Goal: Information Seeking & Learning: Compare options

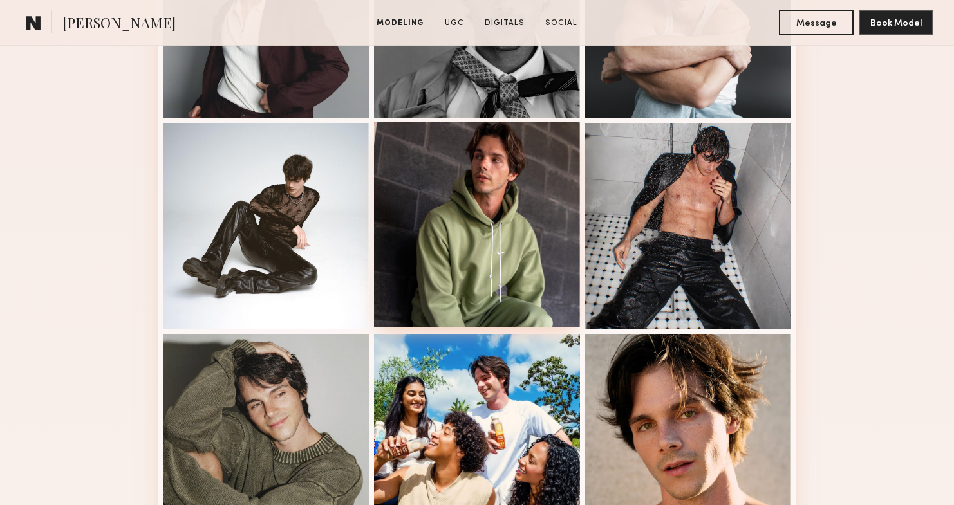
scroll to position [889, 0]
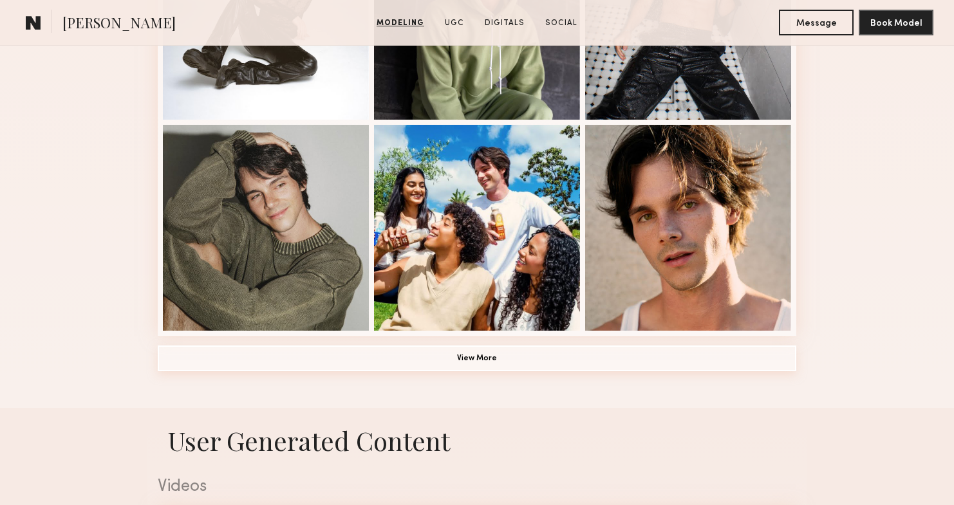
click at [532, 354] on button "View More" at bounding box center [477, 359] width 638 height 26
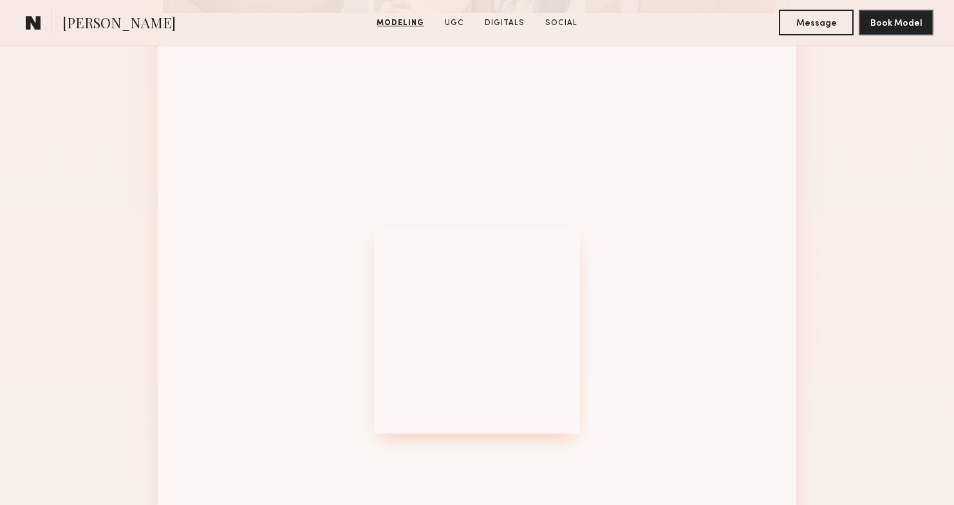
scroll to position [1429, 0]
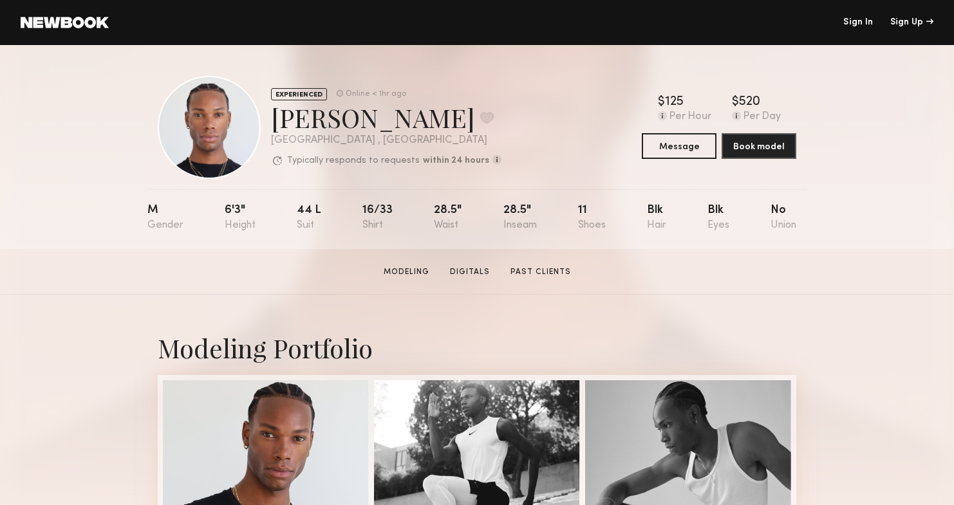
click at [856, 239] on div "EXPERIENCED Online < 1hr ago Jeffrey H. Favorite Los Angeles , CA Typically res…" at bounding box center [477, 147] width 954 height 204
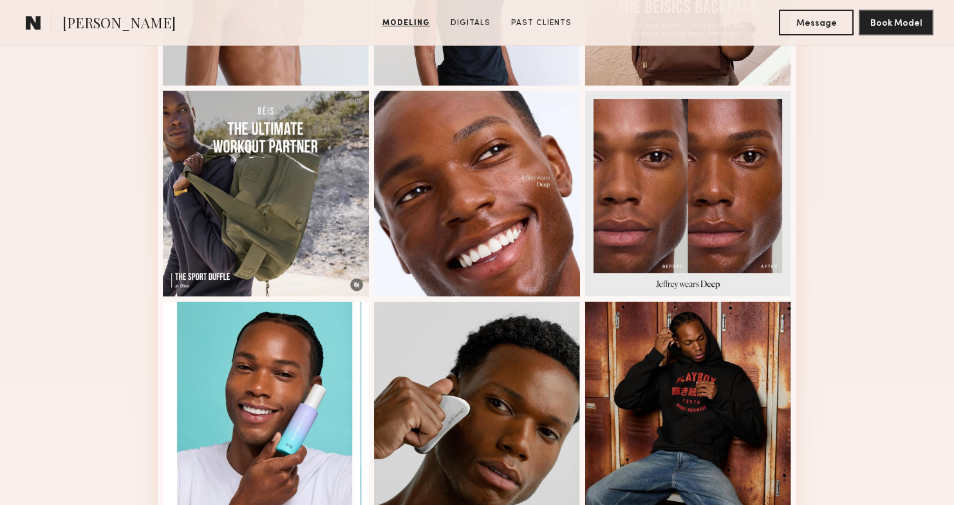
scroll to position [868, 0]
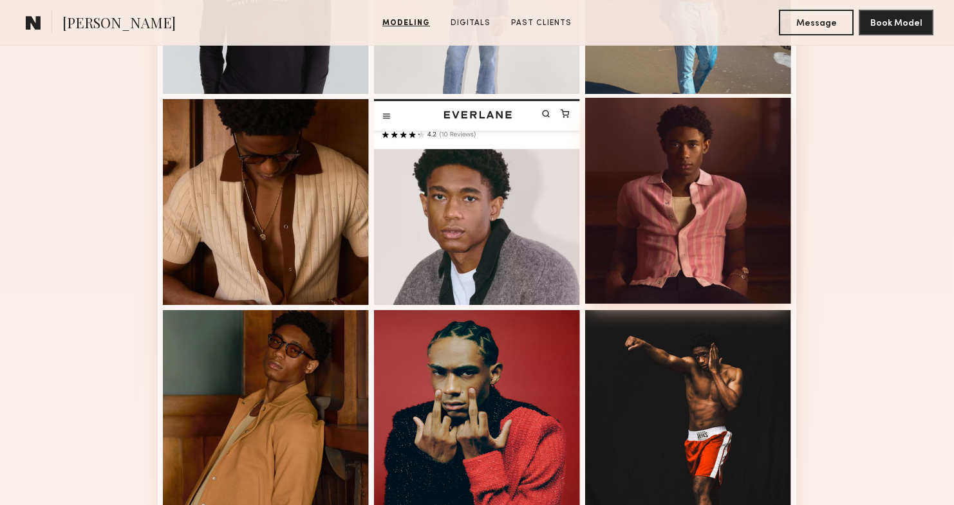
scroll to position [848, 0]
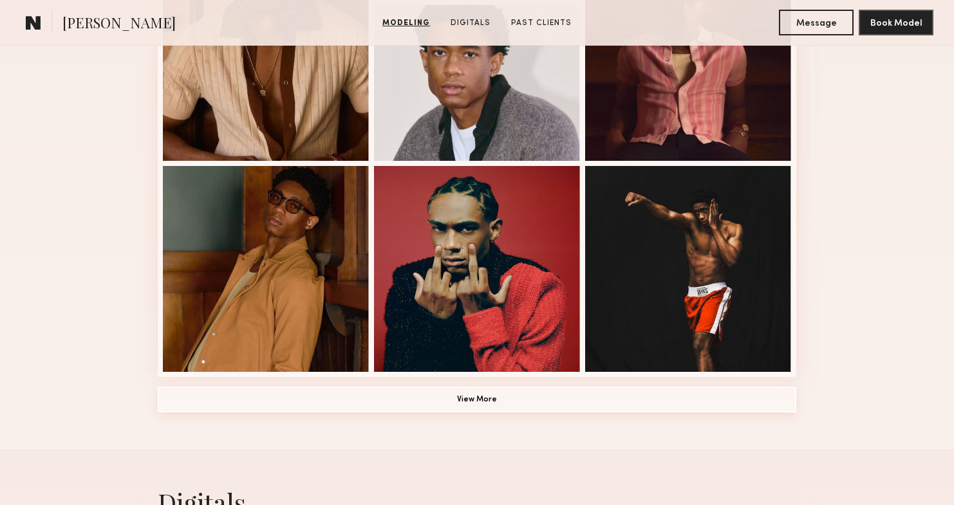
click at [477, 411] on button "View More" at bounding box center [477, 400] width 638 height 26
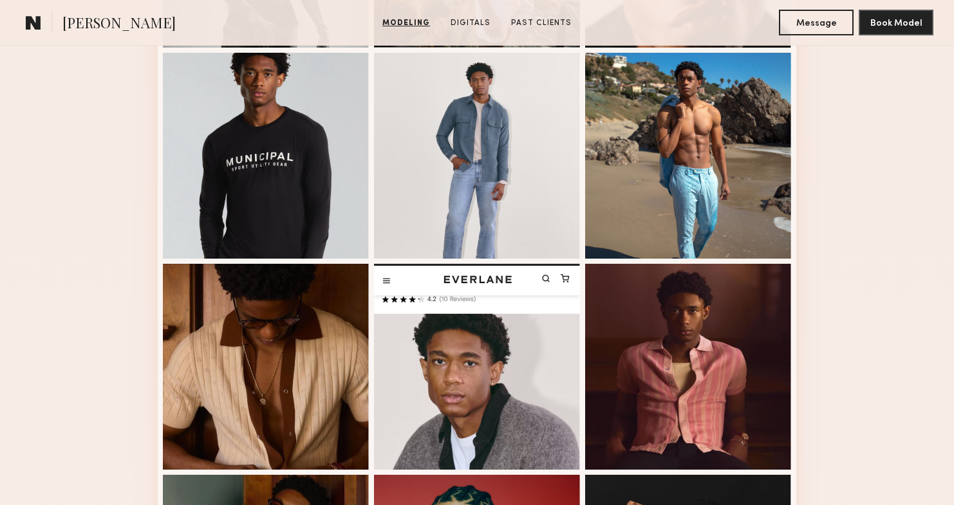
scroll to position [618, 0]
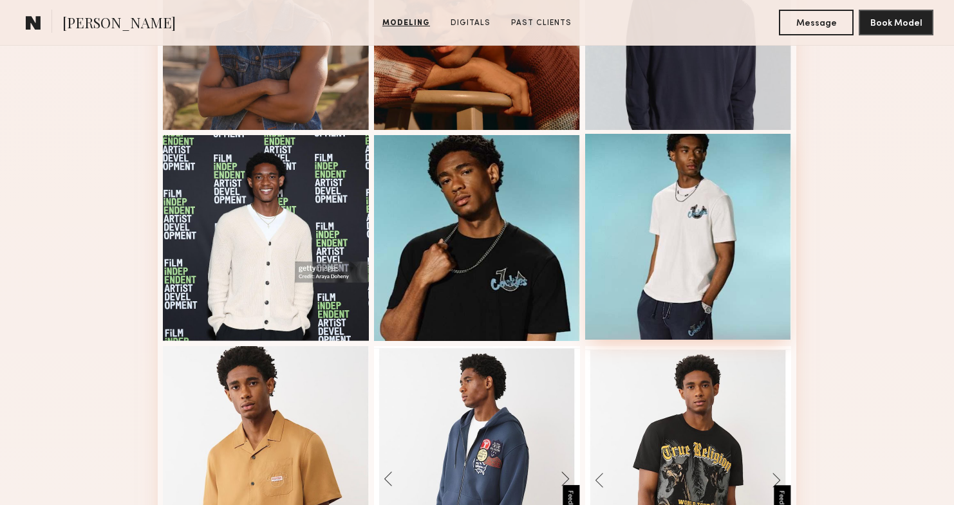
scroll to position [1667, 0]
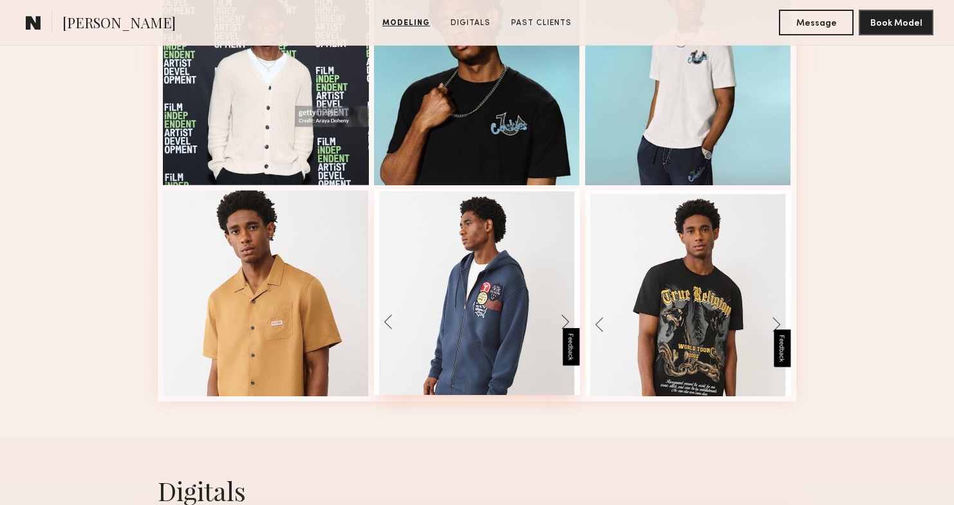
click at [533, 281] on div at bounding box center [477, 292] width 206 height 206
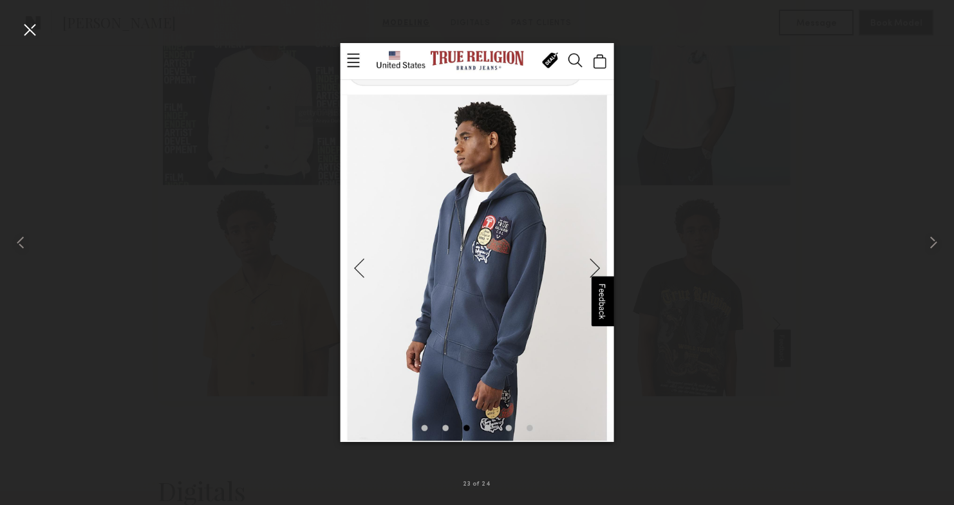
click at [756, 238] on div at bounding box center [477, 242] width 954 height 443
click at [831, 245] on div at bounding box center [477, 242] width 954 height 443
click at [86, 192] on div at bounding box center [477, 242] width 954 height 443
click at [44, 33] on div at bounding box center [477, 242] width 954 height 443
click at [39, 30] on div at bounding box center [29, 29] width 21 height 21
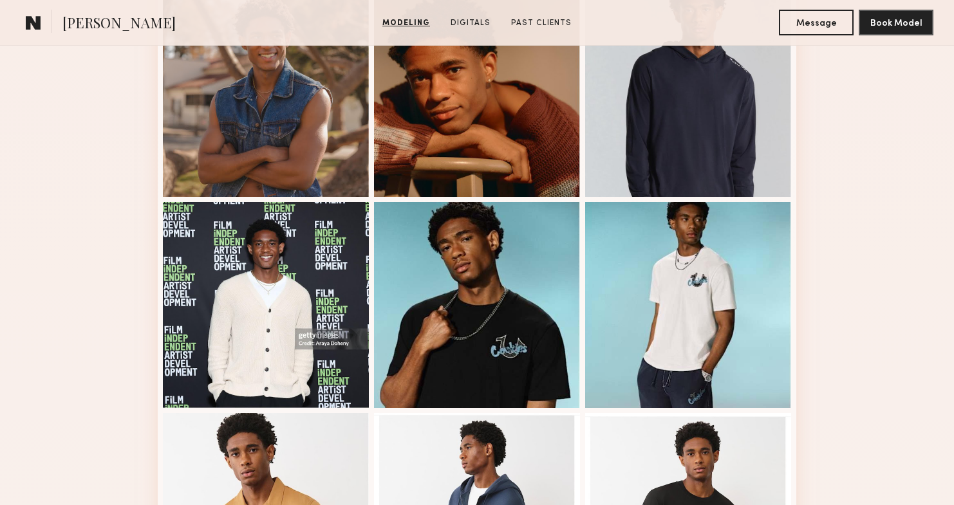
scroll to position [0, 0]
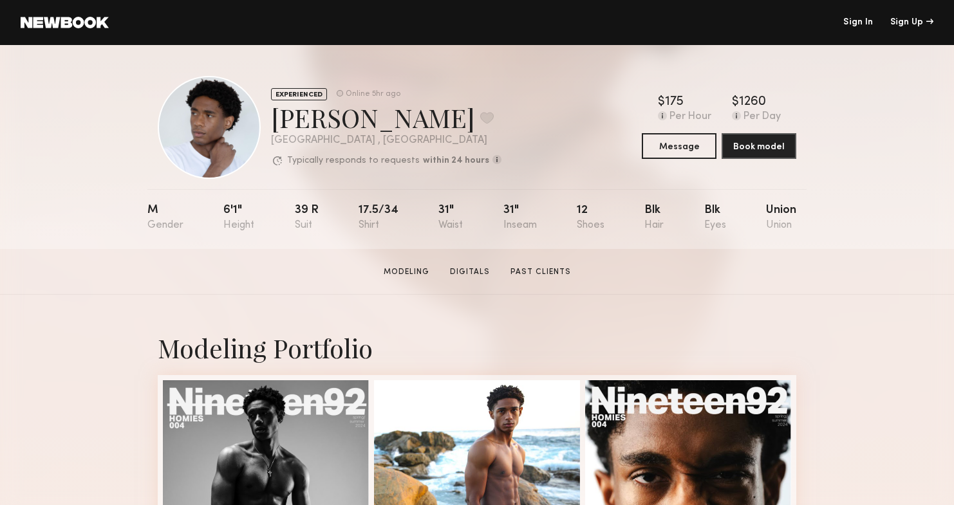
click at [412, 279] on section "Devin C. Modeling Digitals Past Clients Message Book Model" at bounding box center [477, 272] width 954 height 46
click at [409, 272] on link "Modeling" at bounding box center [406, 272] width 56 height 12
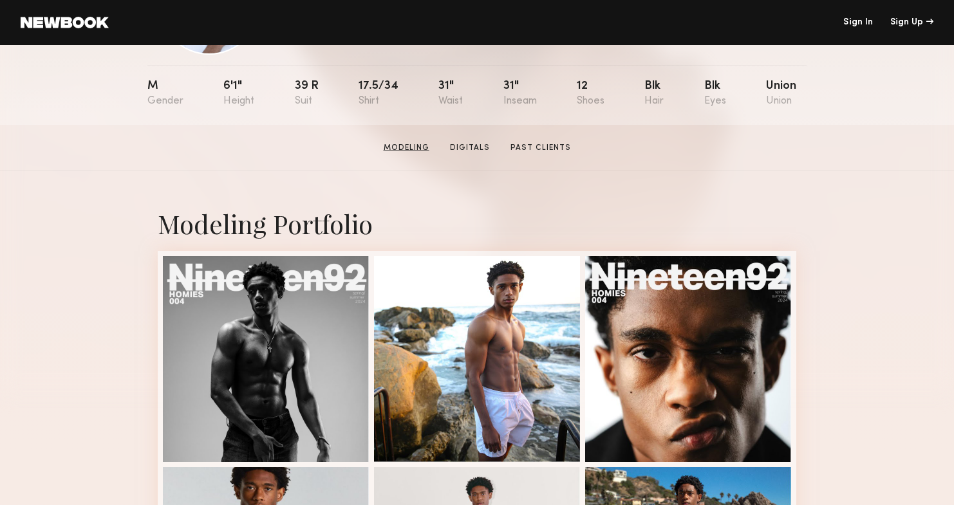
scroll to position [218, 0]
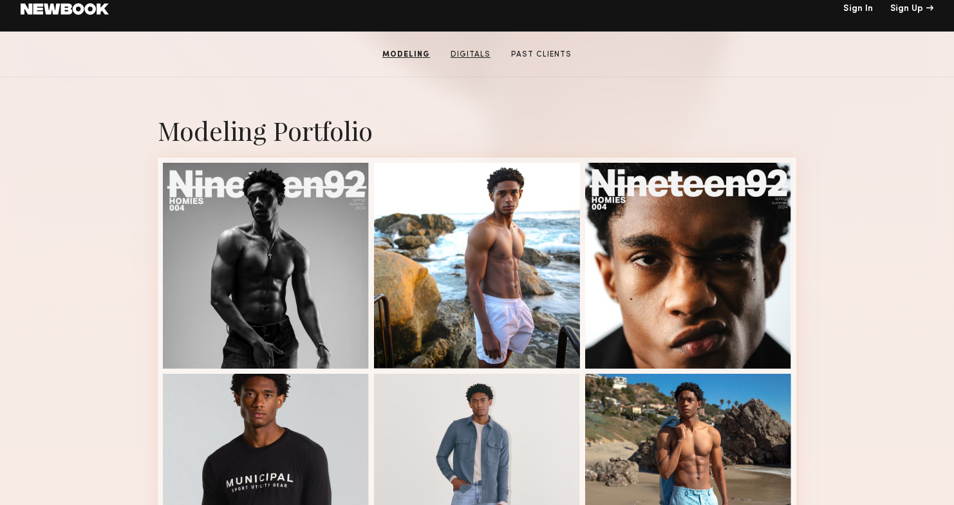
click at [482, 57] on link "Digitals" at bounding box center [470, 55] width 50 height 12
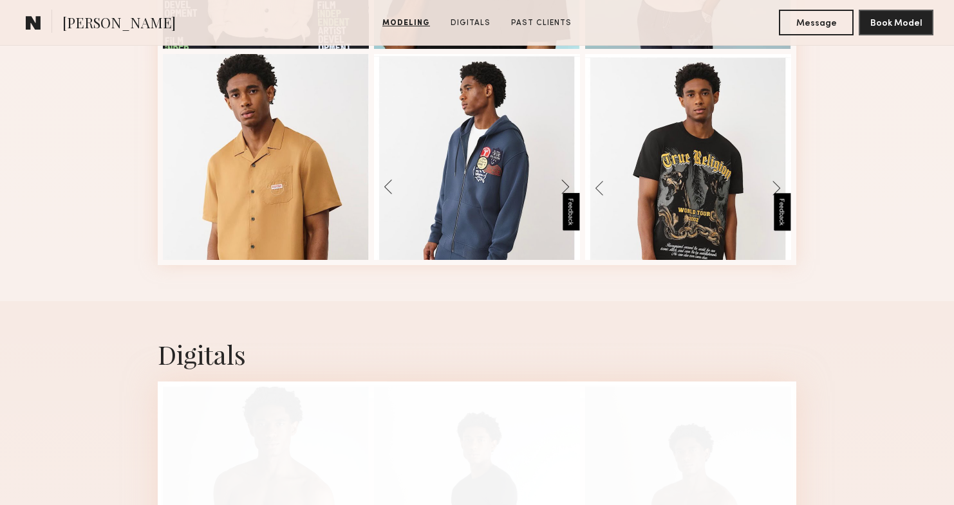
scroll to position [2028, 0]
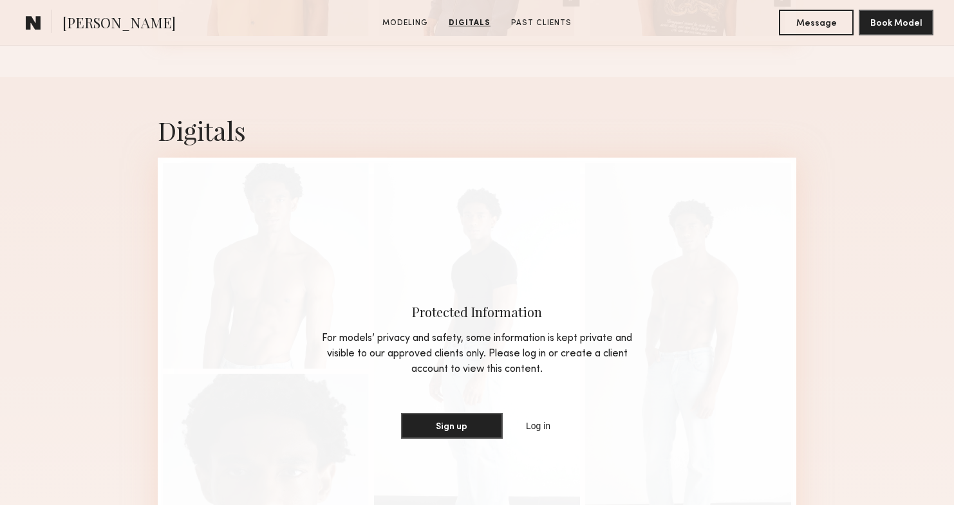
click at [537, 30] on section "Devin C. Modeling Digitals Past Clients Message Book Model" at bounding box center [477, 23] width 954 height 46
click at [539, 26] on link "Past Clients" at bounding box center [541, 23] width 71 height 12
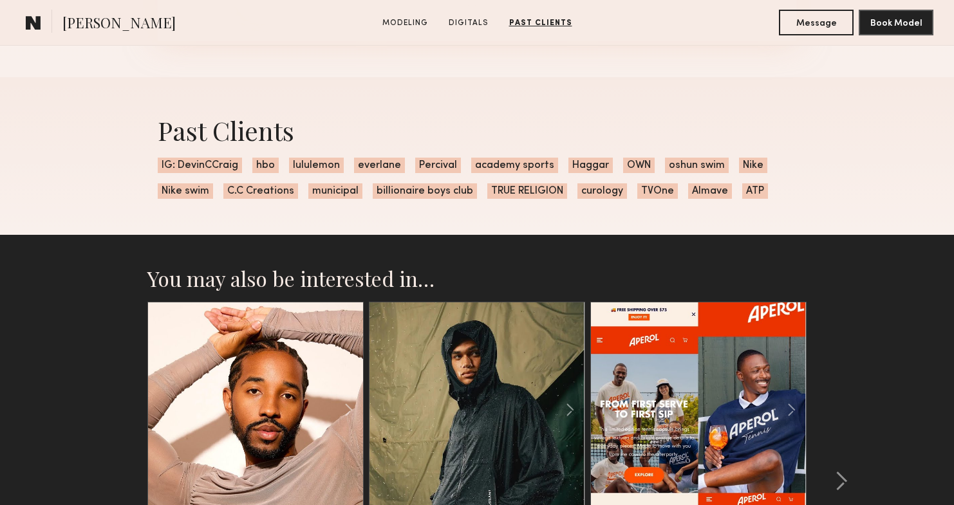
scroll to position [2741, 0]
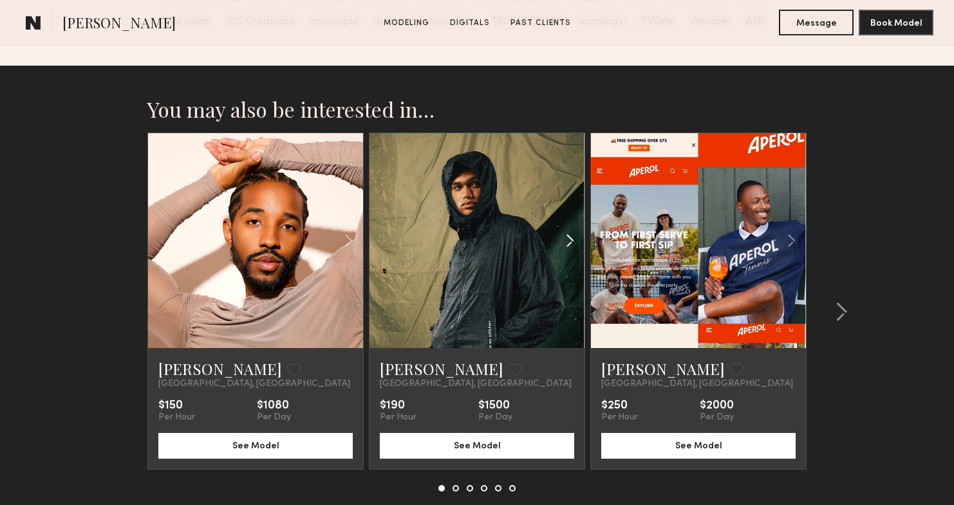
click at [569, 245] on common-icon at bounding box center [570, 240] width 19 height 24
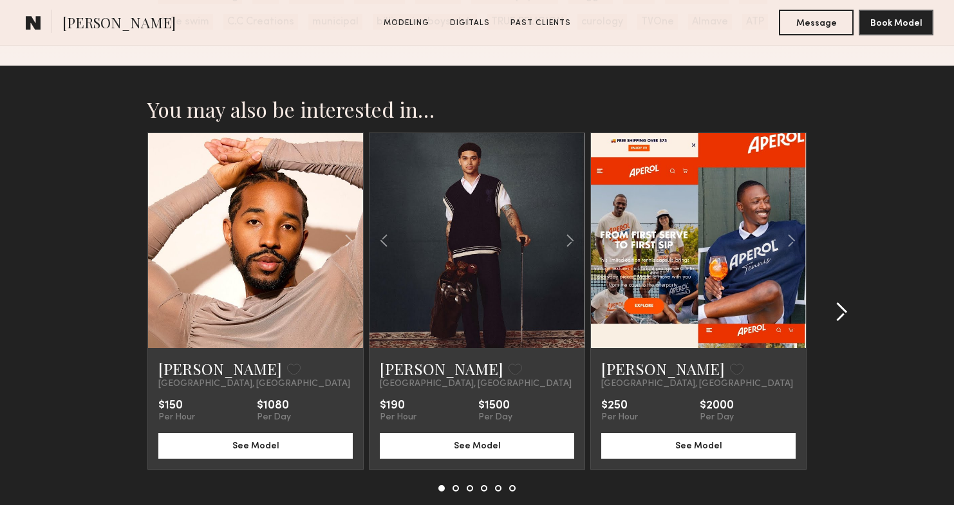
click at [847, 302] on common-icon at bounding box center [841, 312] width 13 height 21
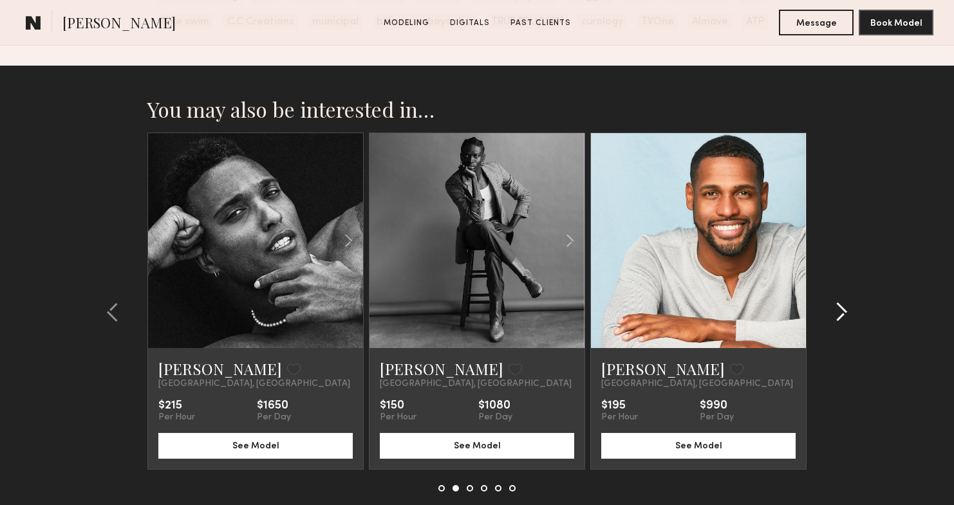
click at [846, 302] on common-icon at bounding box center [841, 312] width 13 height 21
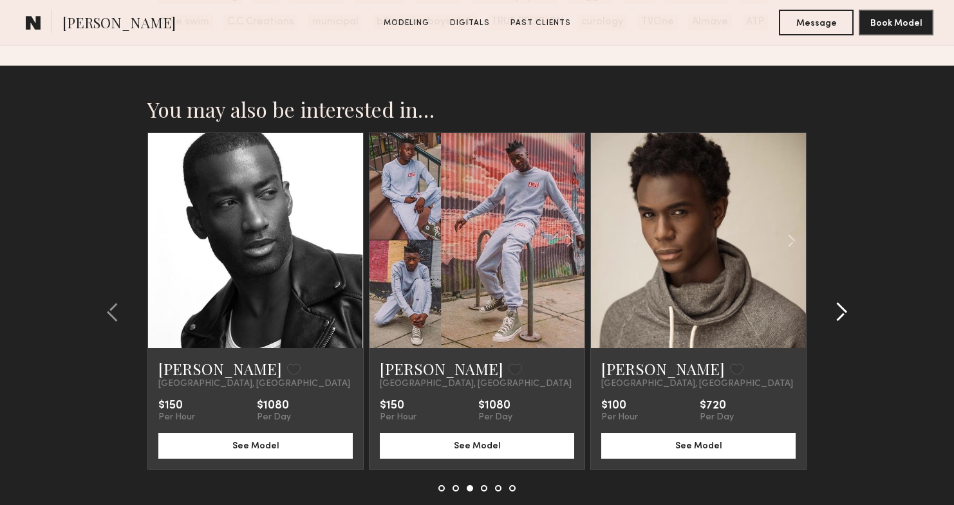
click at [846, 302] on common-icon at bounding box center [841, 312] width 13 height 21
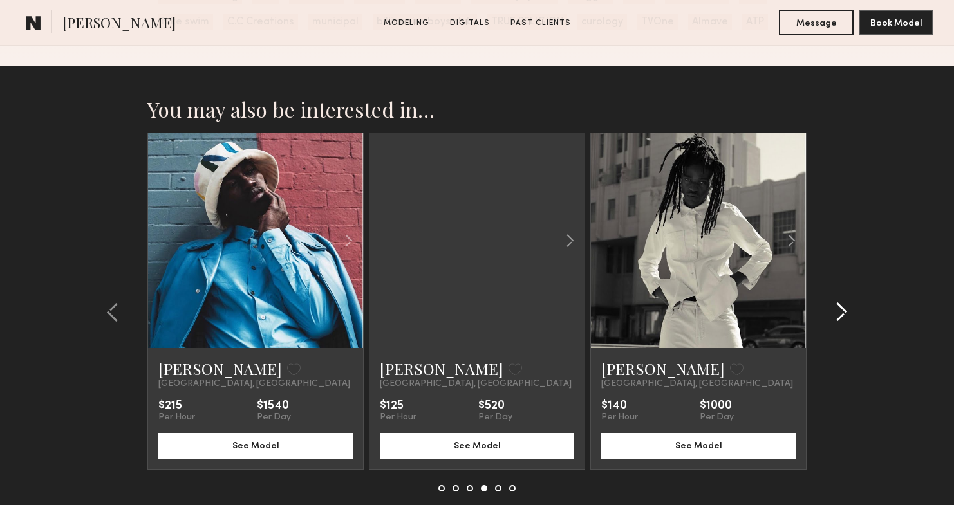
click at [846, 302] on common-icon at bounding box center [841, 312] width 13 height 21
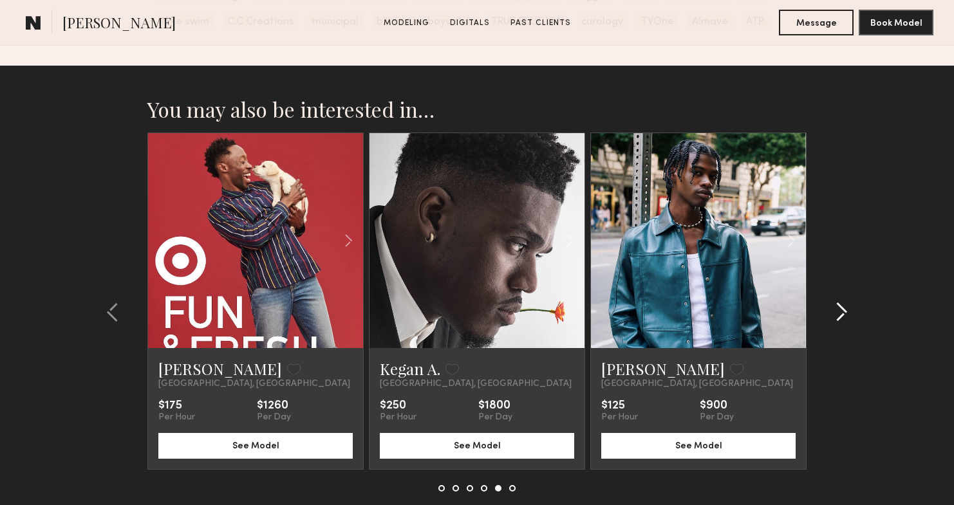
click at [846, 302] on common-icon at bounding box center [841, 312] width 13 height 21
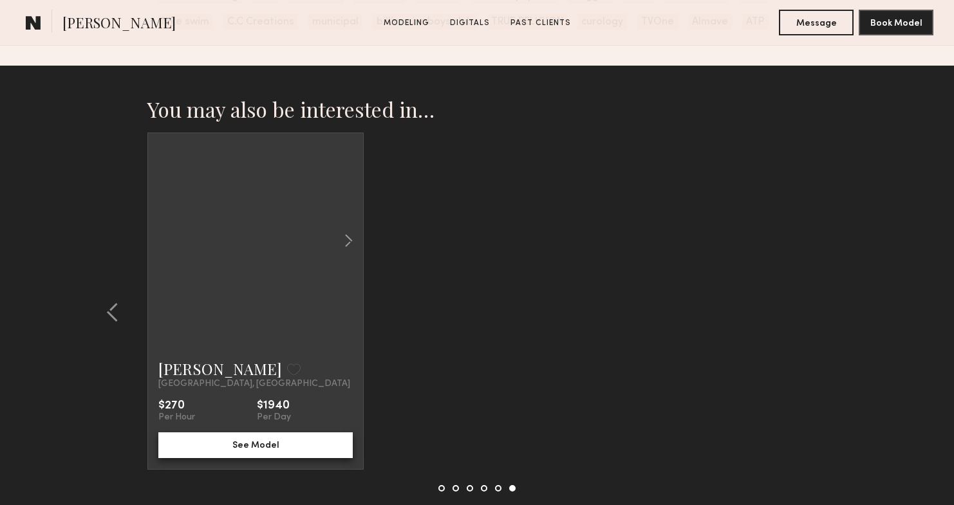
click at [265, 447] on button "See Model" at bounding box center [255, 445] width 194 height 26
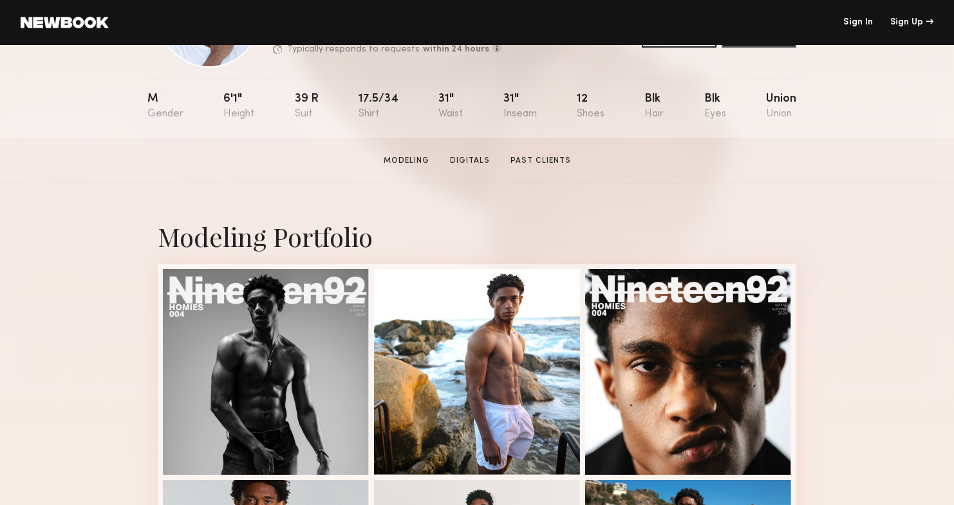
scroll to position [0, 0]
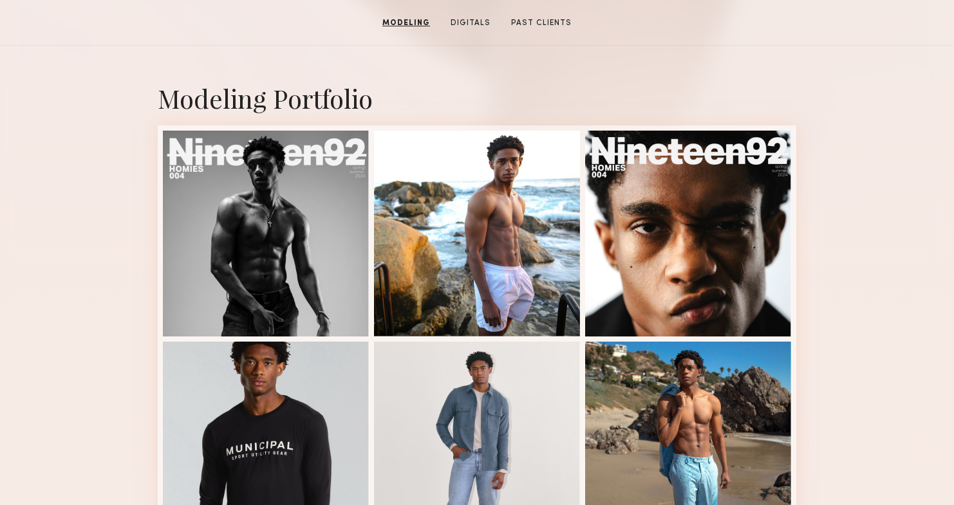
scroll to position [183, 0]
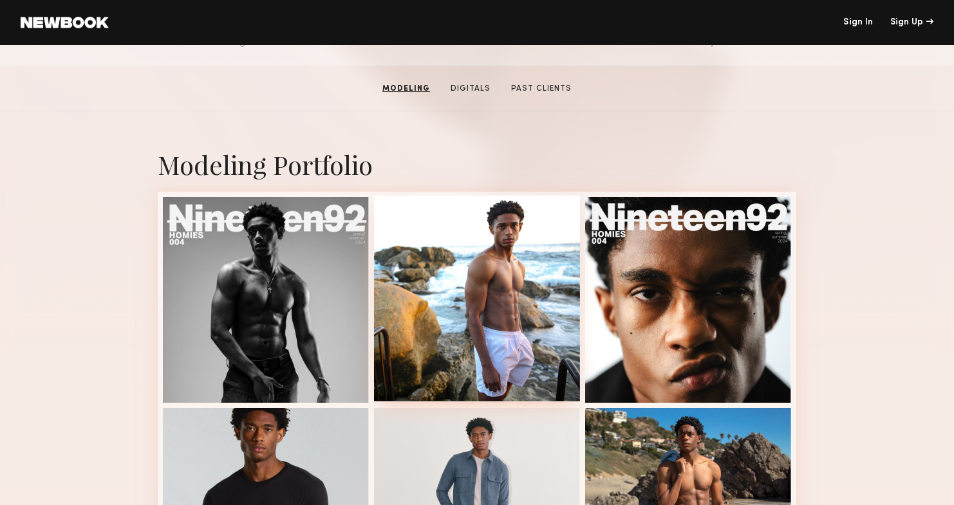
click at [538, 302] on div at bounding box center [477, 299] width 206 height 206
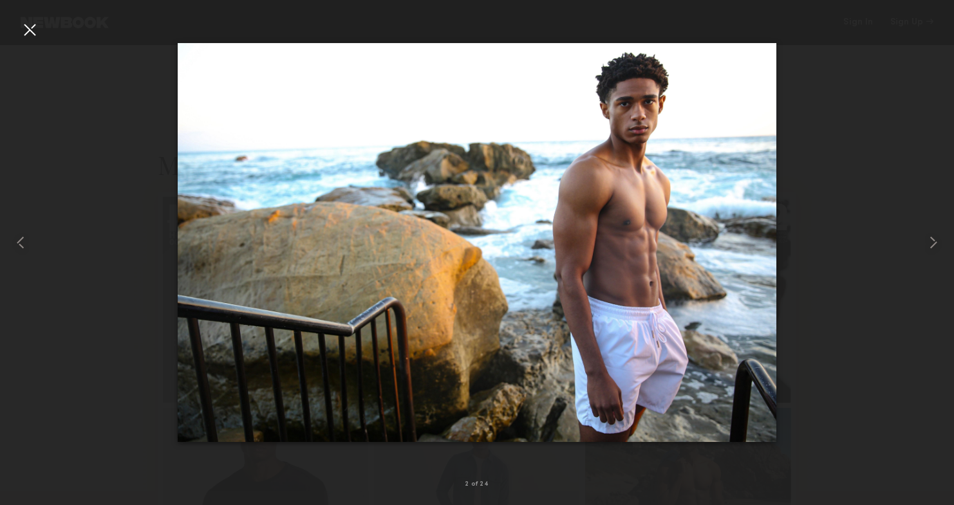
click at [35, 26] on div at bounding box center [29, 29] width 21 height 21
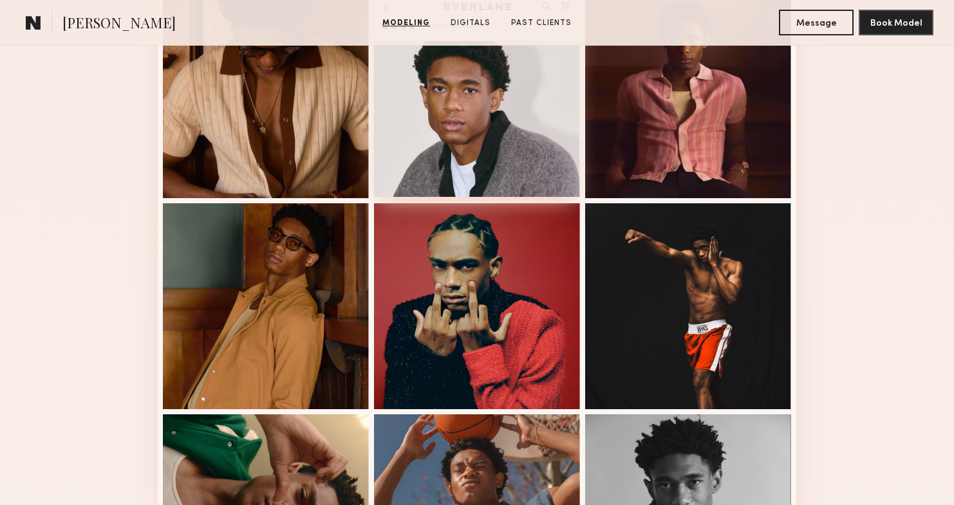
scroll to position [739, 0]
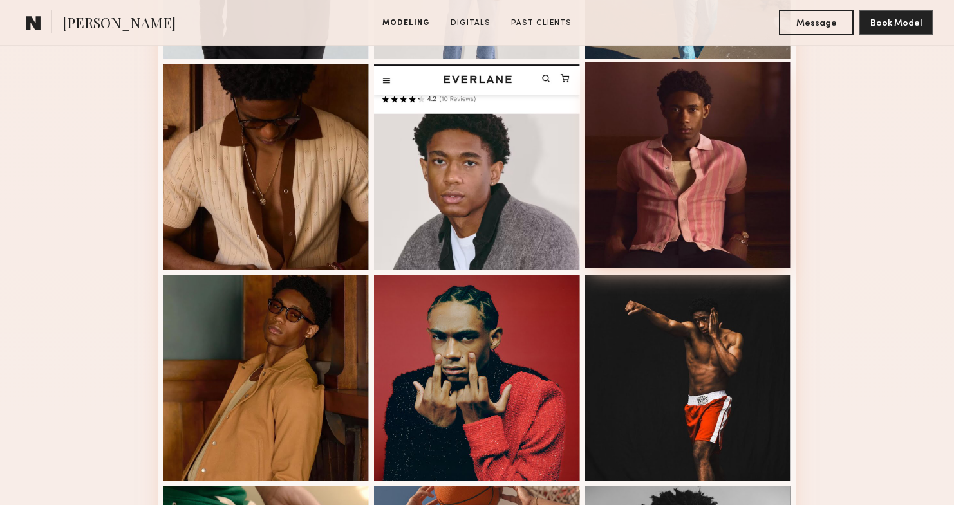
click at [788, 144] on div at bounding box center [688, 165] width 206 height 206
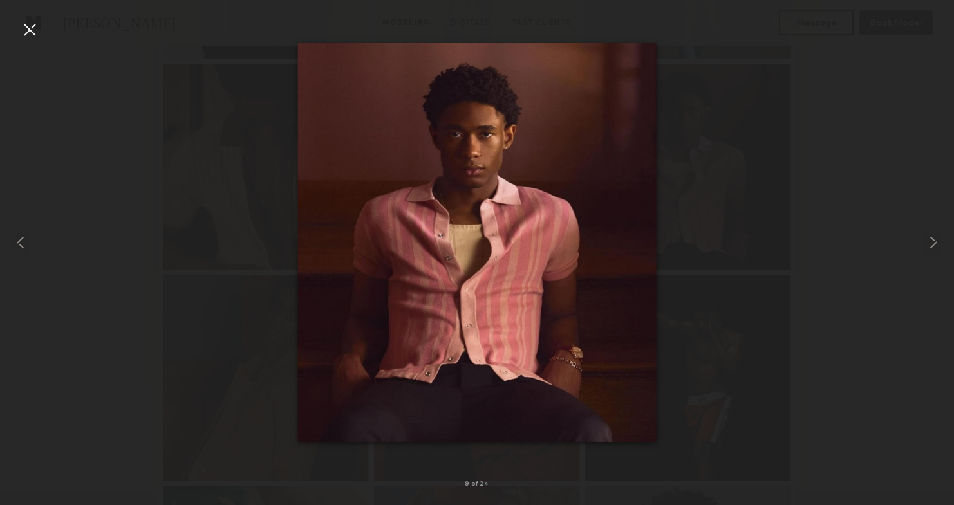
click at [796, 181] on div at bounding box center [477, 242] width 954 height 443
click at [19, 26] on div at bounding box center [19, 242] width 38 height 443
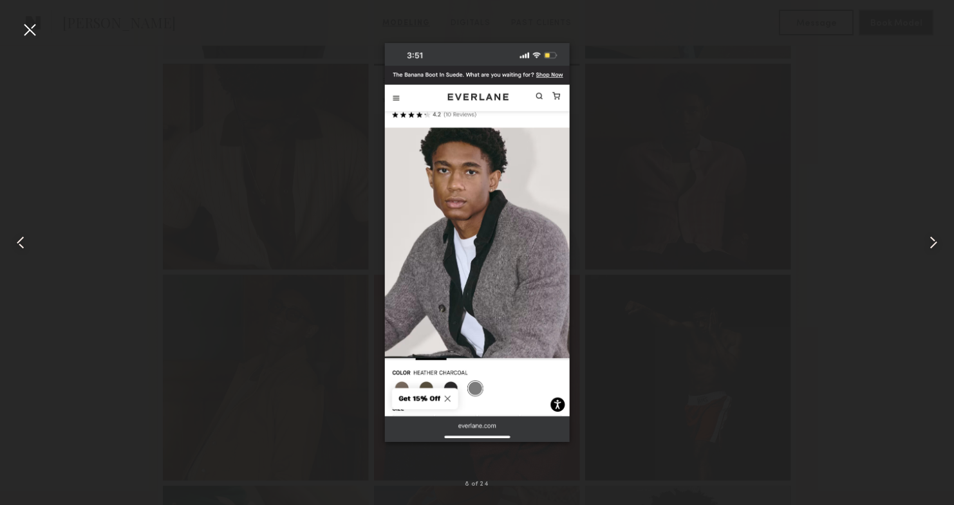
click at [24, 31] on div at bounding box center [29, 29] width 21 height 21
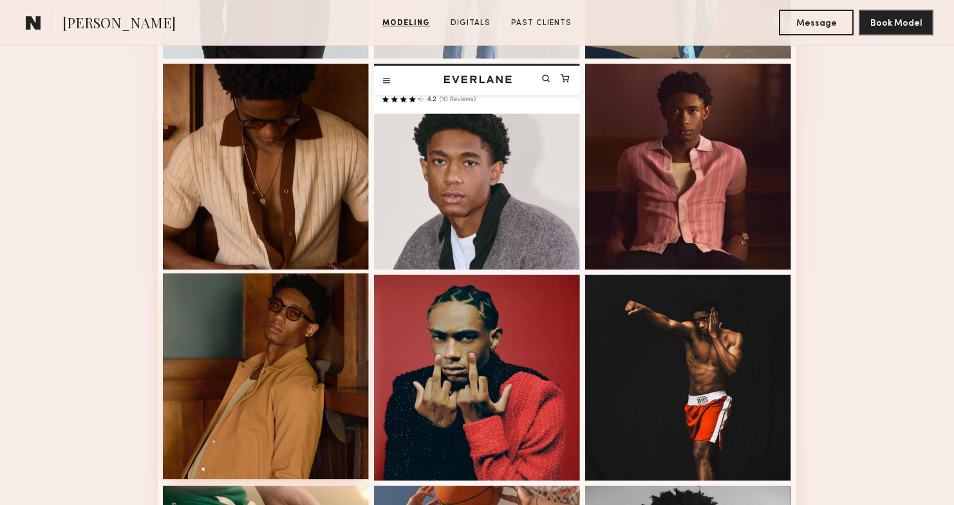
click at [307, 308] on div at bounding box center [266, 376] width 206 height 206
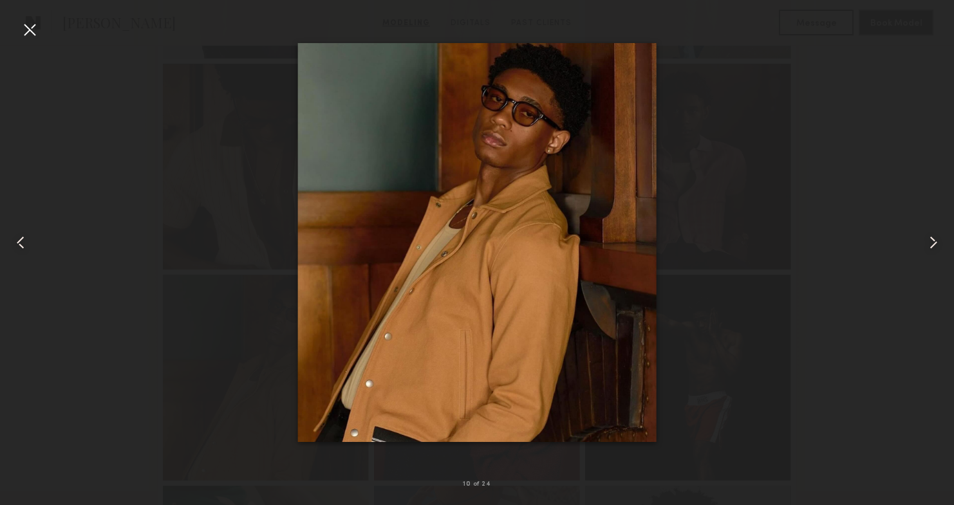
click at [39, 23] on div at bounding box center [29, 29] width 21 height 21
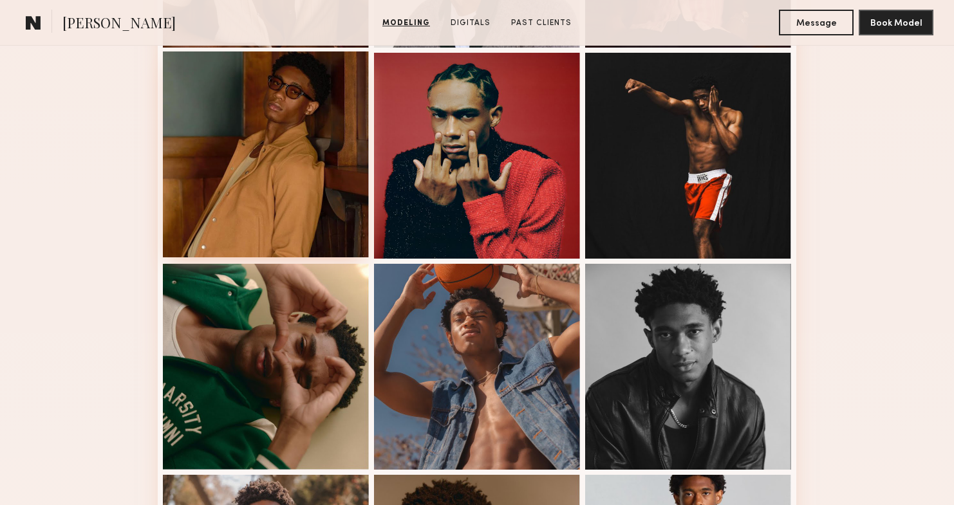
scroll to position [1026, 0]
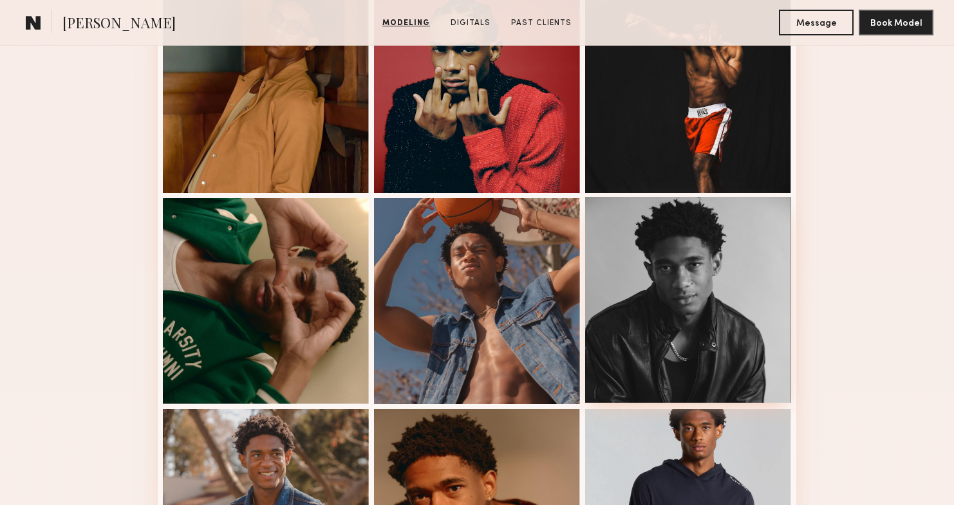
click at [716, 243] on div at bounding box center [688, 300] width 206 height 206
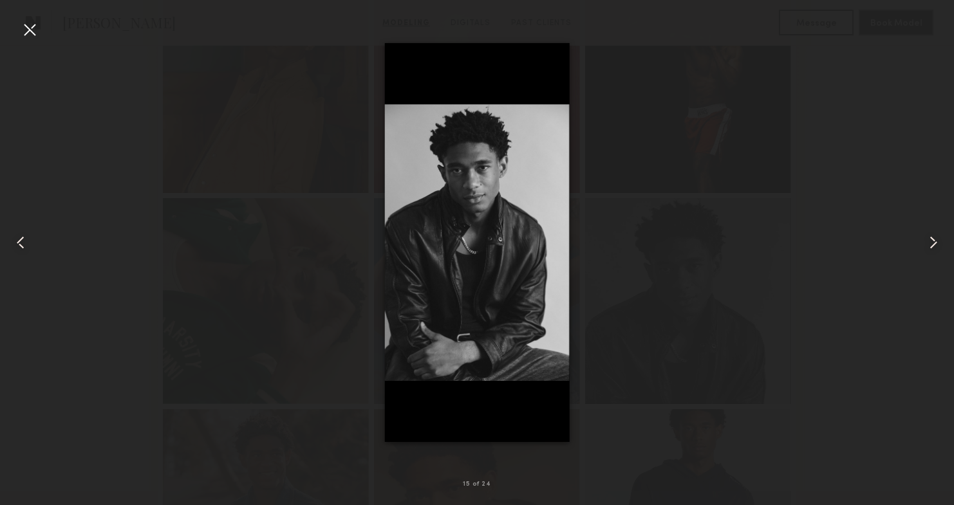
click at [806, 314] on div at bounding box center [477, 242] width 954 height 443
click at [24, 26] on div at bounding box center [29, 29] width 21 height 21
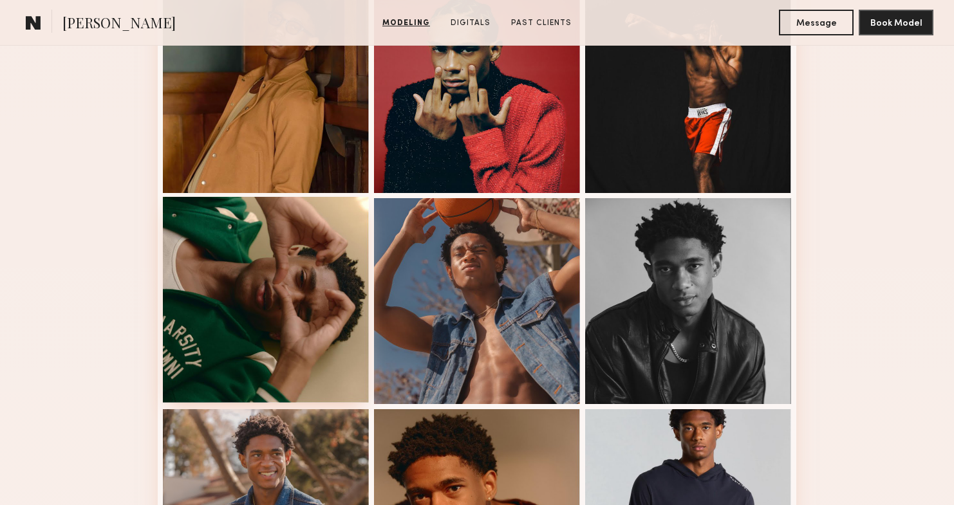
scroll to position [1100, 0]
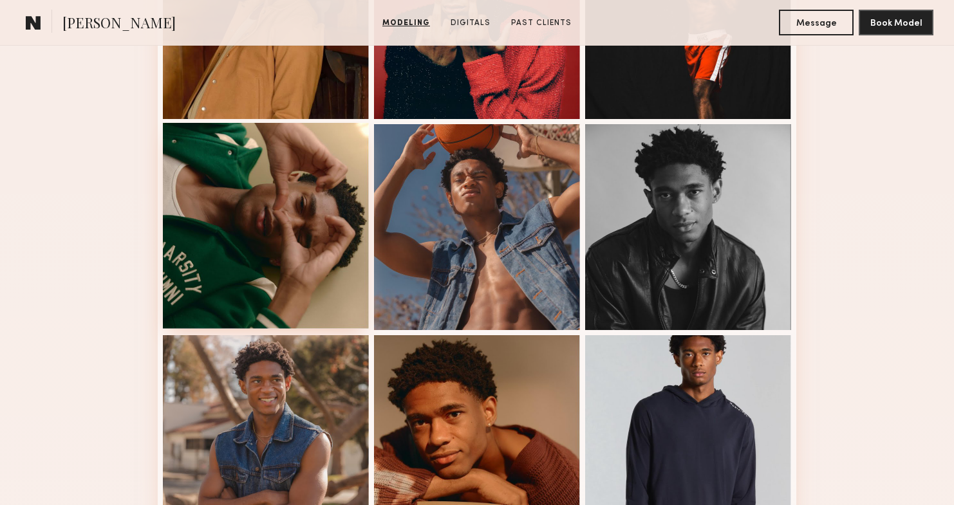
click at [248, 204] on div at bounding box center [266, 226] width 206 height 206
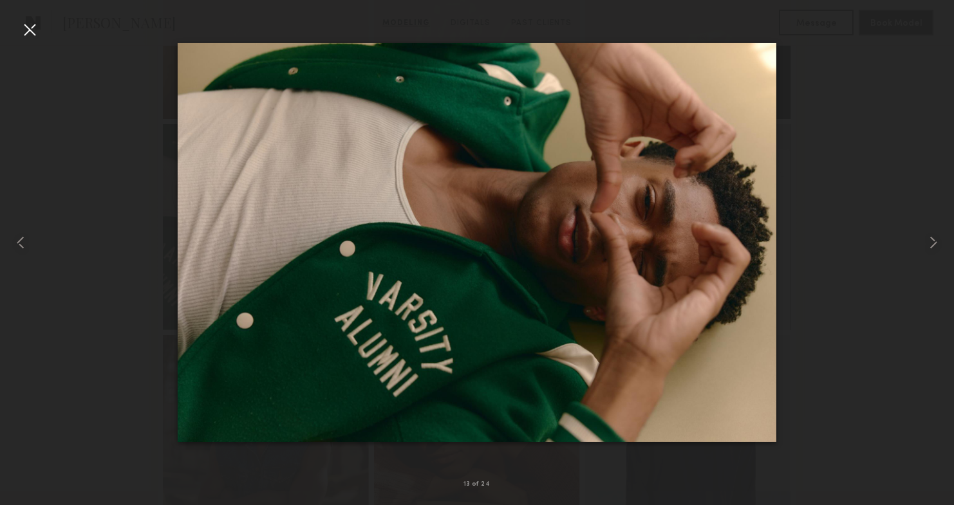
click at [806, 141] on div at bounding box center [477, 242] width 954 height 443
click at [20, 21] on div at bounding box center [29, 29] width 21 height 21
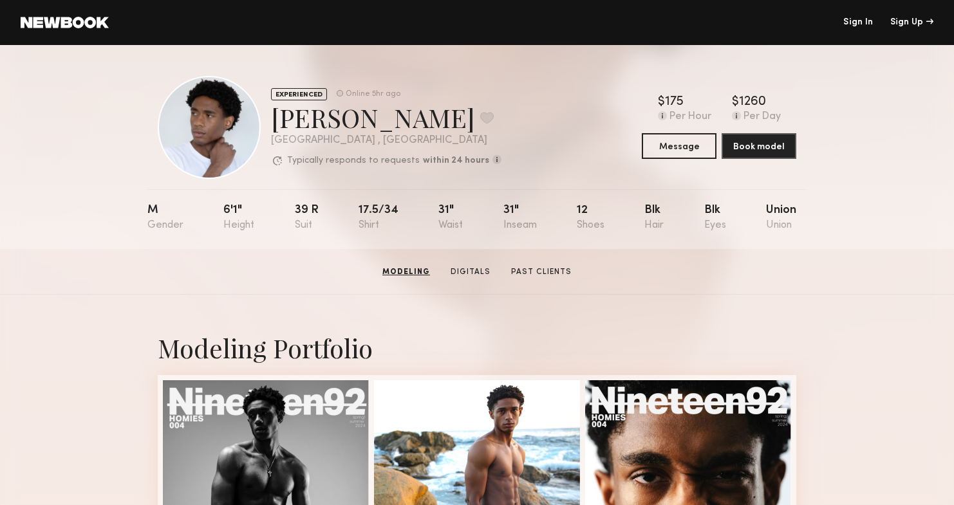
scroll to position [0, 0]
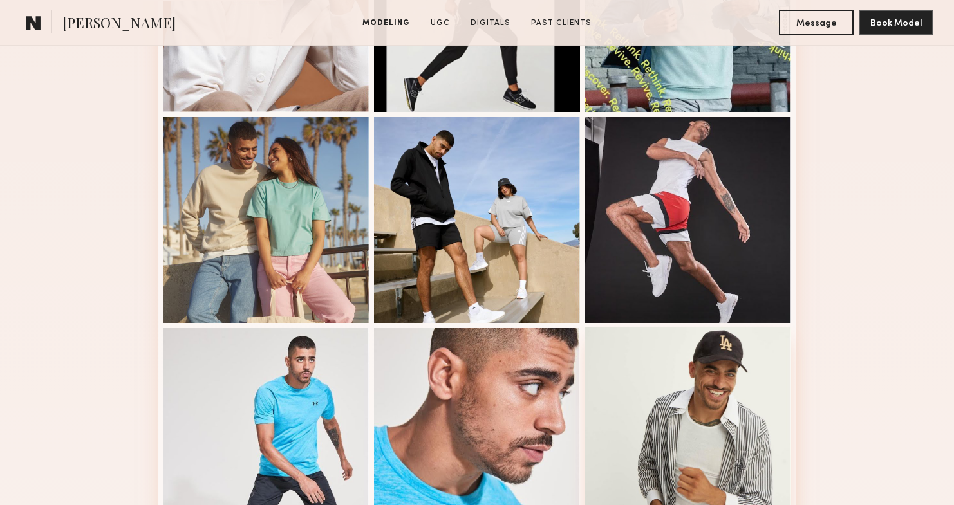
scroll to position [884, 0]
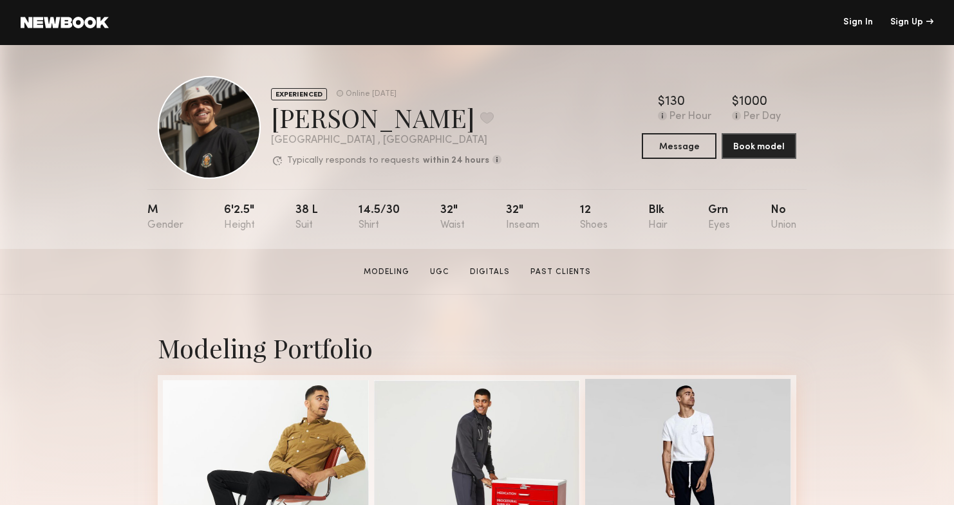
scroll to position [319, 0]
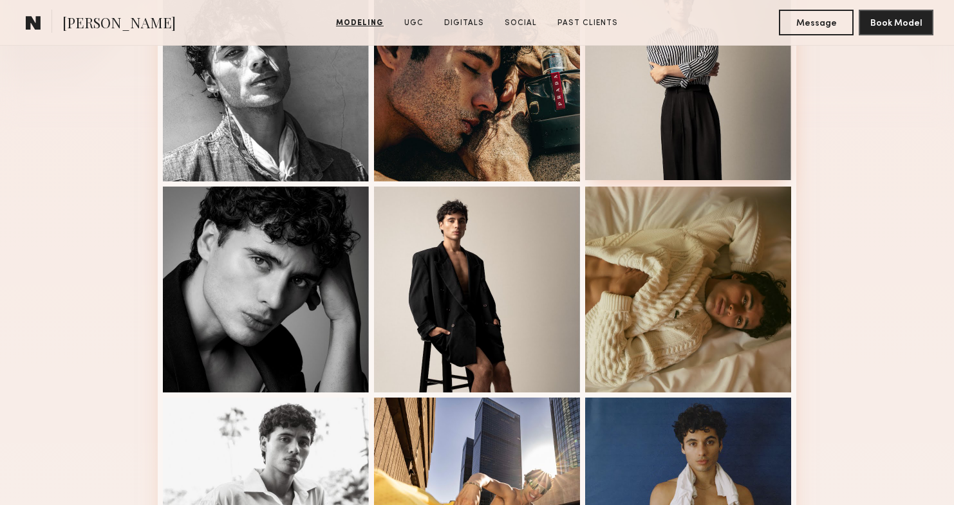
scroll to position [810, 0]
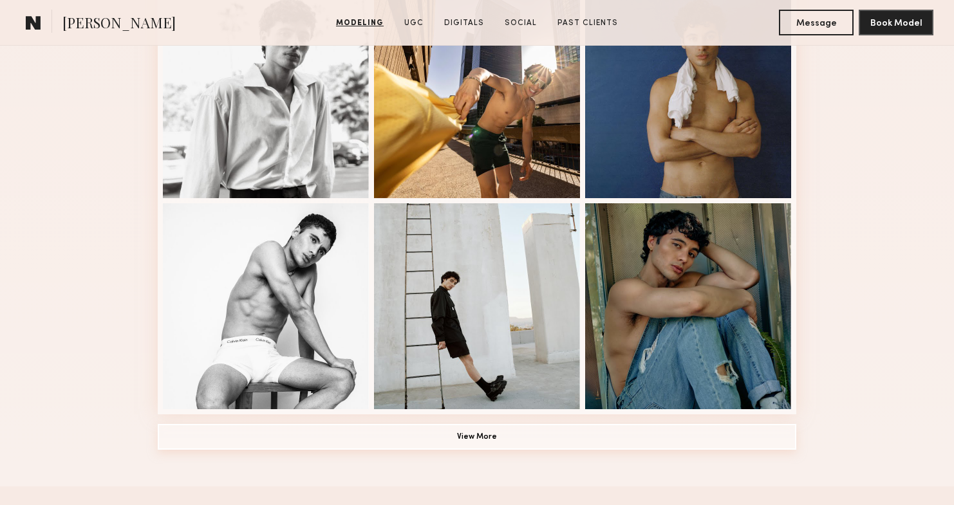
click at [500, 439] on button "View More" at bounding box center [477, 437] width 638 height 26
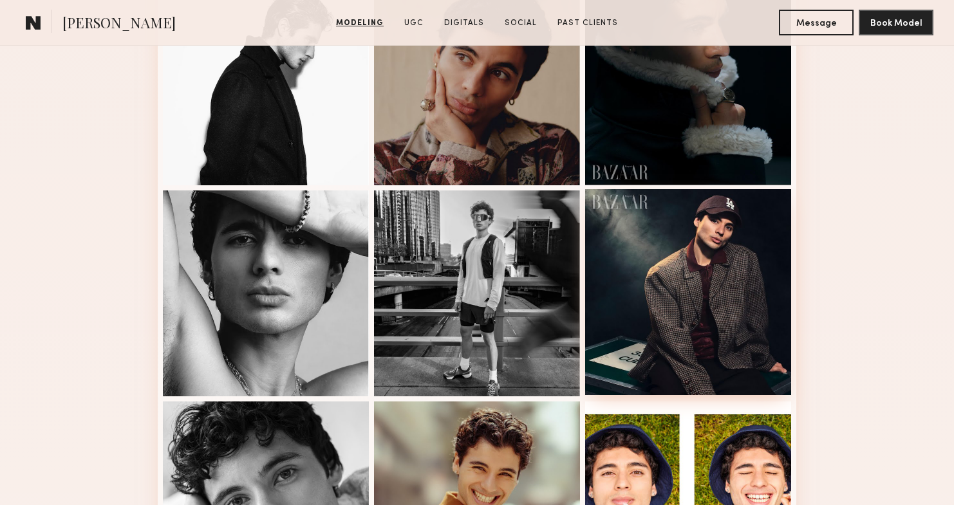
scroll to position [1094, 0]
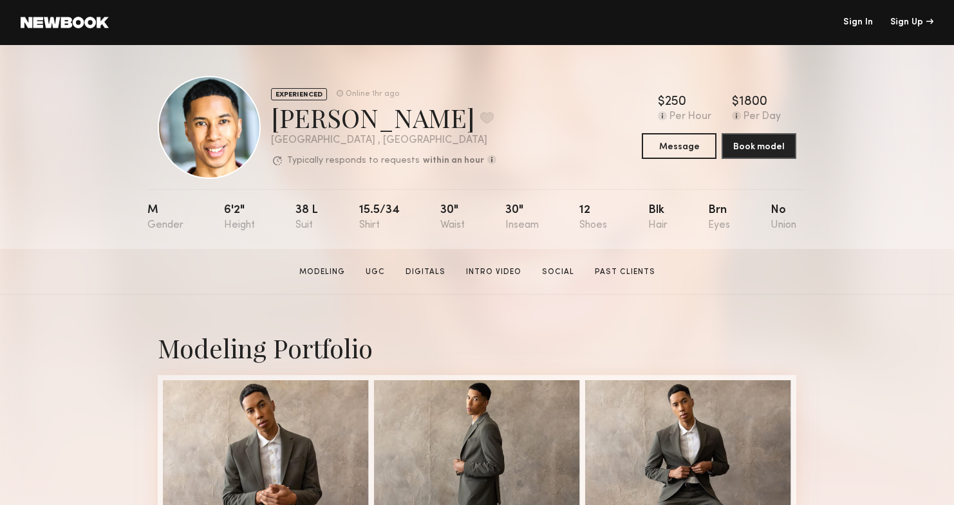
scroll to position [292, 0]
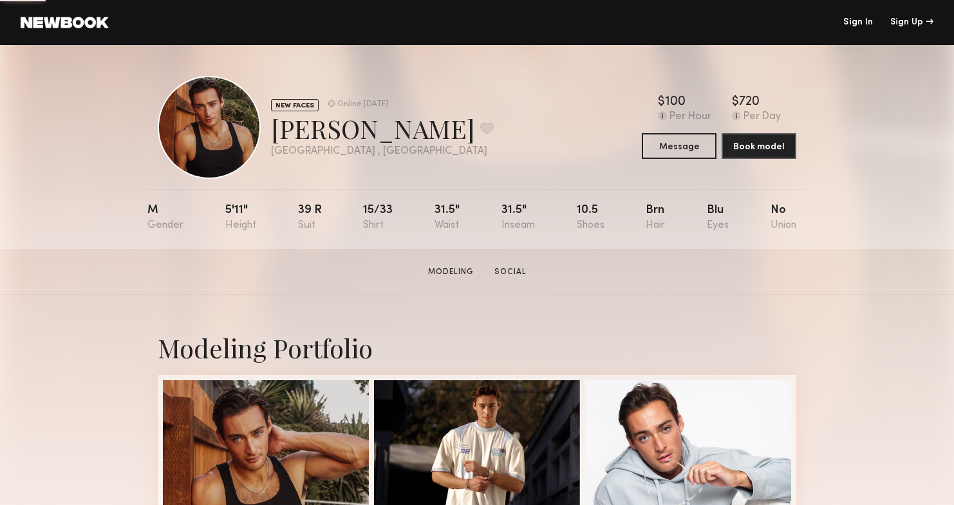
scroll to position [288, 0]
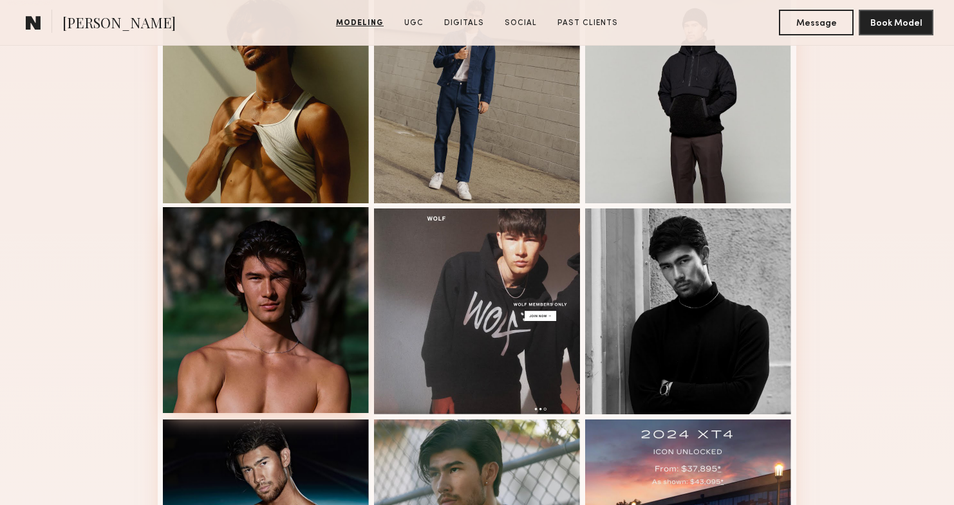
scroll to position [373, 0]
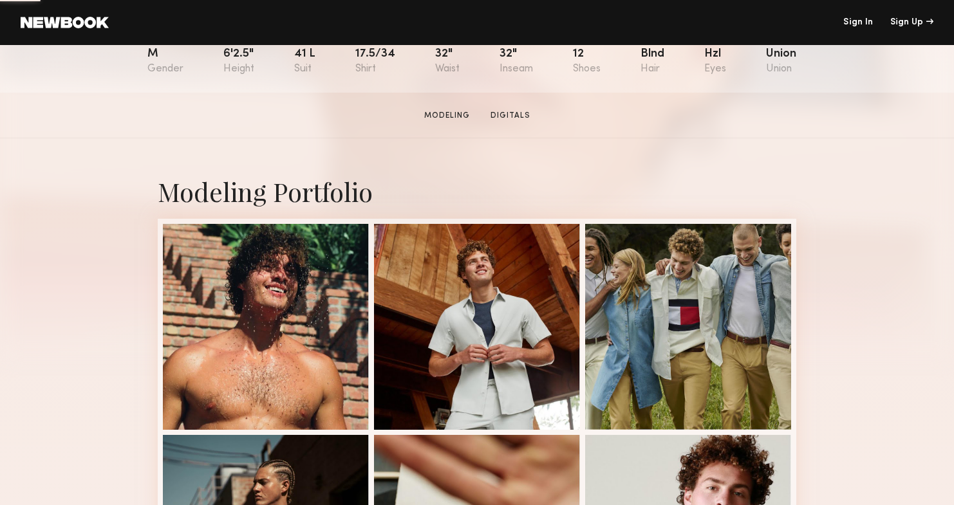
scroll to position [223, 0]
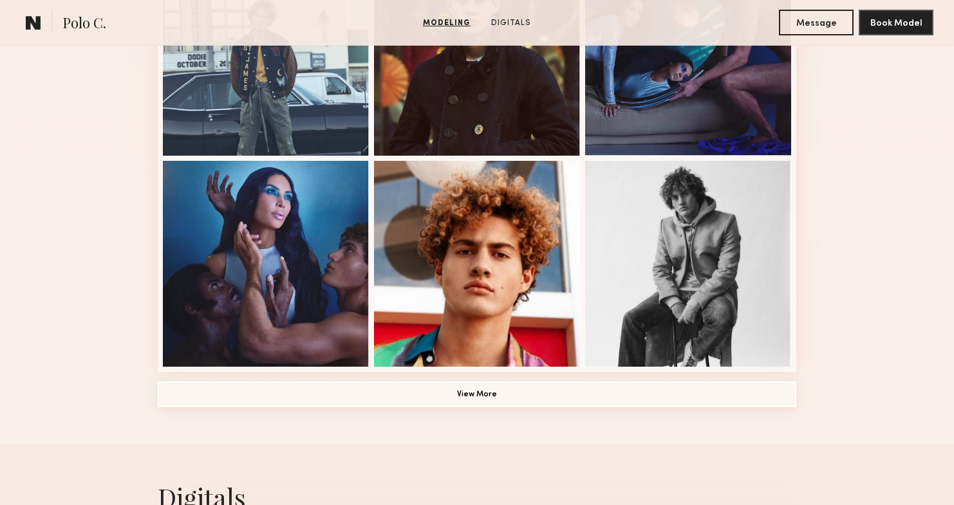
scroll to position [918, 0]
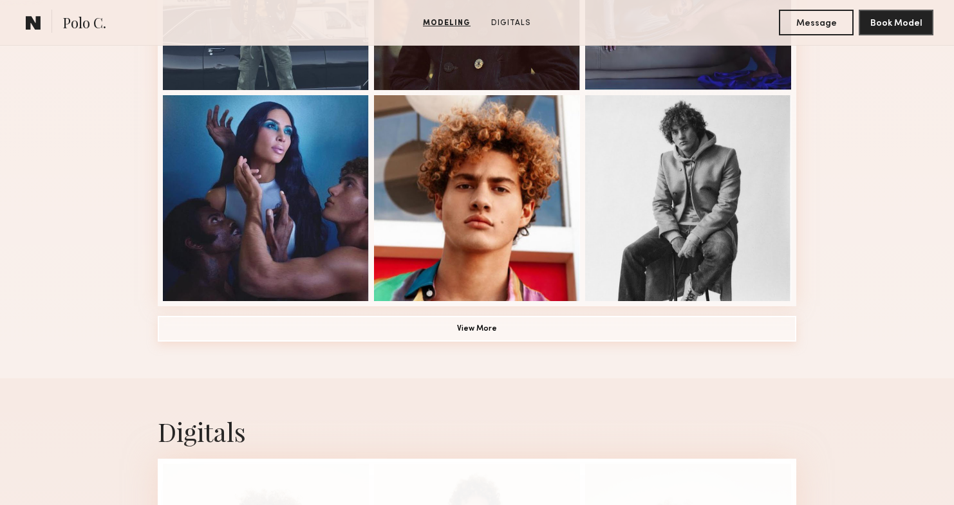
click at [473, 333] on button "View More" at bounding box center [477, 329] width 638 height 26
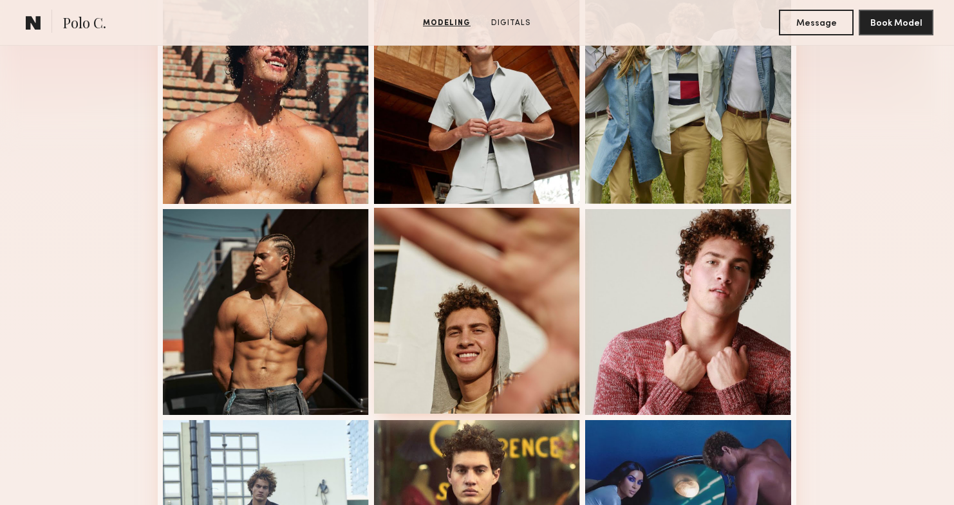
scroll to position [232, 0]
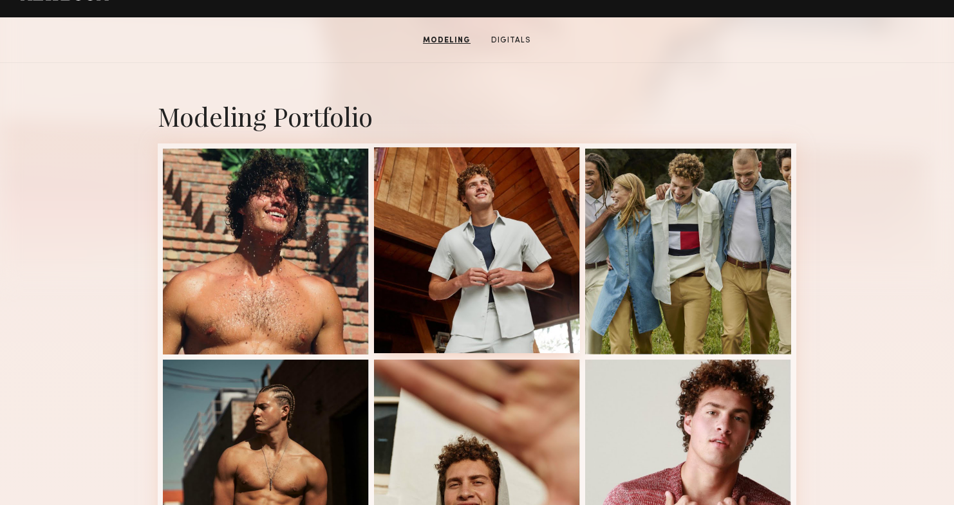
click at [531, 244] on div at bounding box center [477, 250] width 206 height 206
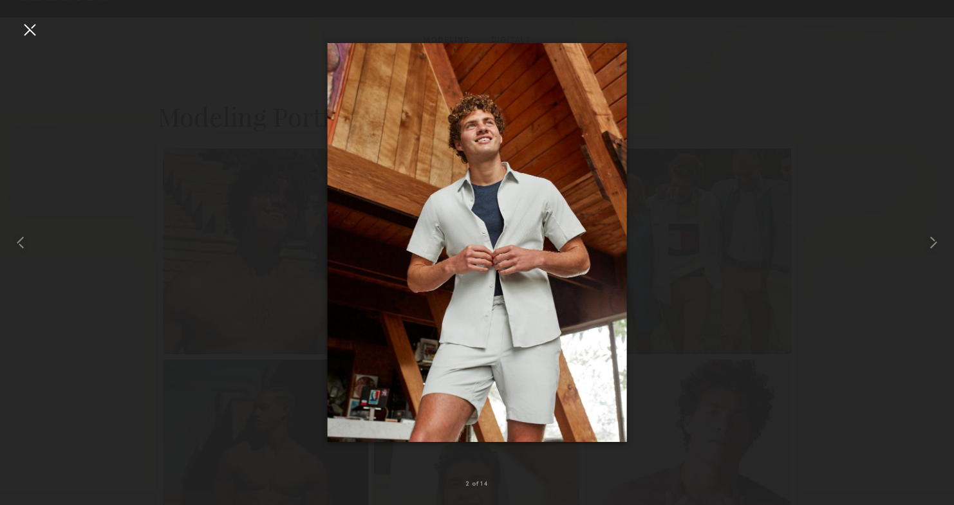
click at [911, 370] on div at bounding box center [477, 242] width 954 height 443
click at [867, 376] on div at bounding box center [477, 242] width 954 height 443
click at [27, 23] on div at bounding box center [29, 29] width 21 height 21
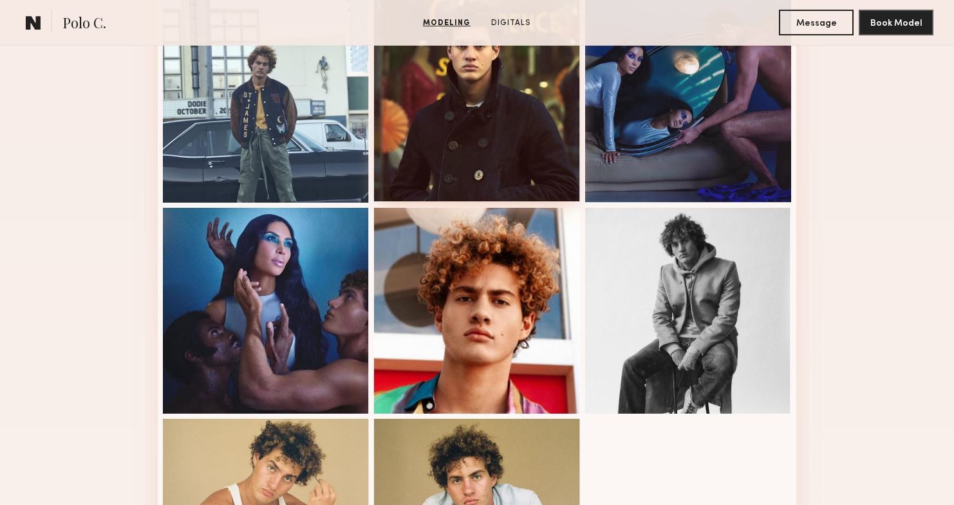
scroll to position [811, 0]
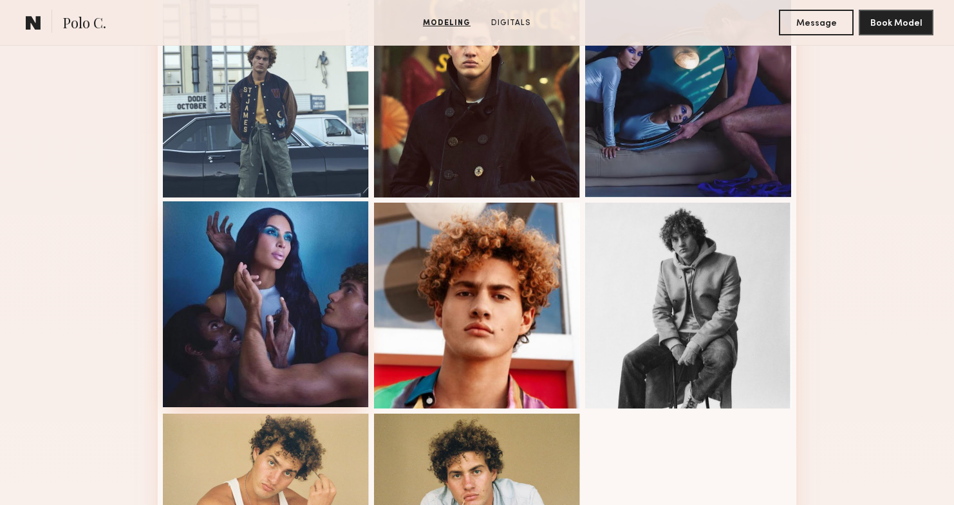
click at [311, 302] on div at bounding box center [266, 304] width 206 height 206
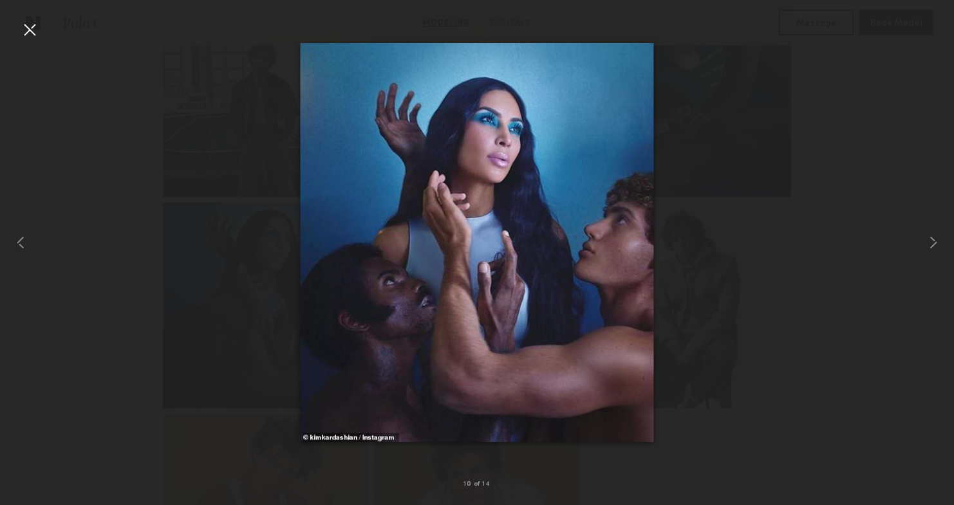
click at [237, 391] on div at bounding box center [477, 242] width 954 height 443
click at [788, 226] on div at bounding box center [477, 242] width 954 height 443
click at [35, 39] on div at bounding box center [29, 29] width 21 height 21
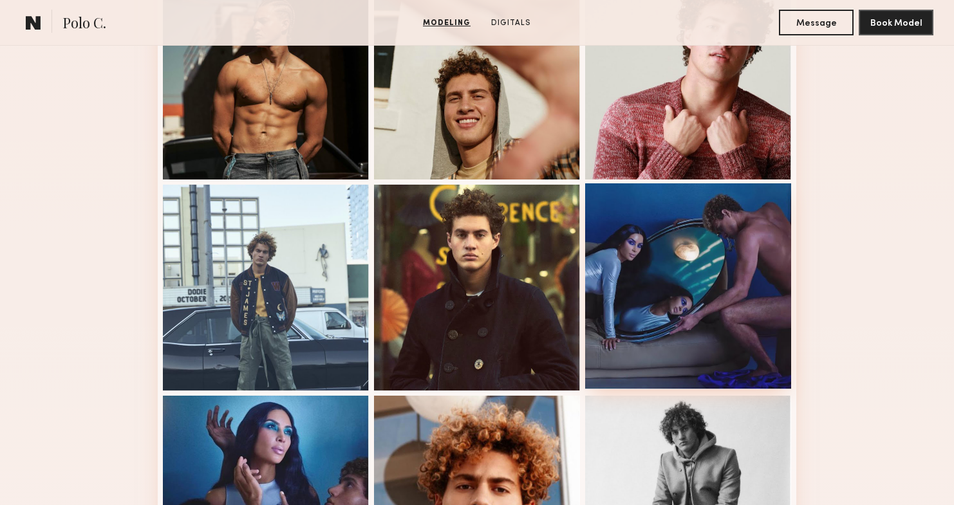
click at [741, 254] on div at bounding box center [688, 286] width 206 height 206
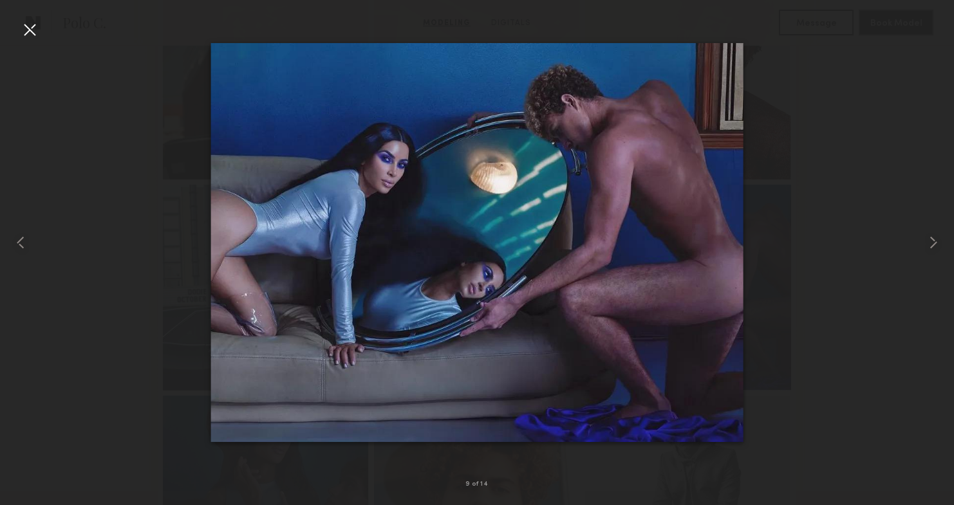
click at [31, 23] on div at bounding box center [29, 29] width 21 height 21
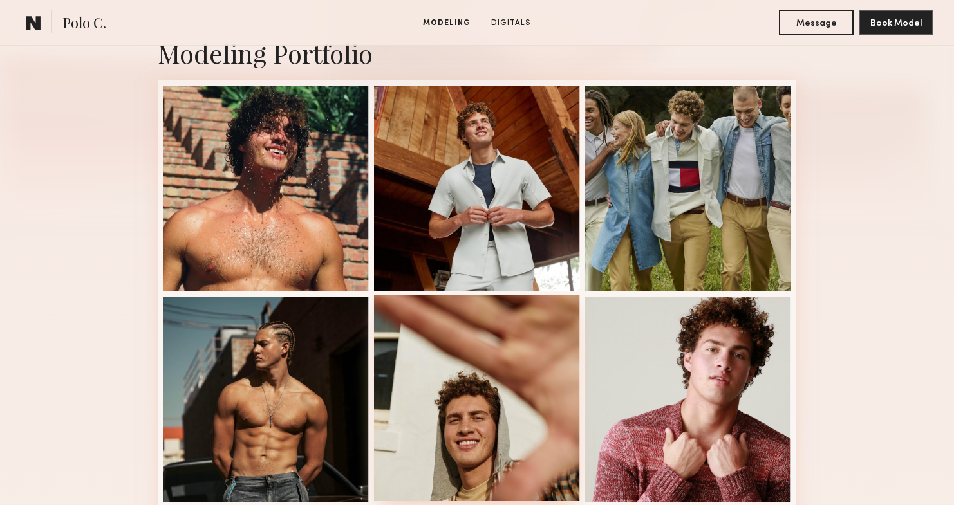
scroll to position [294, 0]
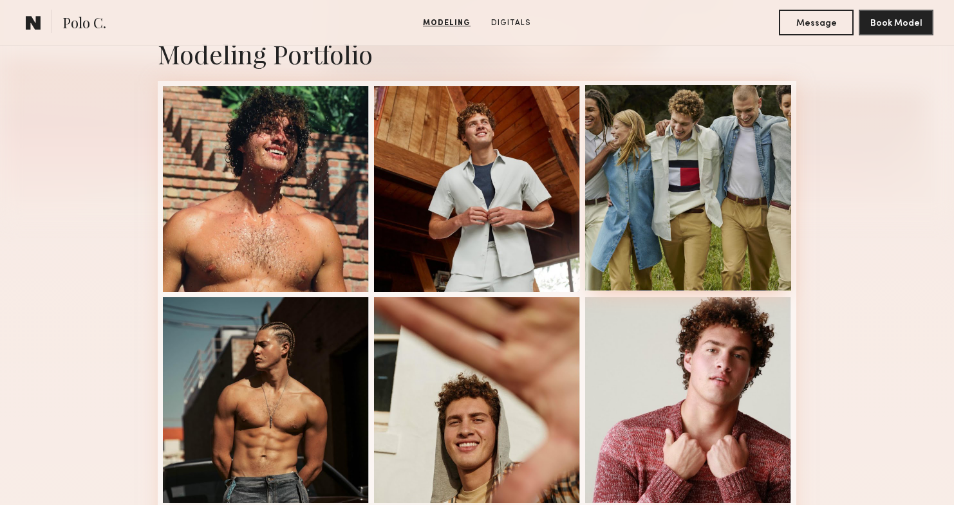
click at [687, 237] on div at bounding box center [688, 188] width 206 height 206
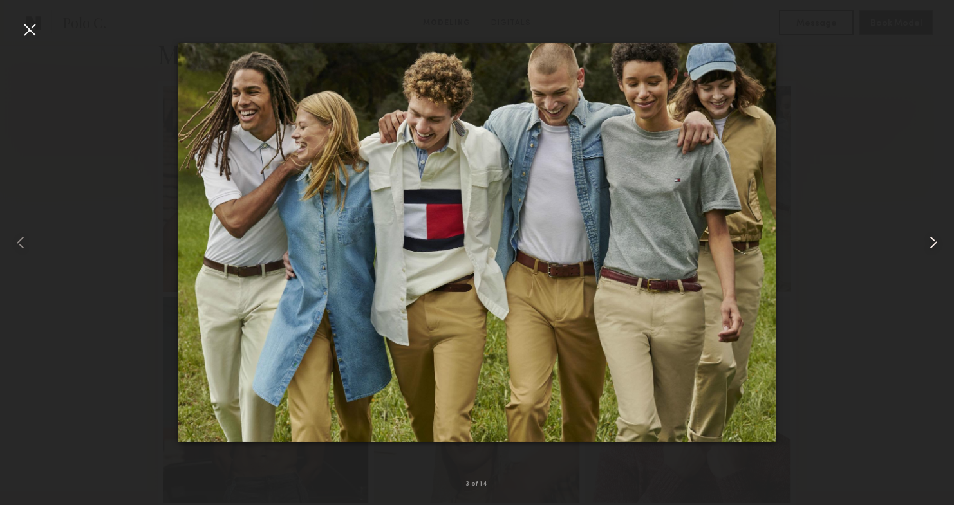
click at [917, 42] on div at bounding box center [935, 242] width 38 height 443
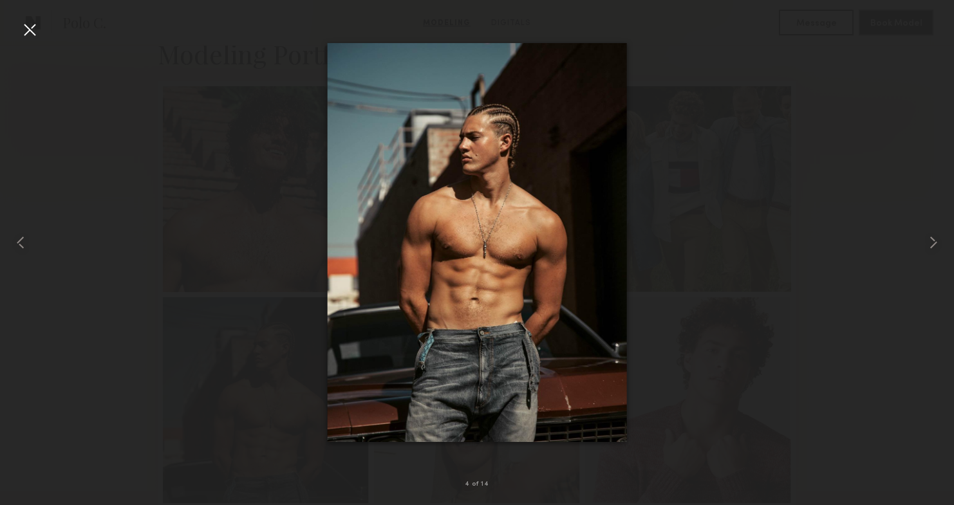
click at [801, 171] on div at bounding box center [477, 242] width 954 height 443
click at [29, 31] on div at bounding box center [29, 29] width 21 height 21
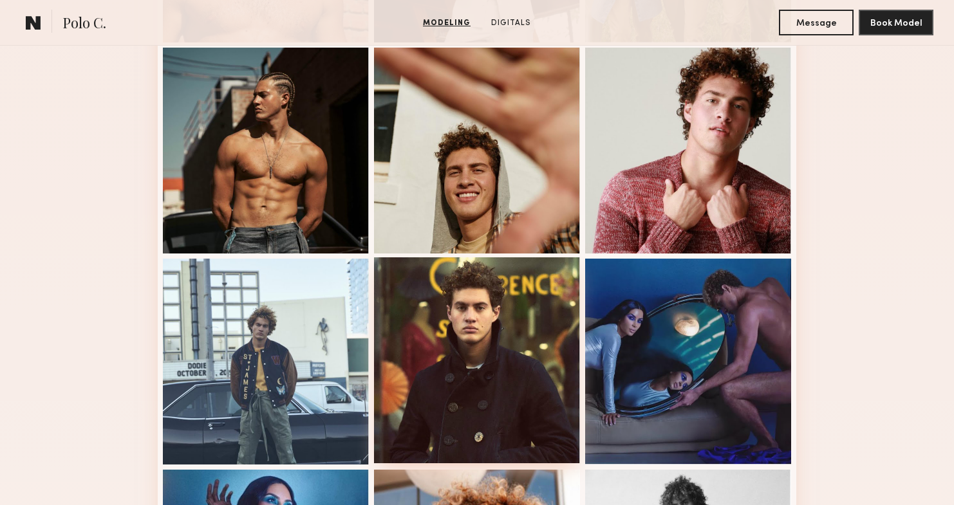
scroll to position [699, 0]
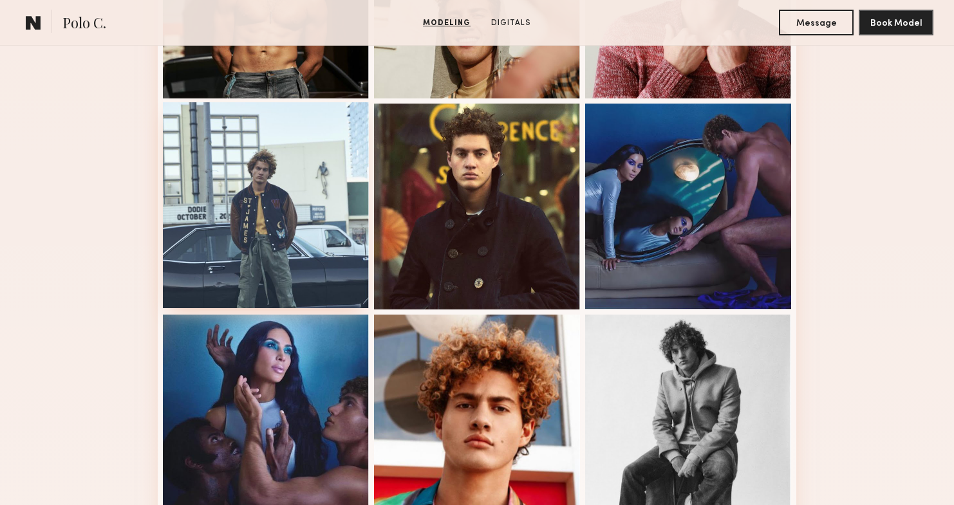
click at [278, 215] on div at bounding box center [266, 205] width 206 height 206
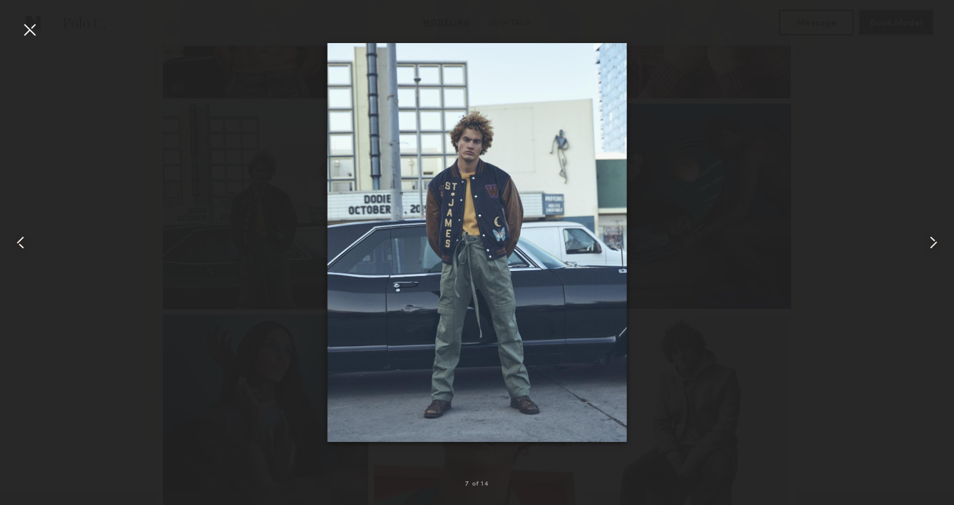
click at [250, 218] on div at bounding box center [477, 242] width 954 height 443
click at [929, 60] on div at bounding box center [935, 242] width 38 height 443
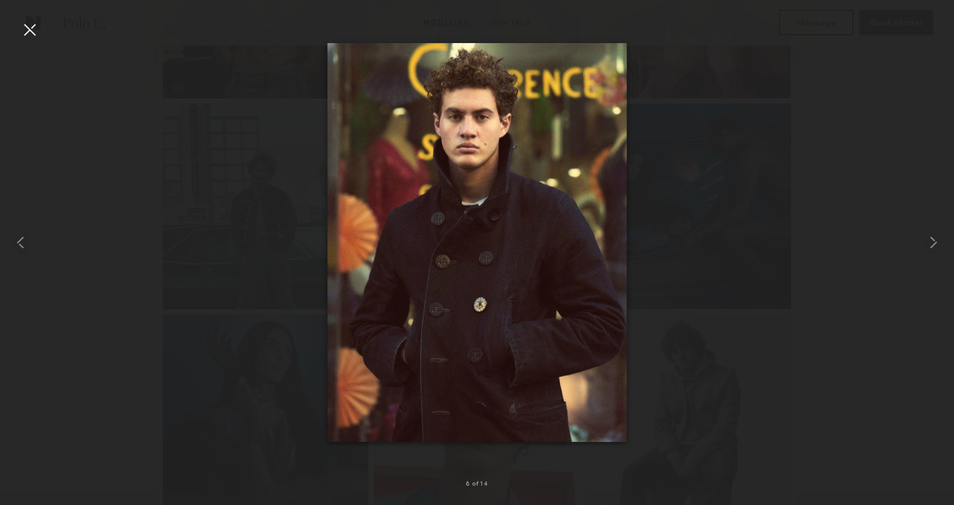
click at [913, 173] on div at bounding box center [477, 242] width 954 height 443
click at [927, 239] on common-icon at bounding box center [933, 242] width 21 height 21
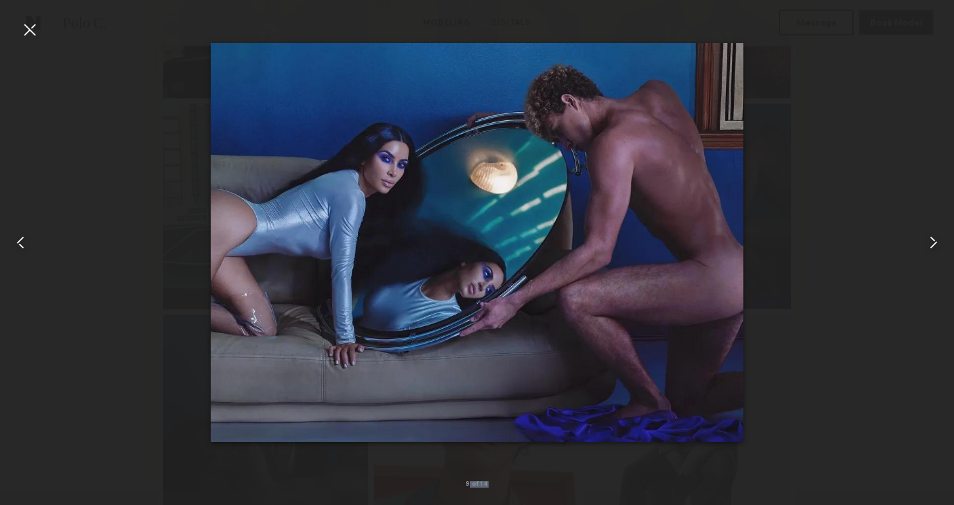
click at [33, 21] on div "9 of 14" at bounding box center [477, 252] width 954 height 505
click at [32, 24] on div at bounding box center [29, 29] width 21 height 21
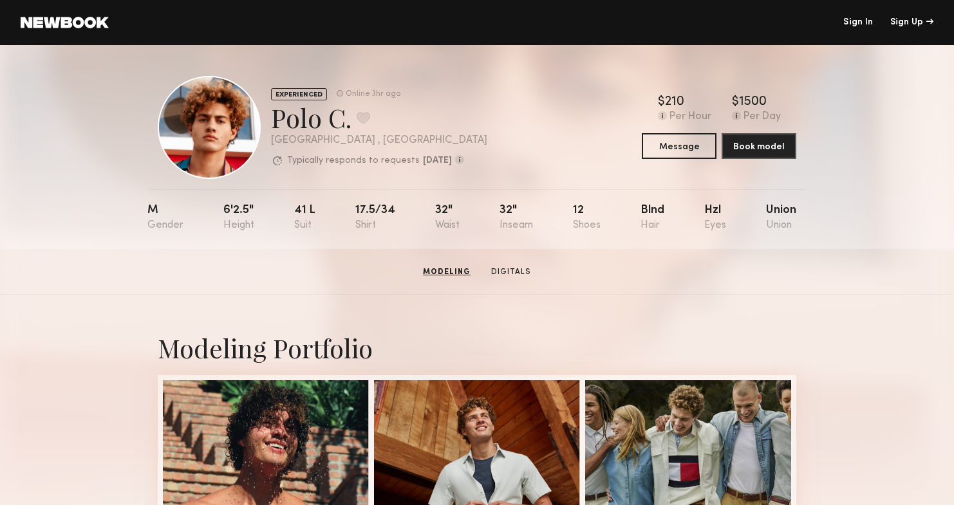
scroll to position [0, 0]
drag, startPoint x: 221, startPoint y: 208, endPoint x: 277, endPoint y: 207, distance: 56.0
click at [277, 207] on nb-model-profile-props "M 6'2.5" 41 l 17.5/34 32" 32" 12 Blnd Hzl Union" at bounding box center [476, 219] width 659 height 60
copy div "6'2.5""
click at [236, 209] on div "6'2.5"" at bounding box center [238, 218] width 31 height 26
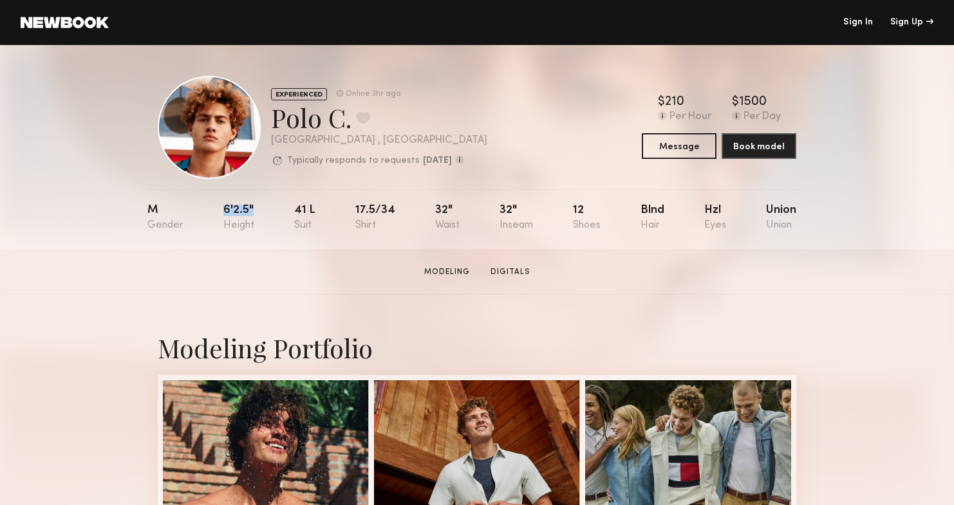
drag, startPoint x: 225, startPoint y: 208, endPoint x: 253, endPoint y: 208, distance: 27.7
click at [253, 208] on nb-model-profile-props "M 6'2.5" 41 l 17.5/34 32" 32" 12 Blnd Hzl Union" at bounding box center [476, 219] width 659 height 60
copy div "6'2.5""
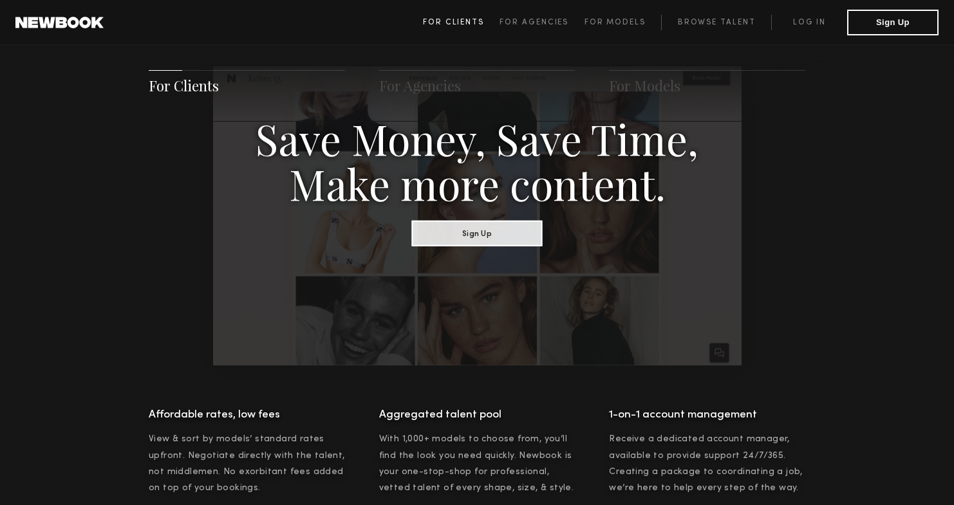
click at [460, 17] on link "For Clients" at bounding box center [461, 22] width 77 height 15
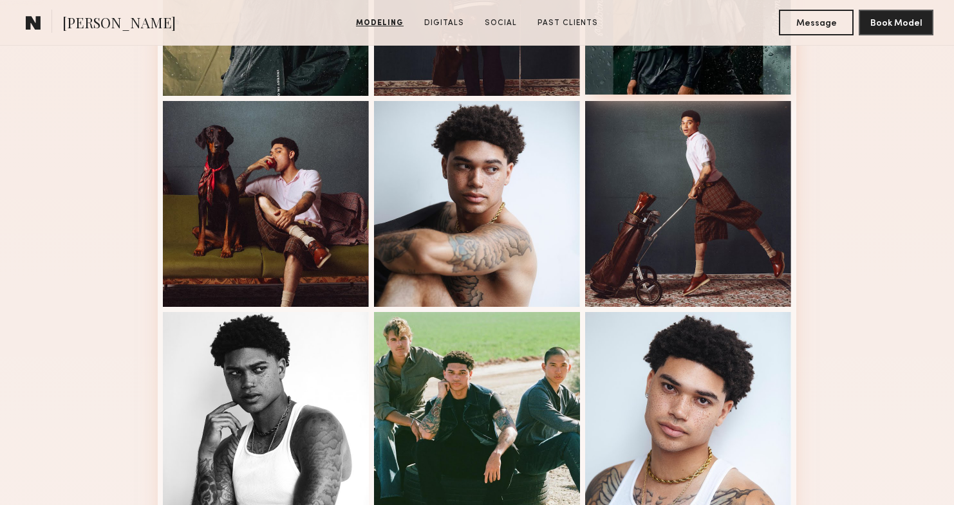
scroll to position [199, 0]
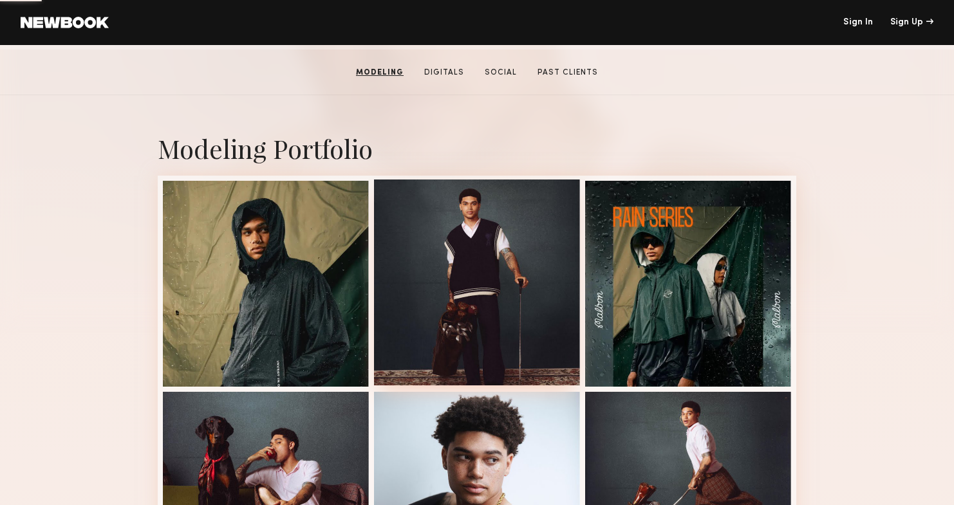
click at [544, 251] on div at bounding box center [477, 283] width 206 height 206
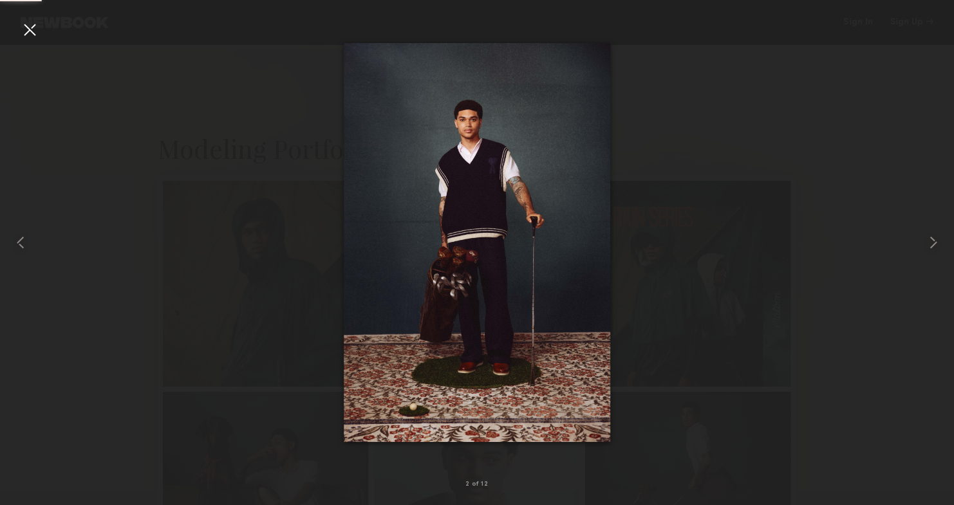
click at [854, 311] on div at bounding box center [477, 242] width 954 height 443
click at [905, 337] on div at bounding box center [477, 242] width 954 height 443
click at [878, 66] on div at bounding box center [477, 242] width 954 height 443
click at [36, 23] on div at bounding box center [29, 29] width 21 height 21
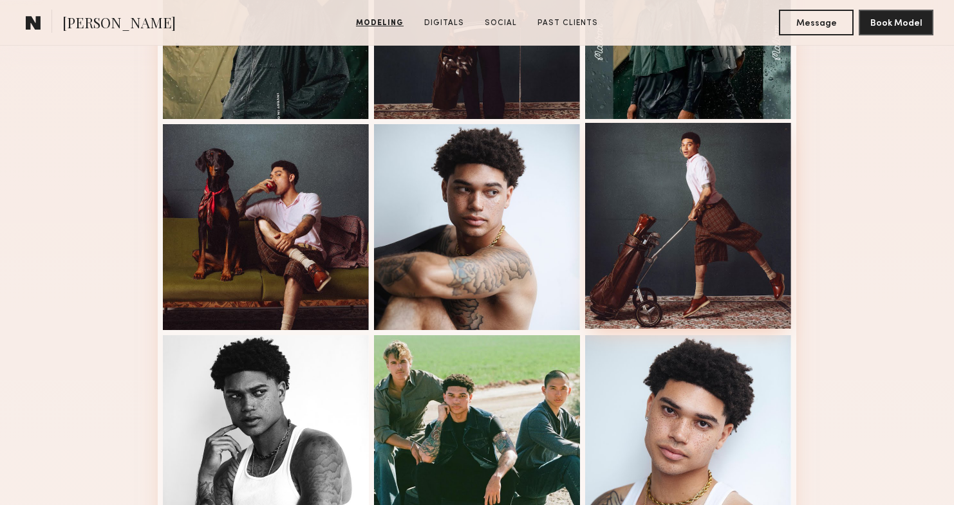
scroll to position [407, 0]
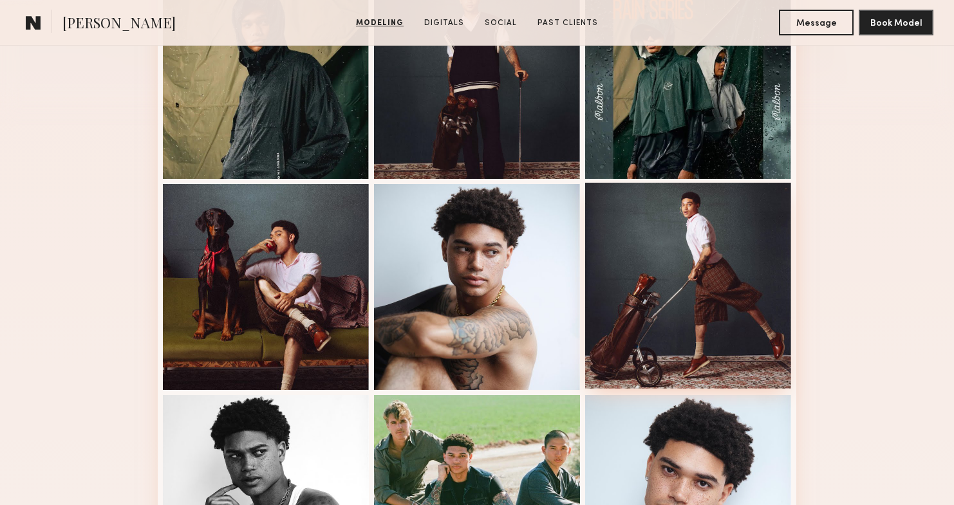
click at [681, 218] on div at bounding box center [688, 286] width 206 height 206
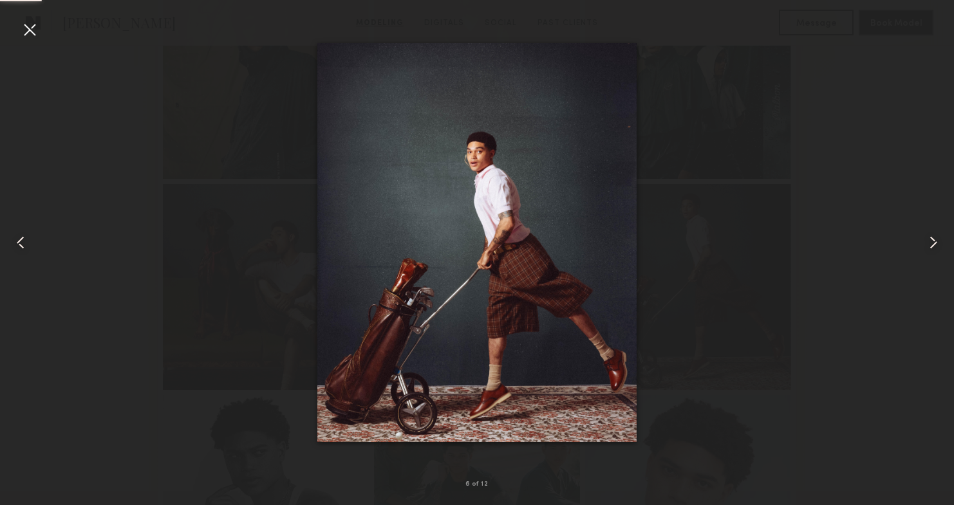
click at [821, 281] on div at bounding box center [477, 242] width 954 height 443
drag, startPoint x: 903, startPoint y: 73, endPoint x: 293, endPoint y: 77, distance: 610.1
click at [903, 73] on div at bounding box center [477, 242] width 954 height 443
click at [41, 32] on div at bounding box center [477, 242] width 954 height 443
click at [39, 36] on div at bounding box center [29, 29] width 21 height 21
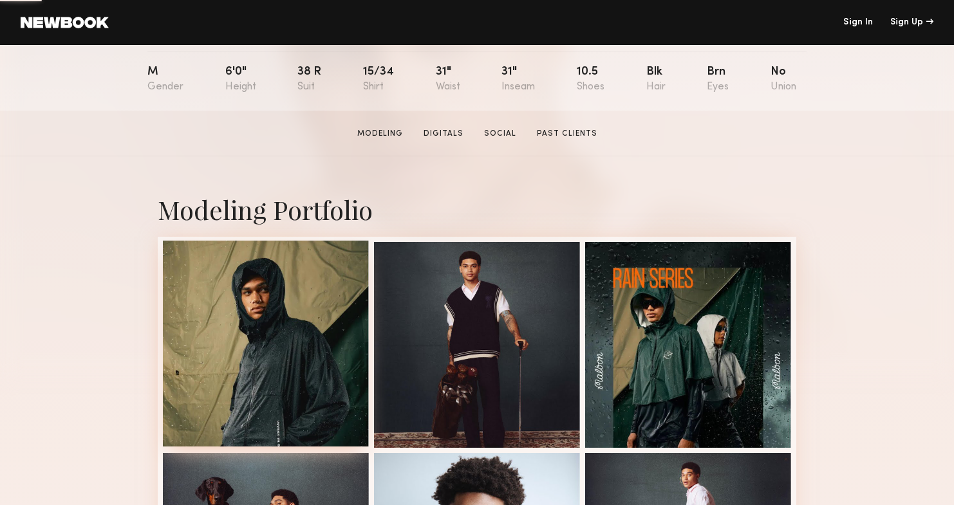
scroll to position [290, 0]
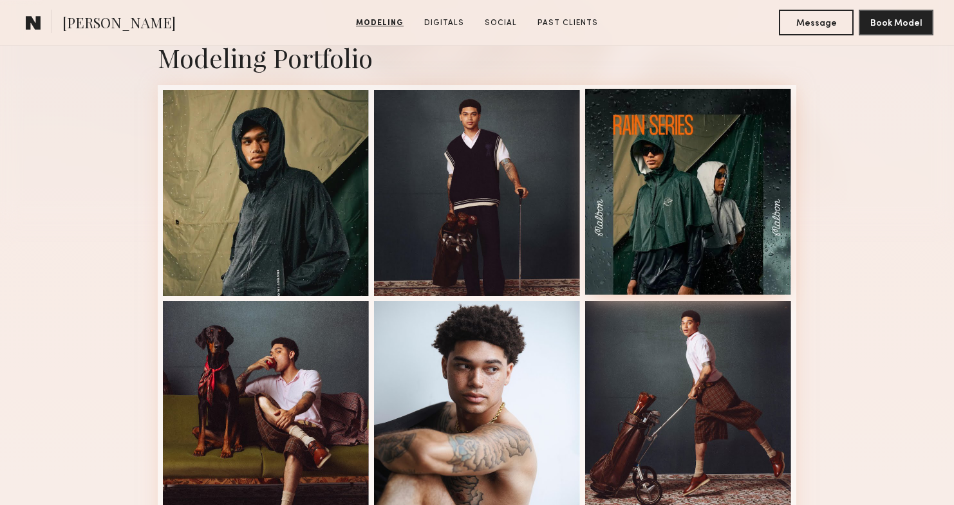
click at [685, 208] on div at bounding box center [688, 192] width 206 height 206
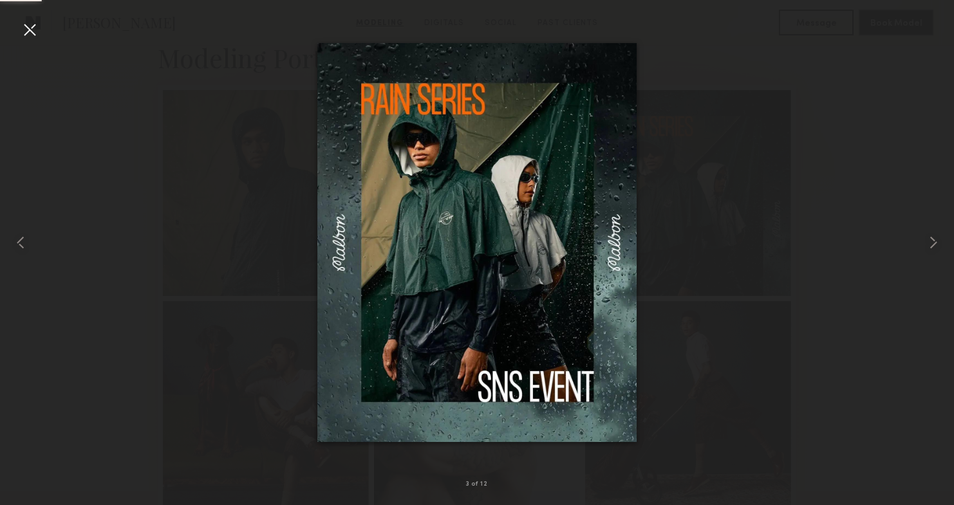
click at [32, 37] on div at bounding box center [29, 29] width 21 height 21
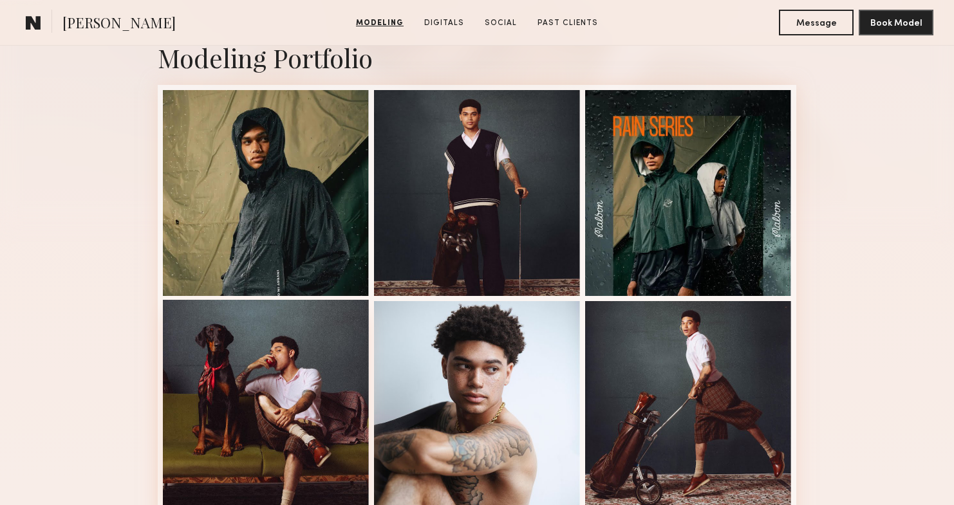
scroll to position [532, 0]
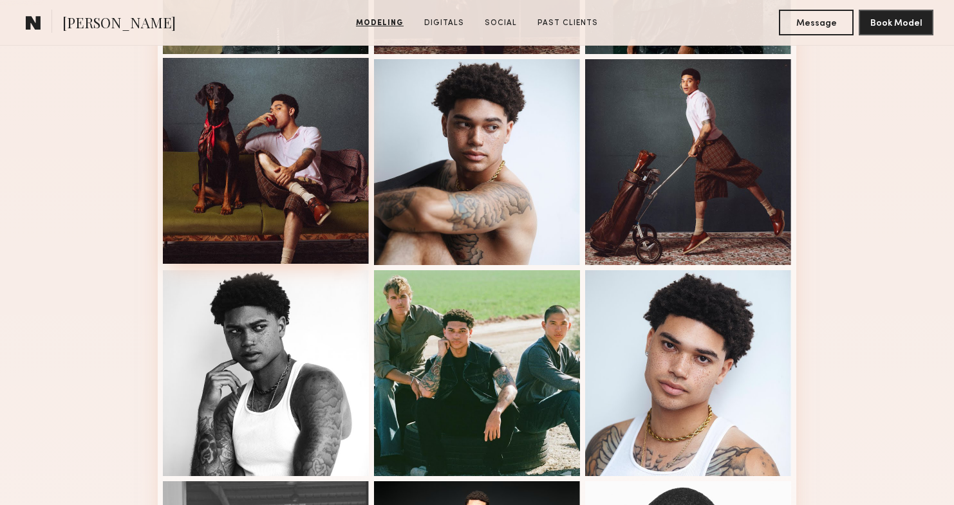
click at [277, 179] on div at bounding box center [266, 161] width 206 height 206
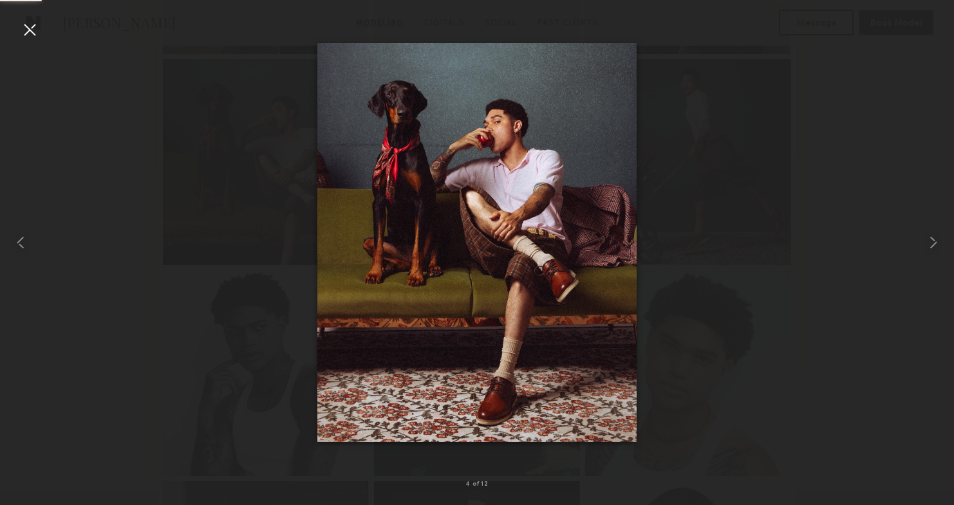
click at [31, 21] on div at bounding box center [29, 29] width 21 height 21
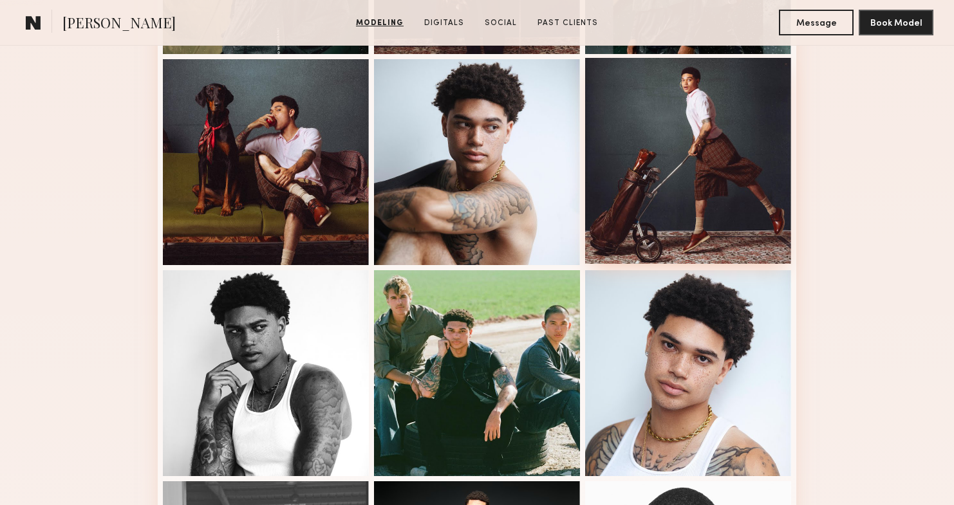
scroll to position [819, 0]
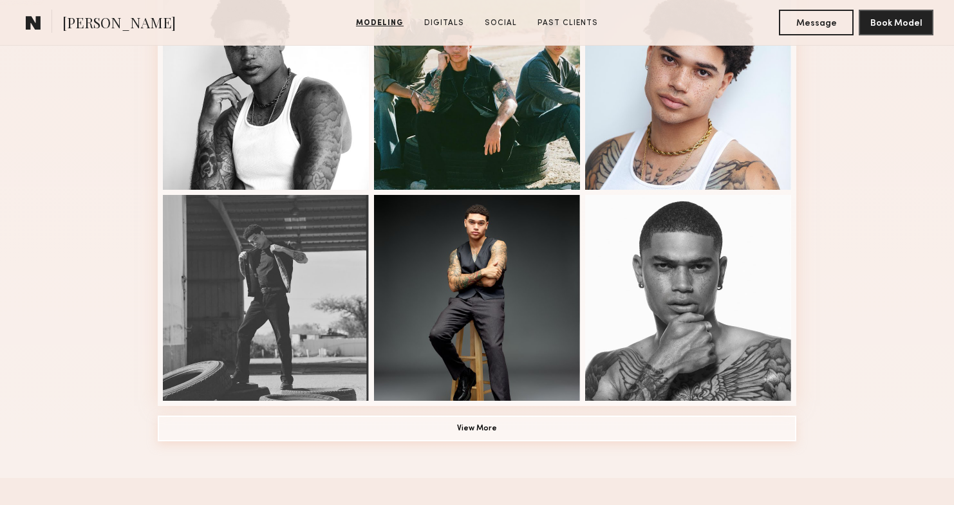
click at [470, 436] on button "View More" at bounding box center [477, 429] width 638 height 26
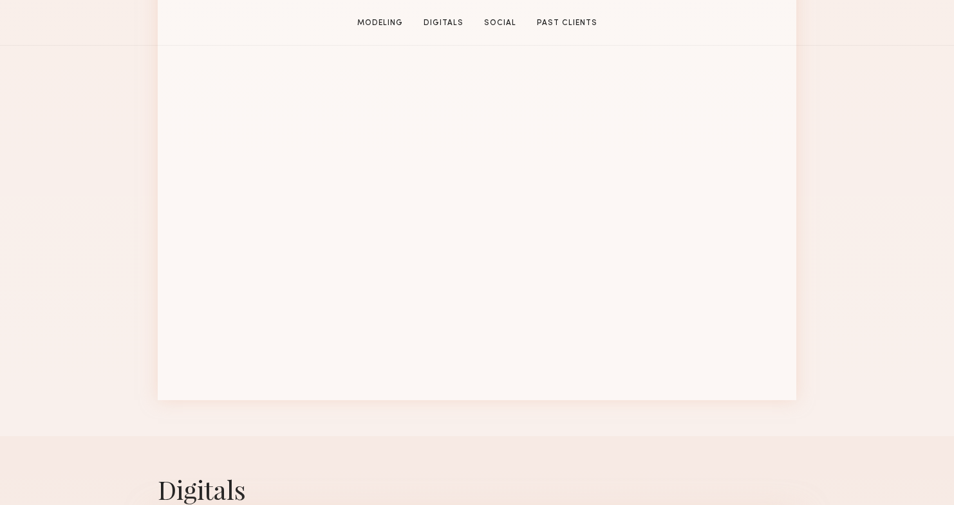
scroll to position [0, 0]
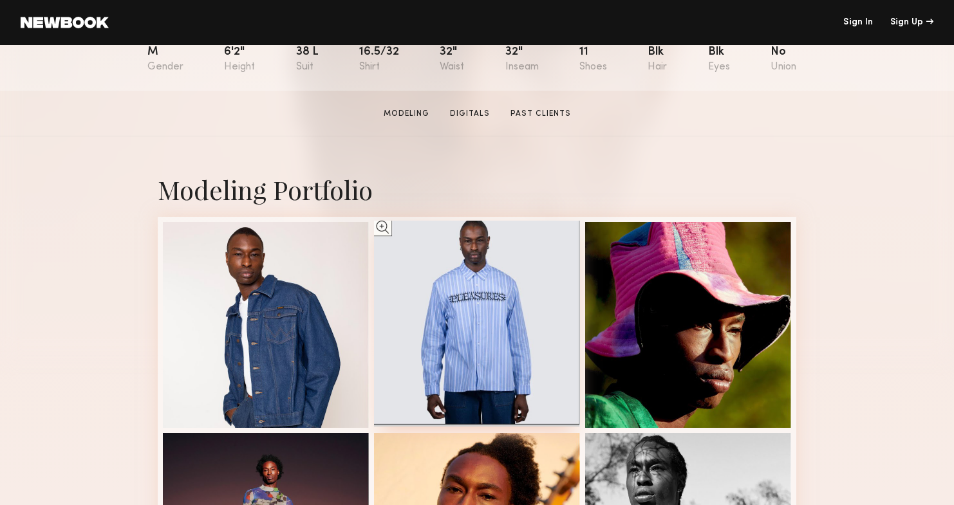
scroll to position [225, 0]
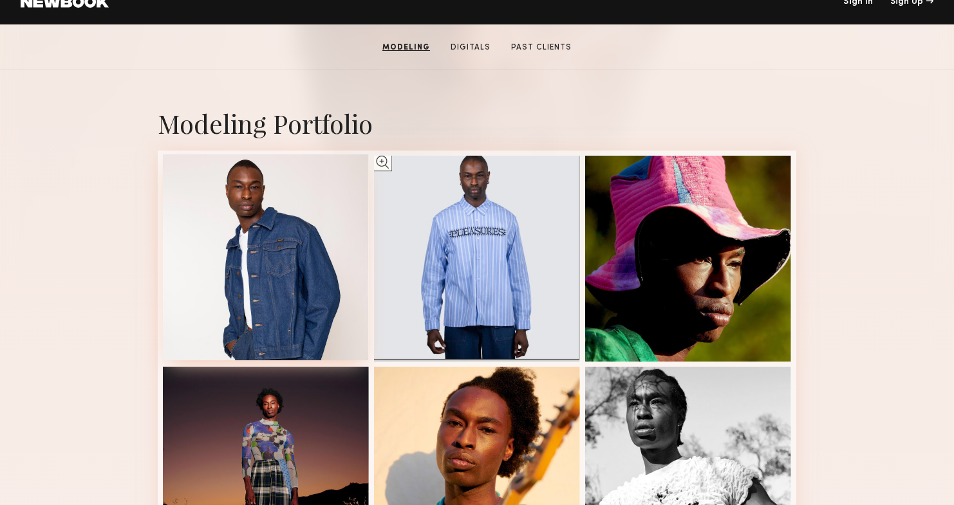
click at [293, 192] on div at bounding box center [266, 257] width 206 height 206
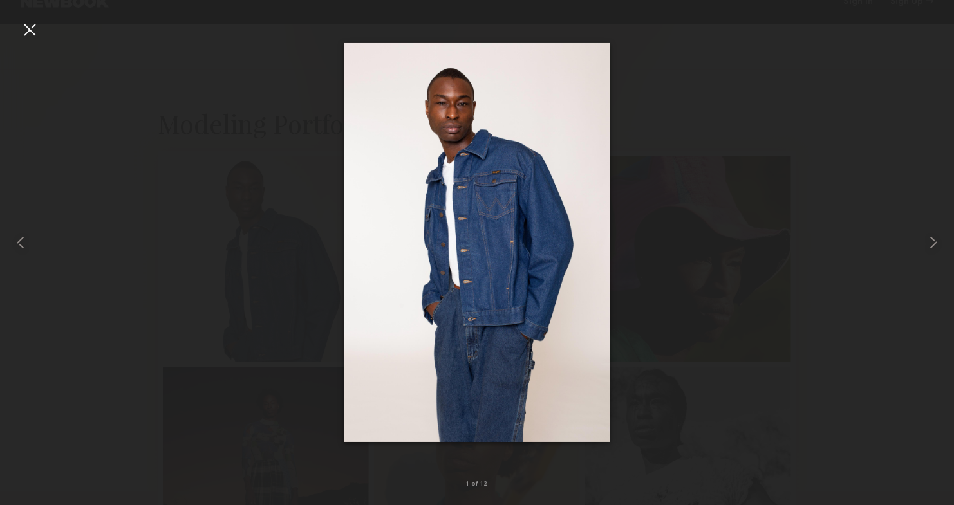
click at [762, 95] on div at bounding box center [477, 242] width 954 height 443
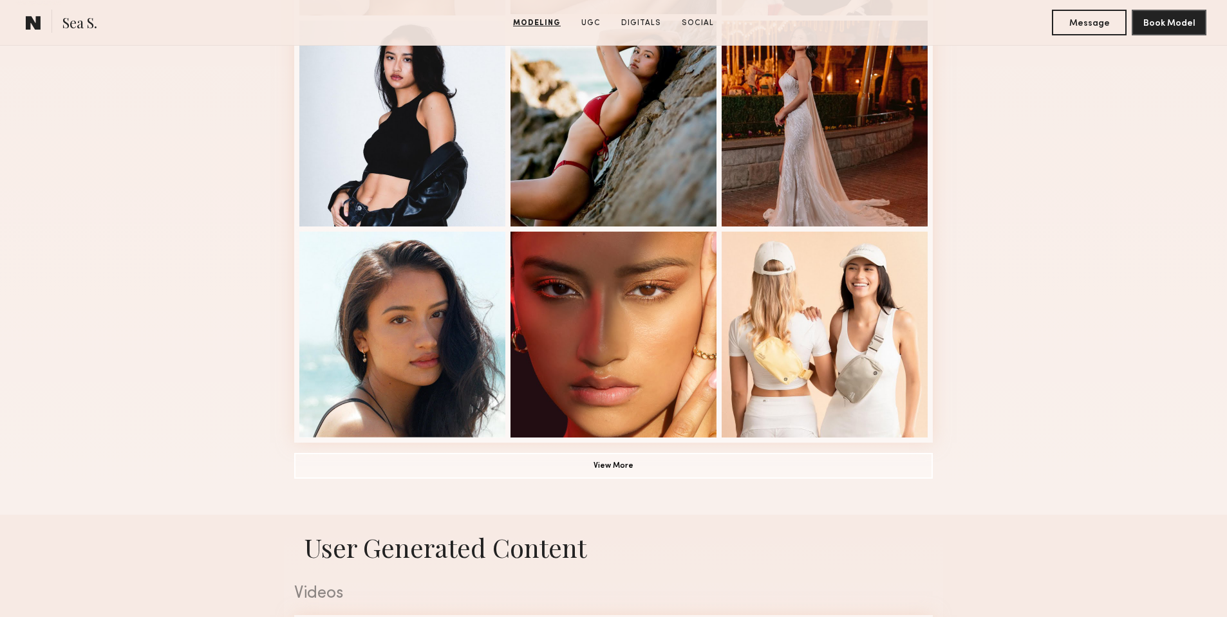
scroll to position [847, 0]
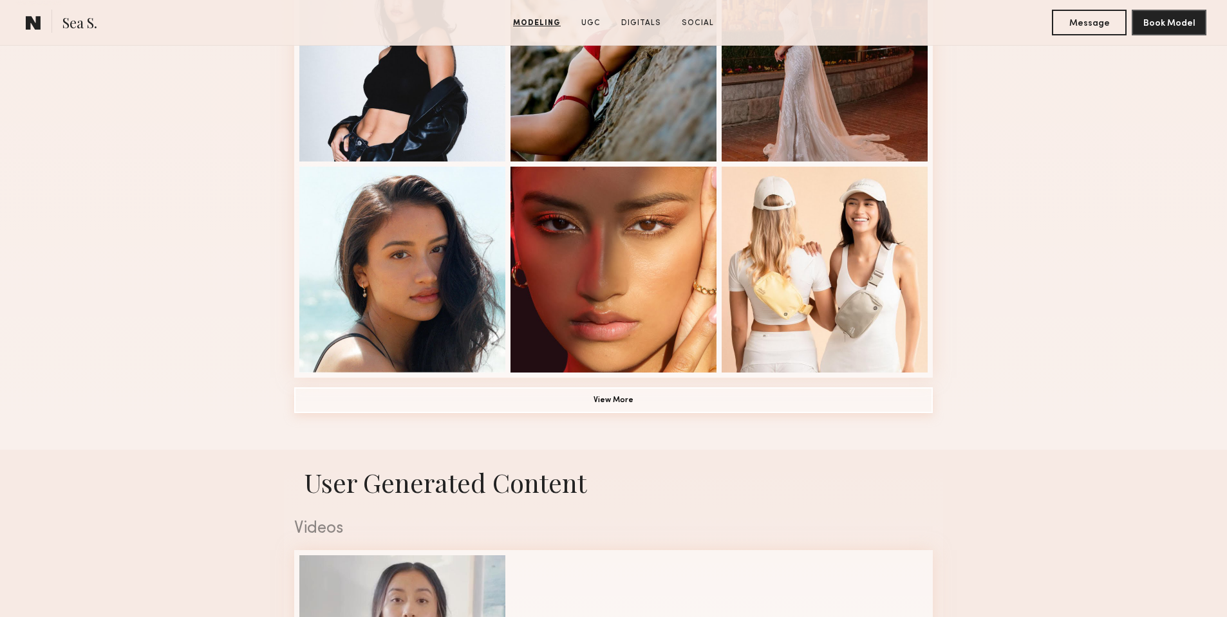
click at [617, 397] on button "View More" at bounding box center [613, 400] width 638 height 26
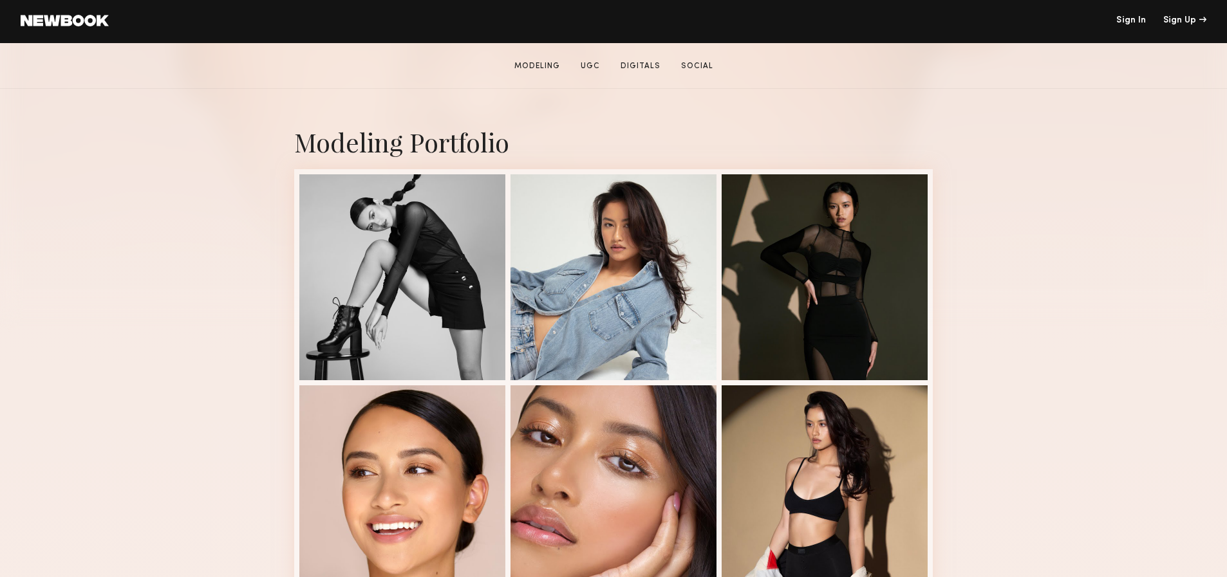
scroll to position [480, 0]
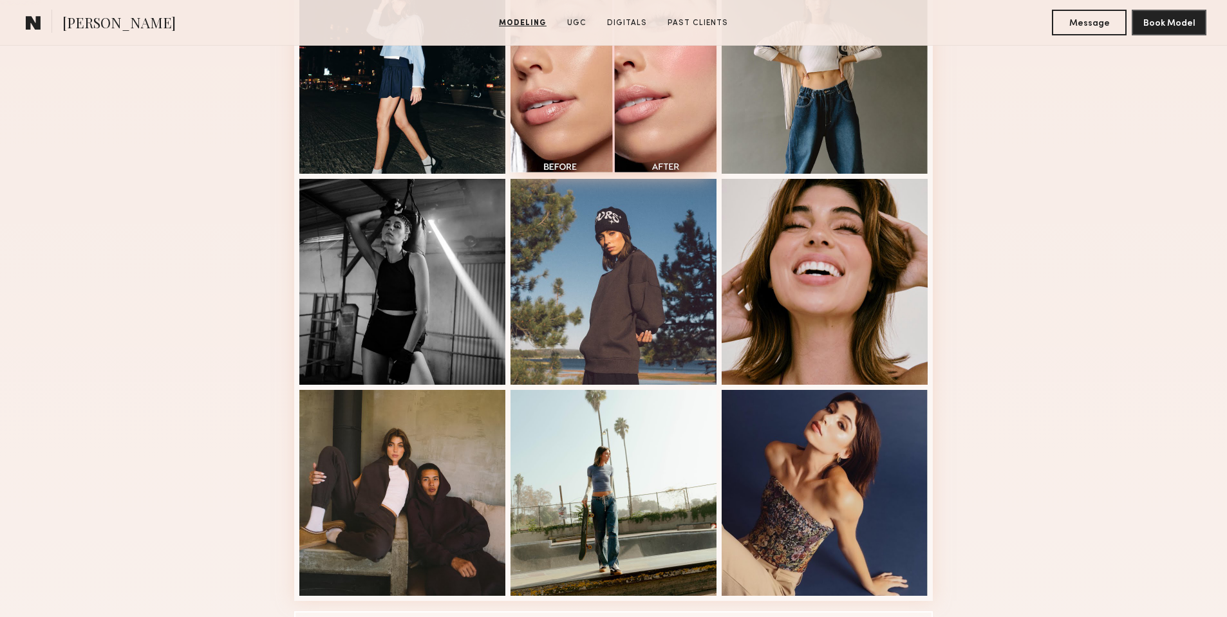
scroll to position [745, 0]
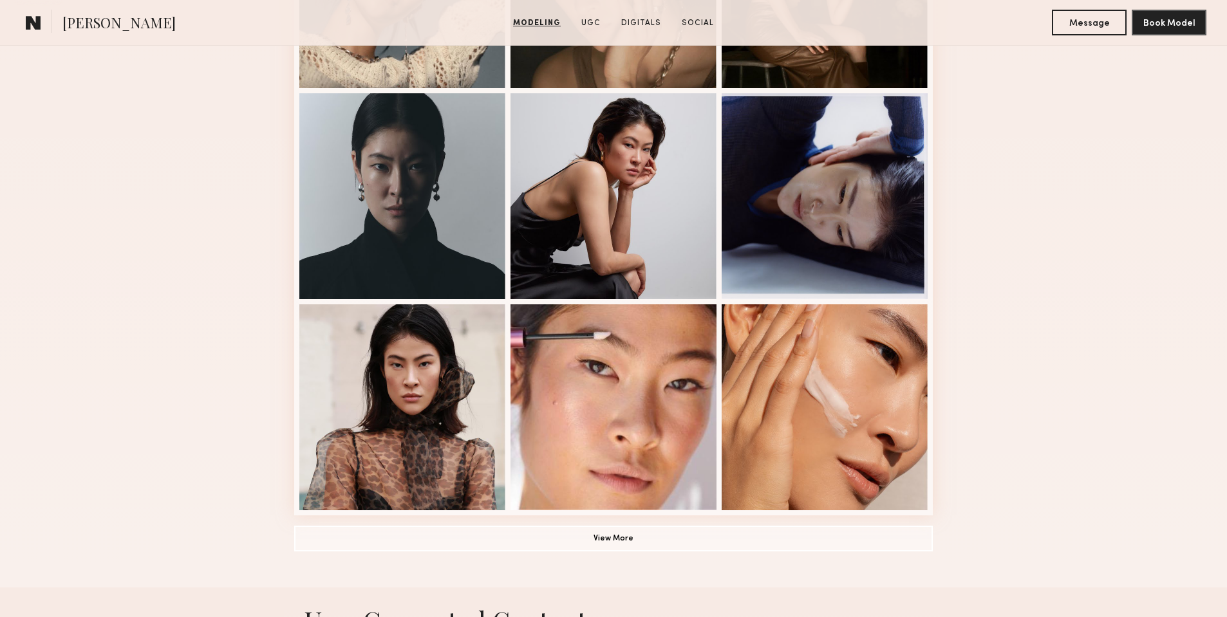
scroll to position [783, 0]
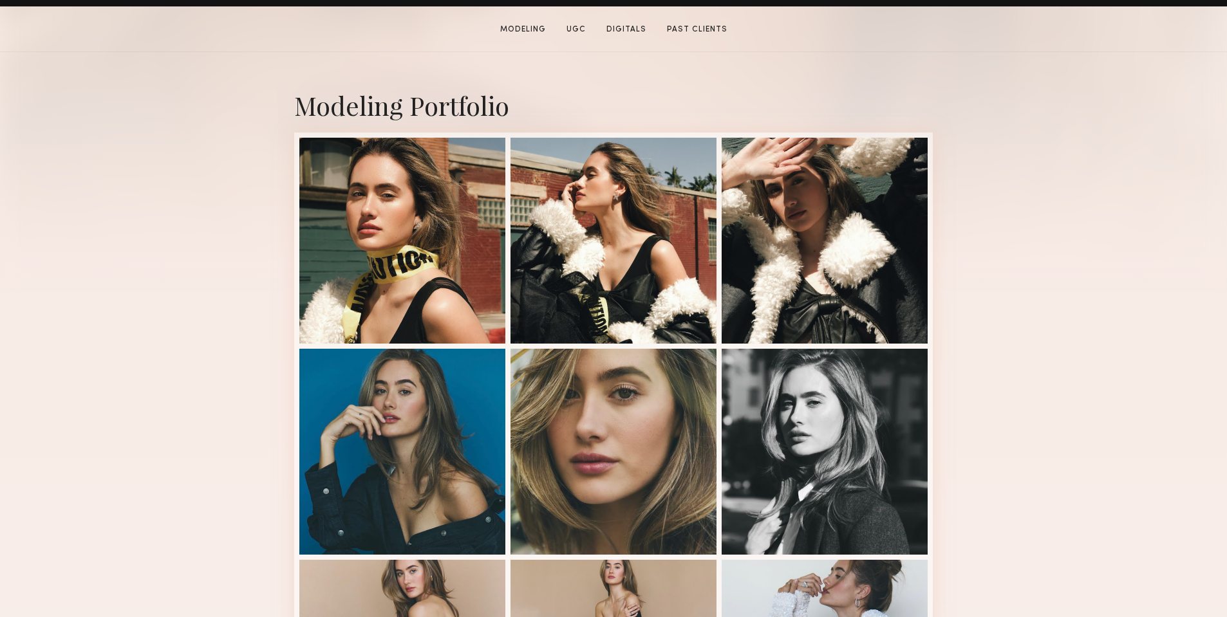
scroll to position [309, 0]
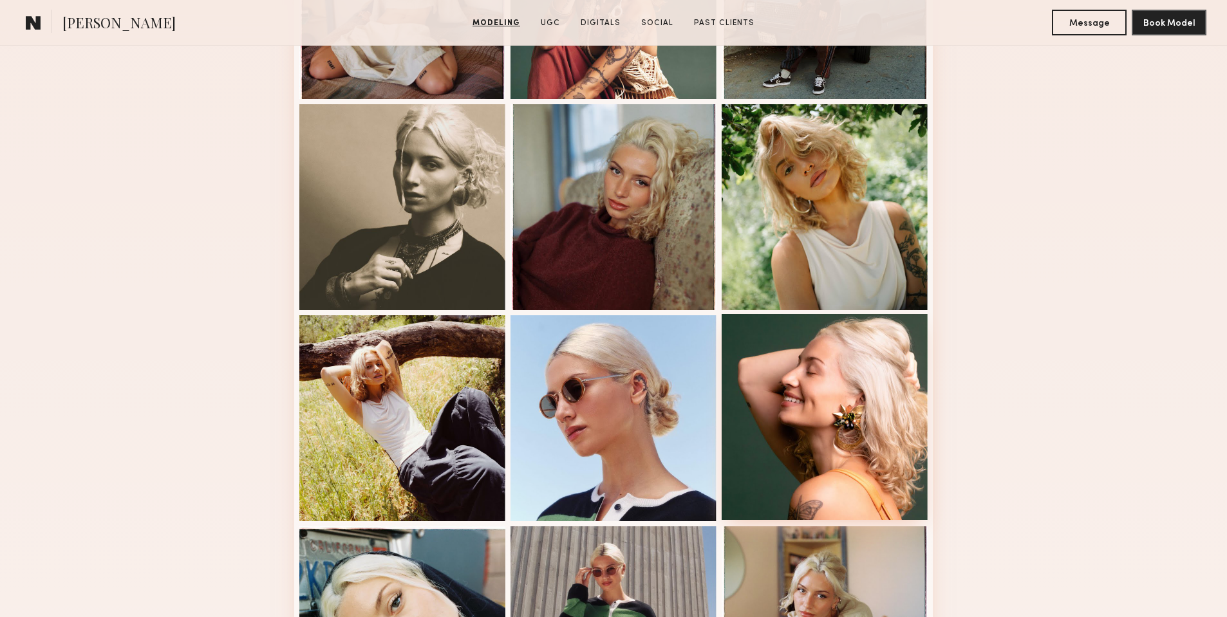
scroll to position [791, 0]
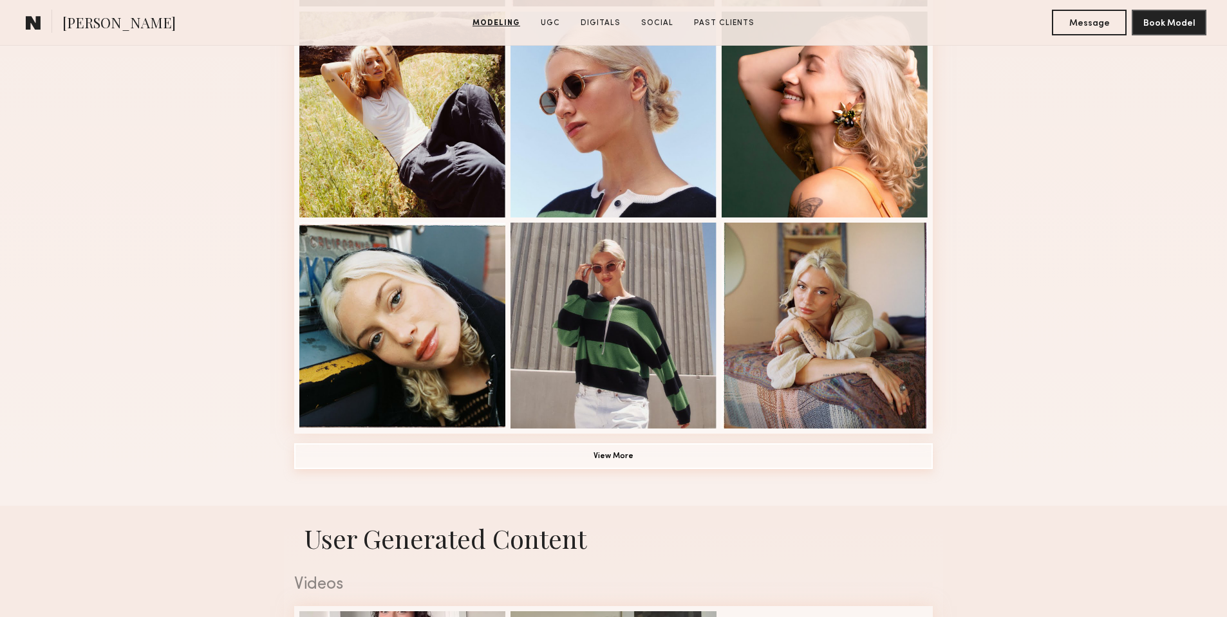
click at [653, 449] on button "View More" at bounding box center [613, 456] width 638 height 26
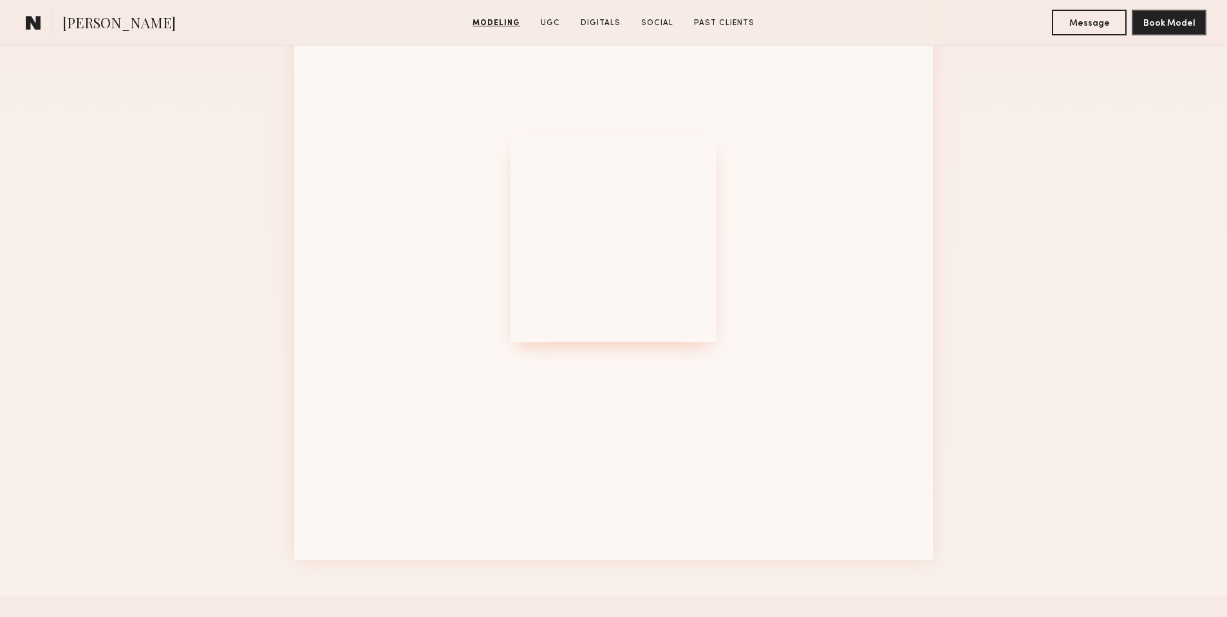
scroll to position [1641, 0]
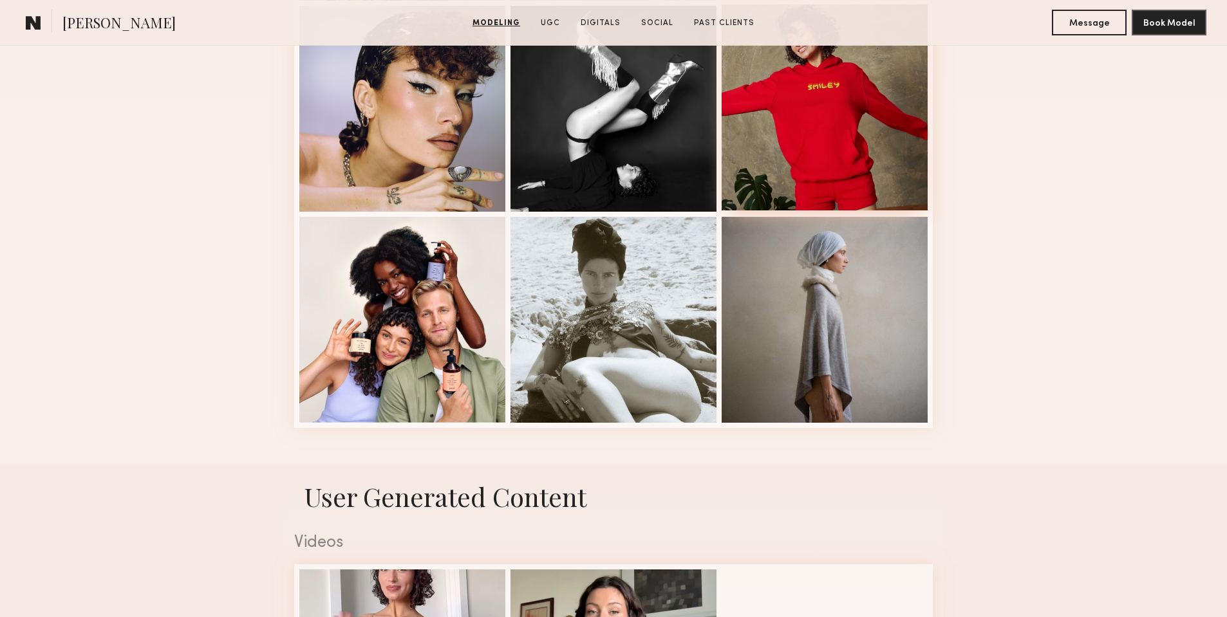
click at [795, 159] on div at bounding box center [824, 108] width 206 height 206
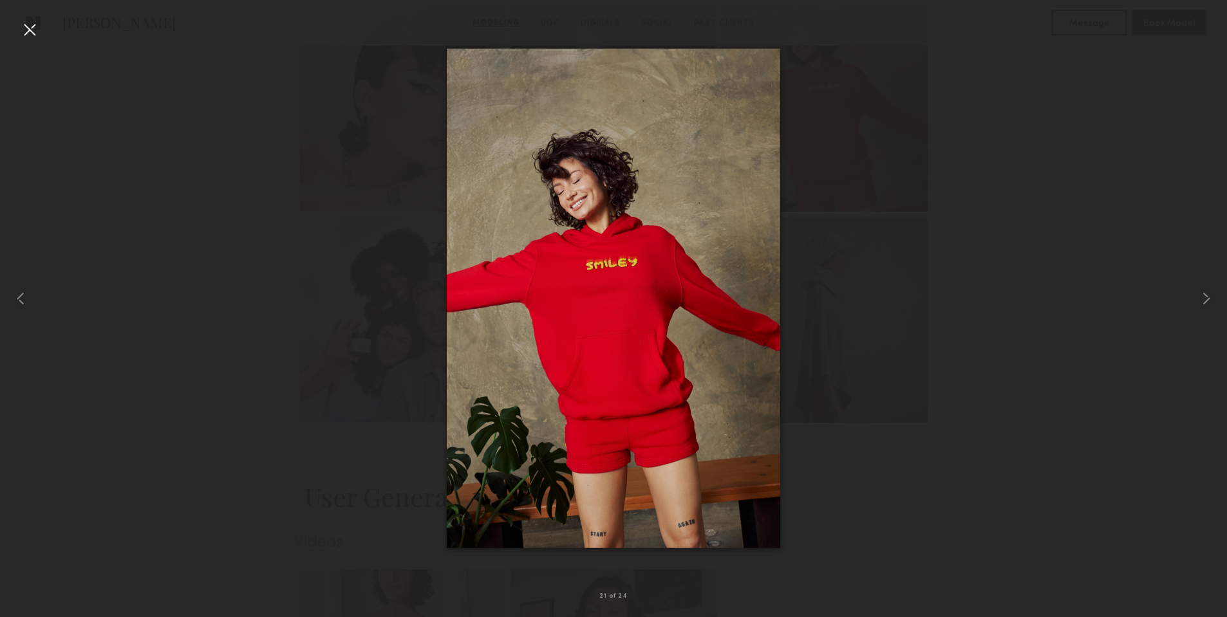
click at [963, 144] on div at bounding box center [613, 298] width 1227 height 555
click at [994, 138] on div at bounding box center [613, 298] width 1227 height 555
click at [1093, 26] on div at bounding box center [613, 298] width 1227 height 555
click at [39, 32] on div at bounding box center [29, 29] width 21 height 21
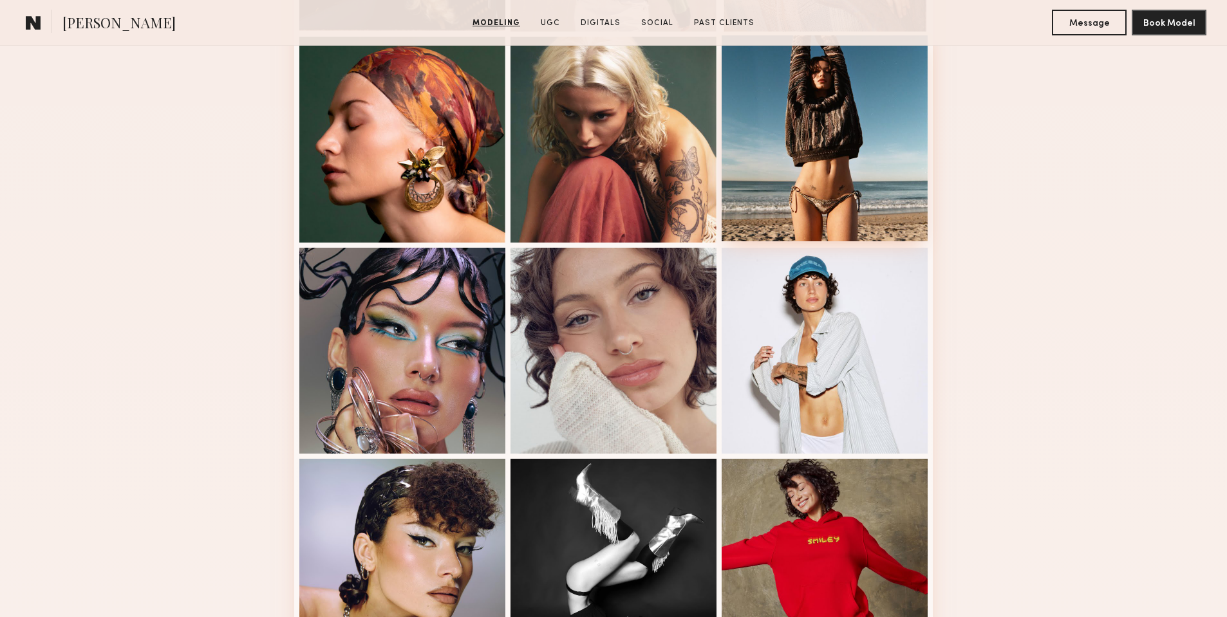
scroll to position [1122, 0]
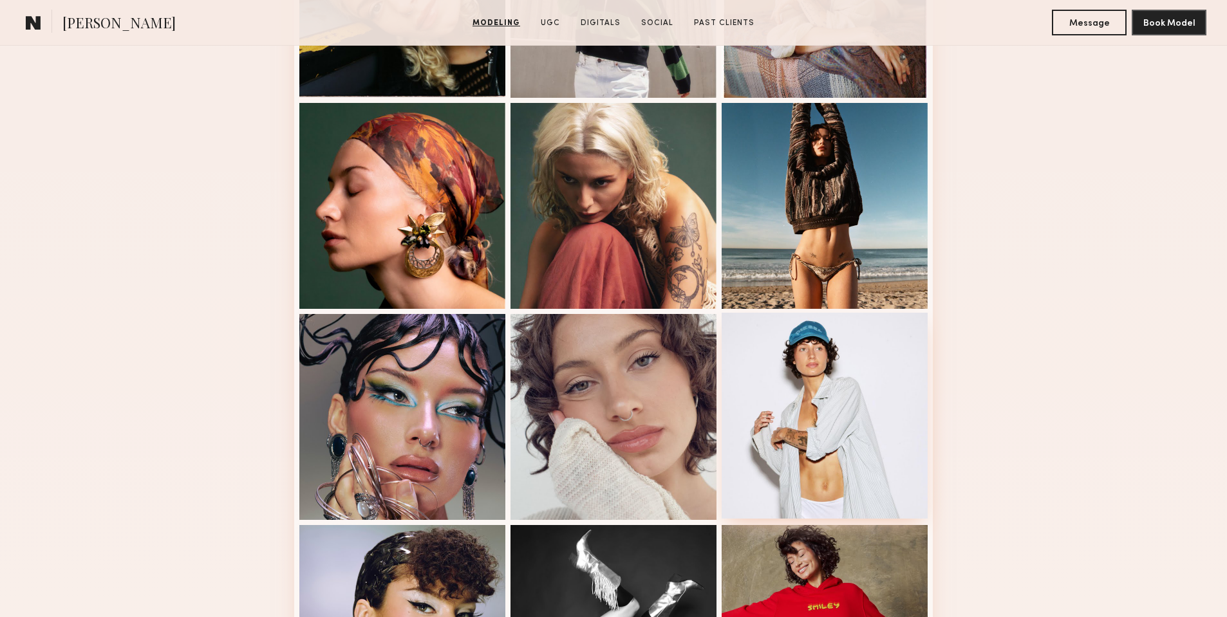
click at [826, 384] on div at bounding box center [824, 416] width 206 height 206
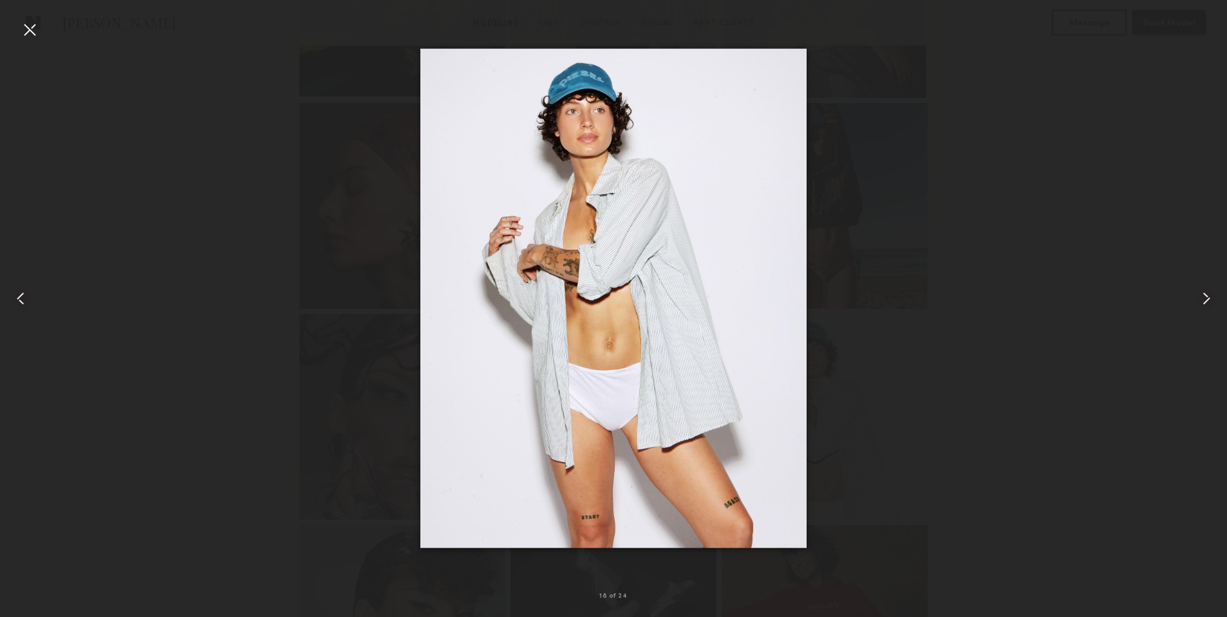
click at [888, 293] on div at bounding box center [613, 298] width 1227 height 555
click at [858, 338] on div at bounding box center [613, 298] width 1227 height 555
click at [949, 369] on div at bounding box center [613, 298] width 1227 height 555
click at [966, 244] on div at bounding box center [613, 298] width 1227 height 555
click at [959, 264] on div at bounding box center [613, 298] width 1227 height 555
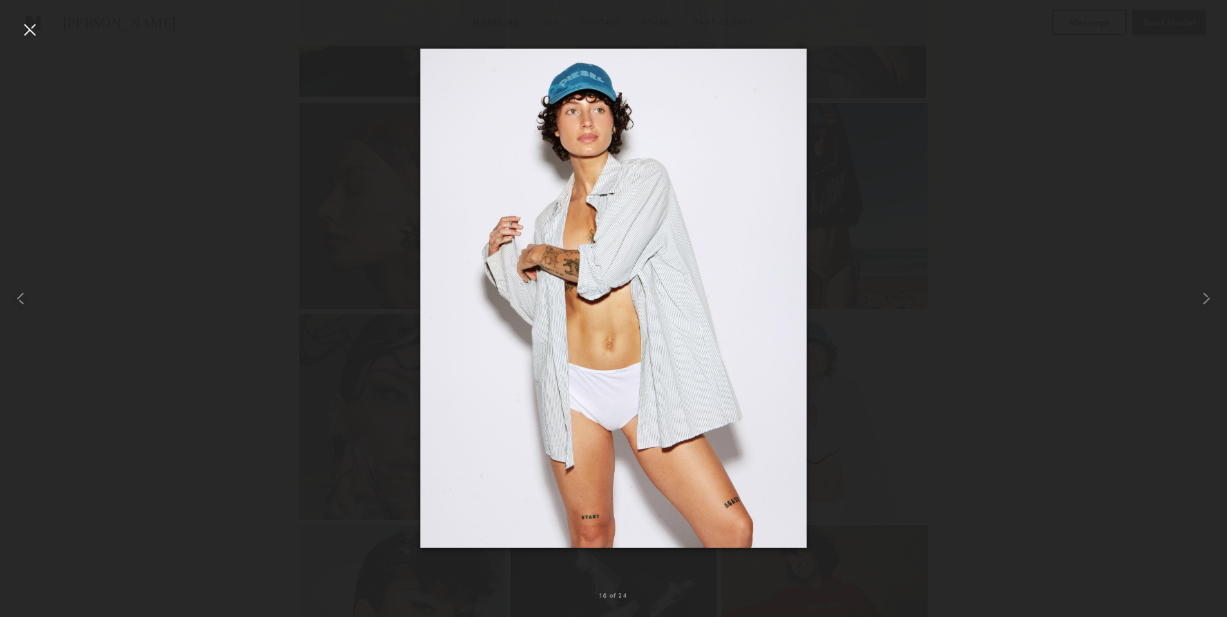
click at [982, 360] on div at bounding box center [613, 298] width 1227 height 555
drag, startPoint x: 24, startPoint y: 300, endPoint x: 44, endPoint y: 295, distance: 20.6
click at [24, 300] on common-icon at bounding box center [20, 298] width 21 height 21
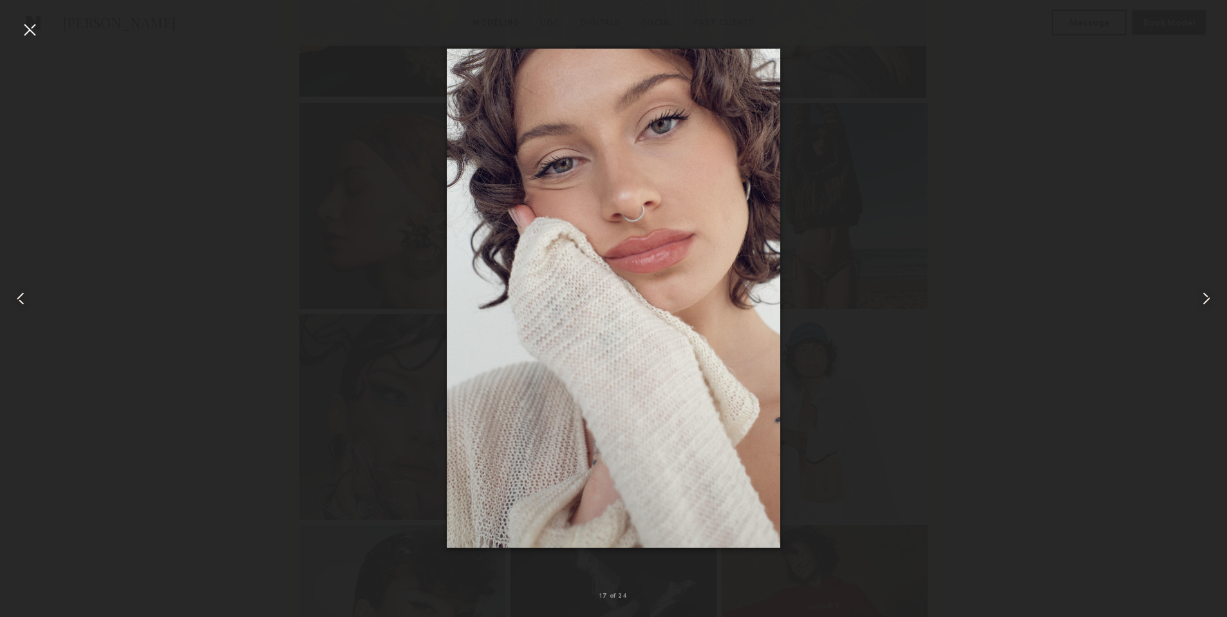
click at [30, 22] on div at bounding box center [29, 29] width 21 height 21
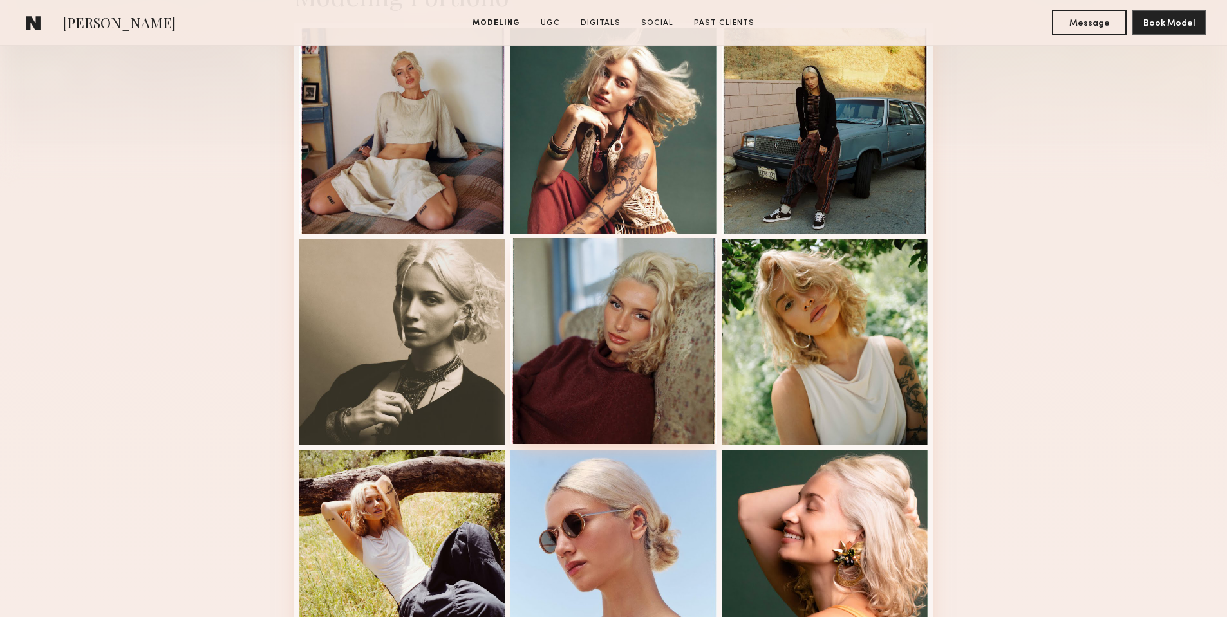
scroll to position [79, 0]
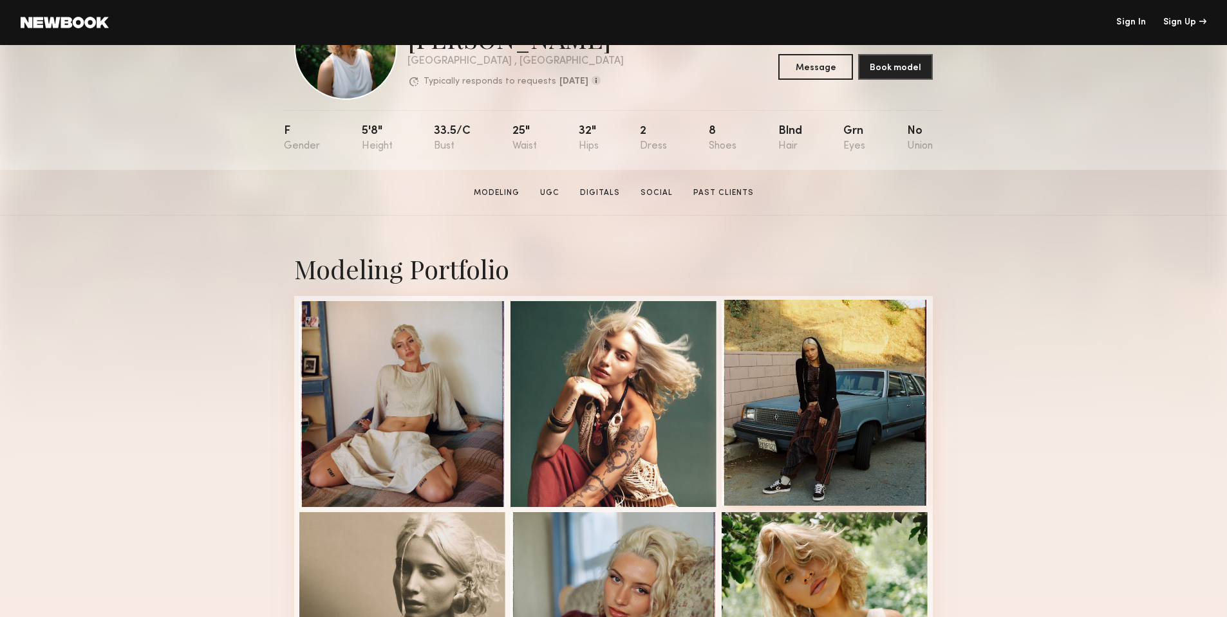
click at [813, 405] on div at bounding box center [824, 403] width 206 height 206
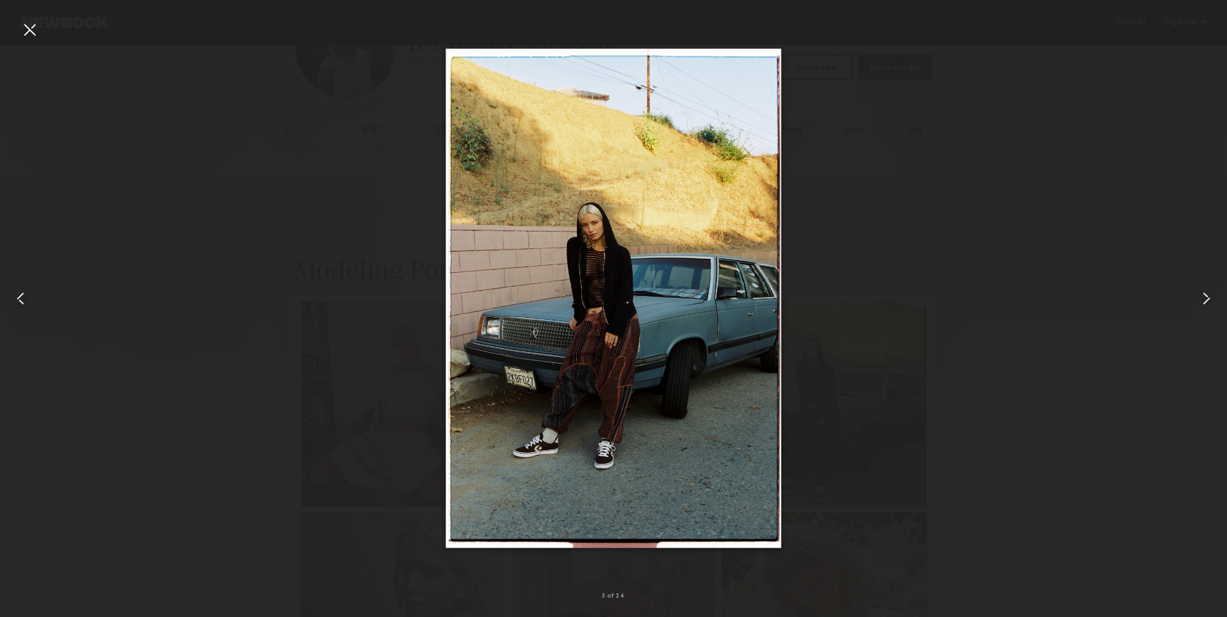
click at [929, 406] on div at bounding box center [613, 298] width 1227 height 555
click at [40, 35] on div at bounding box center [24, 298] width 49 height 555
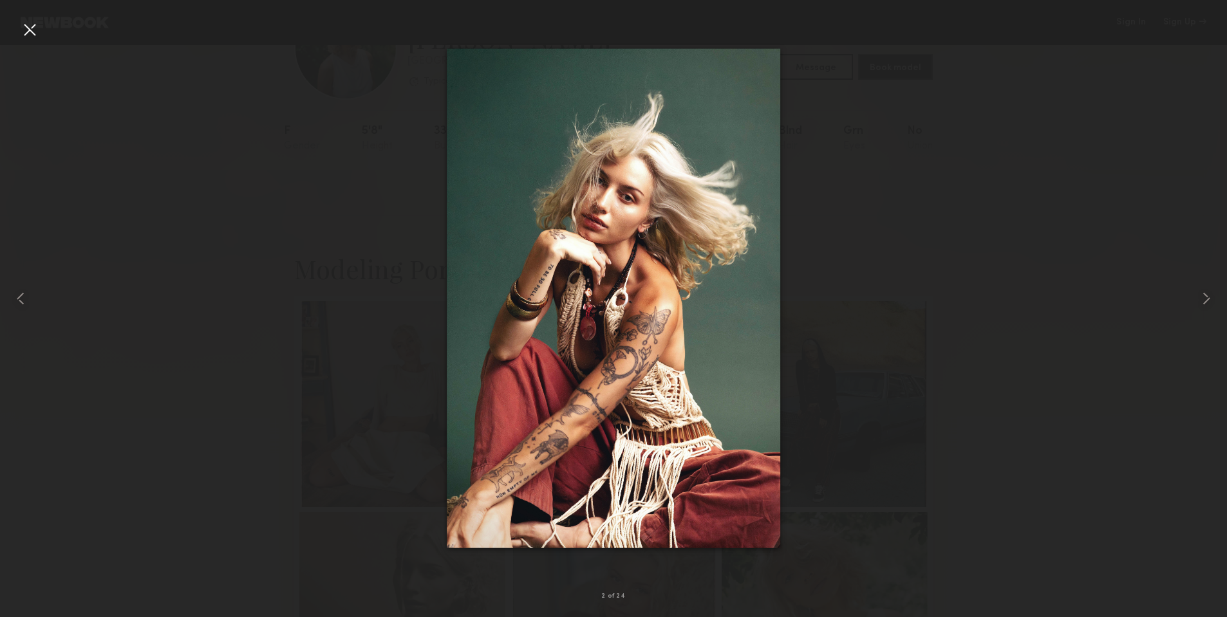
click at [23, 24] on div at bounding box center [29, 29] width 21 height 21
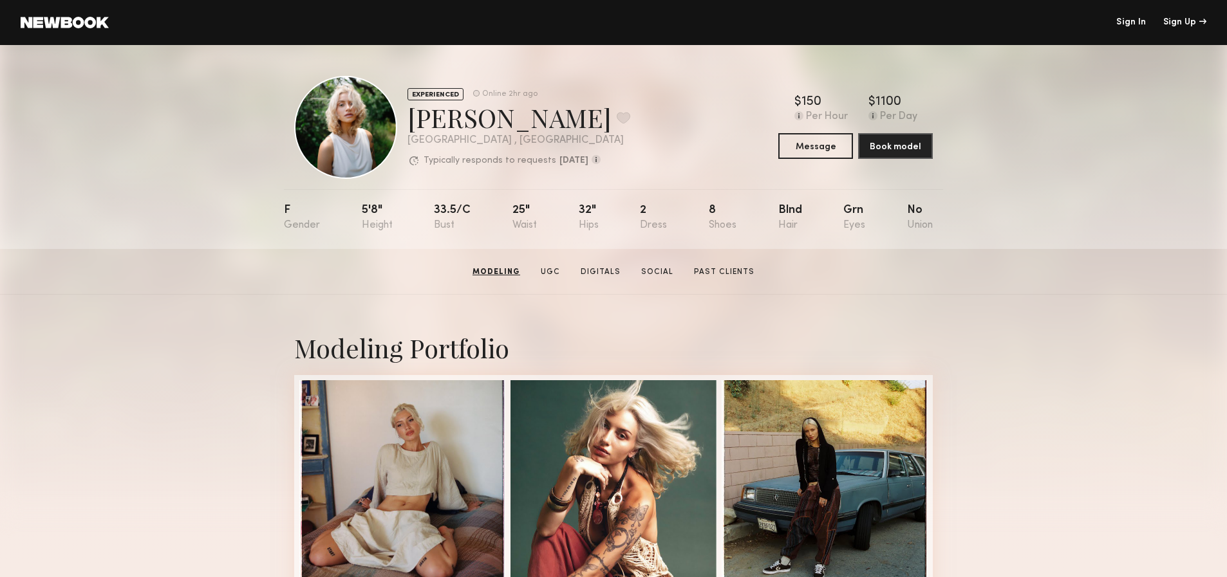
scroll to position [0, 0]
click at [1046, 202] on div "EXPERIENCED Online 2hr ago Foster M. Favorite Los Angeles , CA Typically respon…" at bounding box center [613, 147] width 1227 height 204
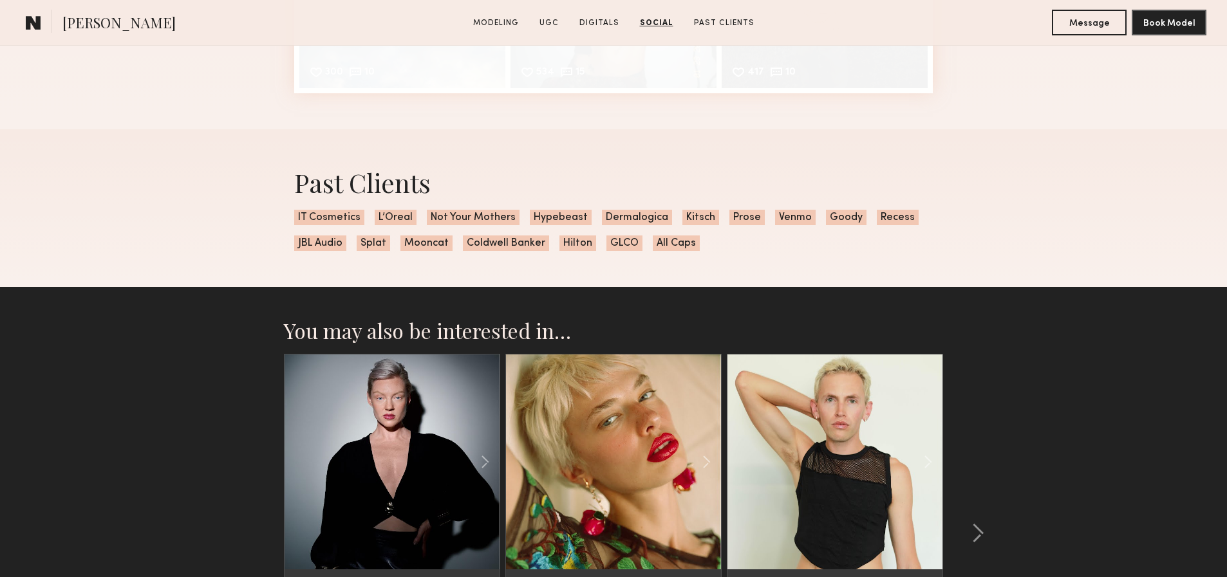
scroll to position [3673, 0]
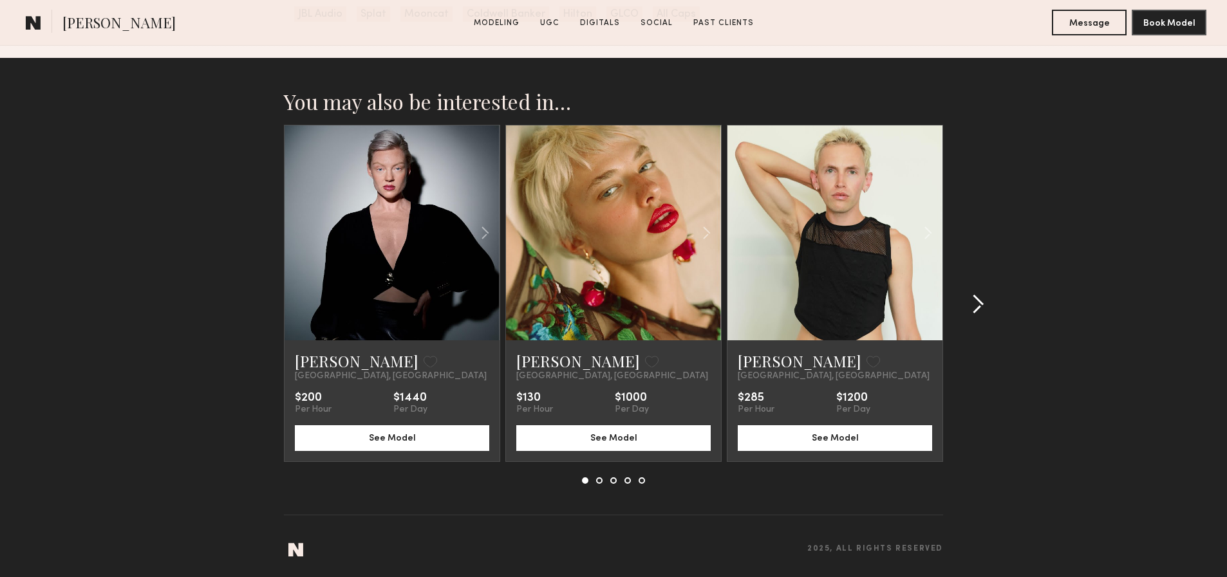
click at [978, 299] on common-icon at bounding box center [977, 304] width 13 height 21
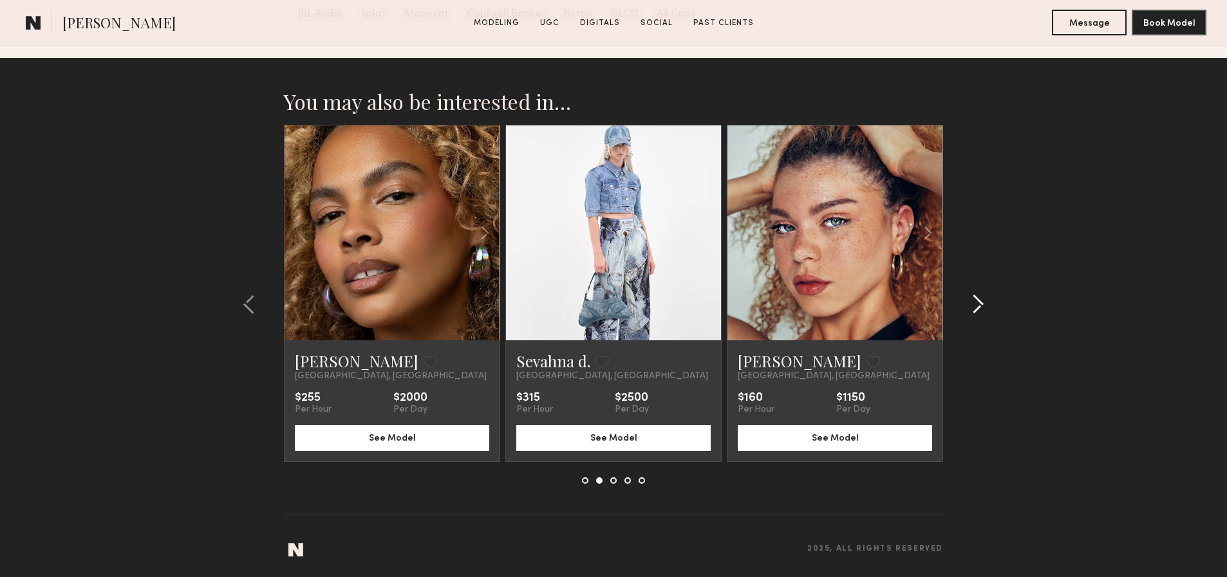
drag, startPoint x: 817, startPoint y: 205, endPoint x: 978, endPoint y: 299, distance: 186.9
click at [978, 299] on common-icon at bounding box center [977, 304] width 13 height 21
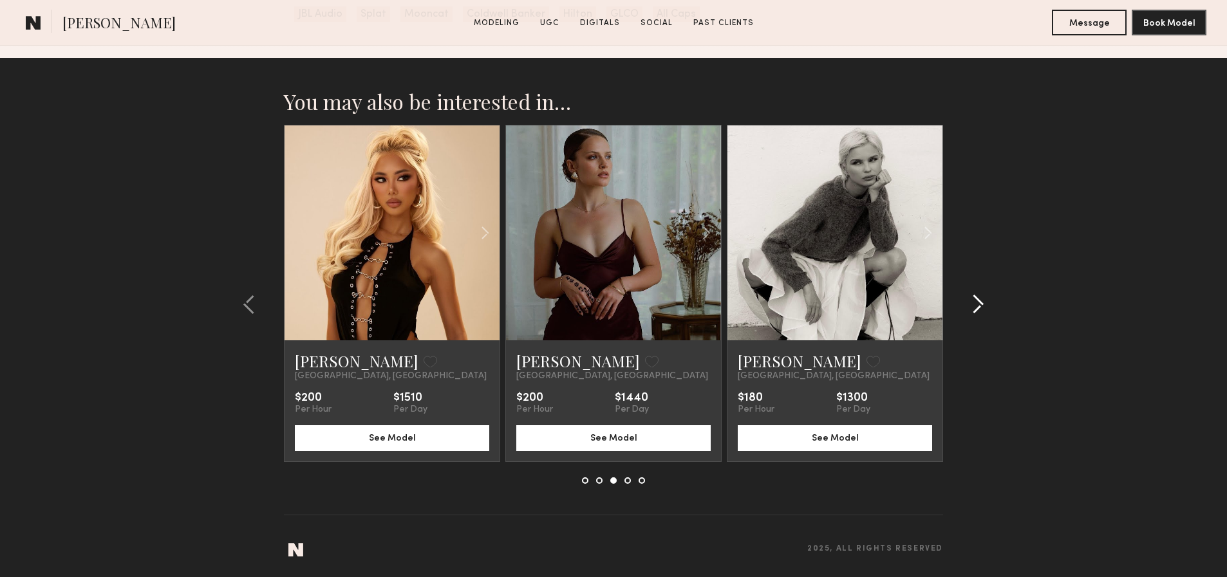
click at [978, 299] on common-icon at bounding box center [977, 304] width 13 height 21
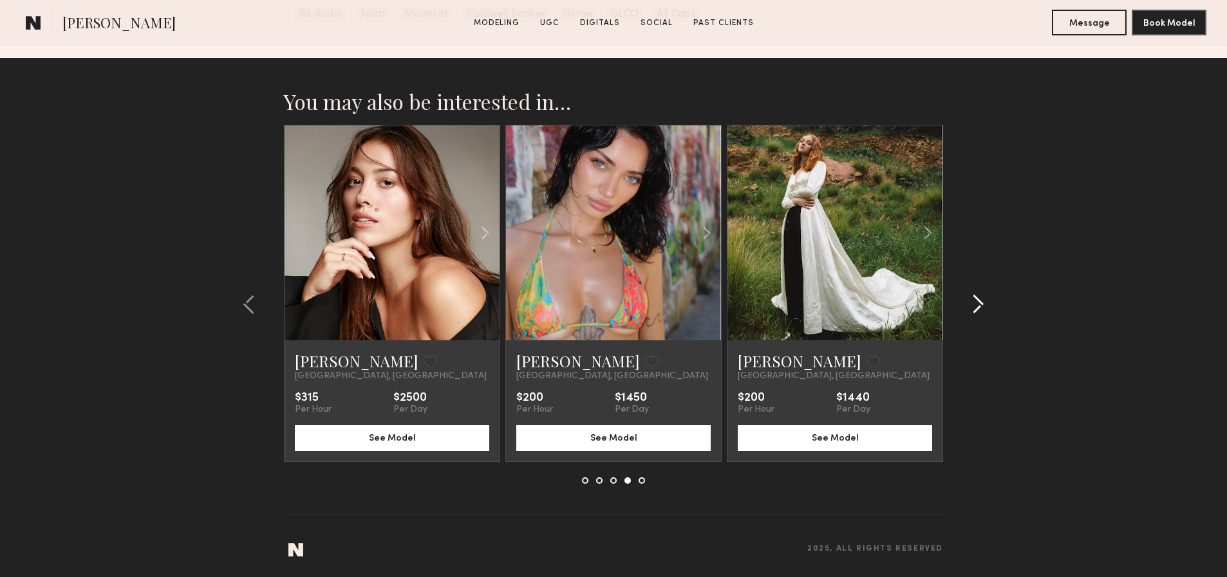
click at [978, 299] on common-icon at bounding box center [977, 304] width 13 height 21
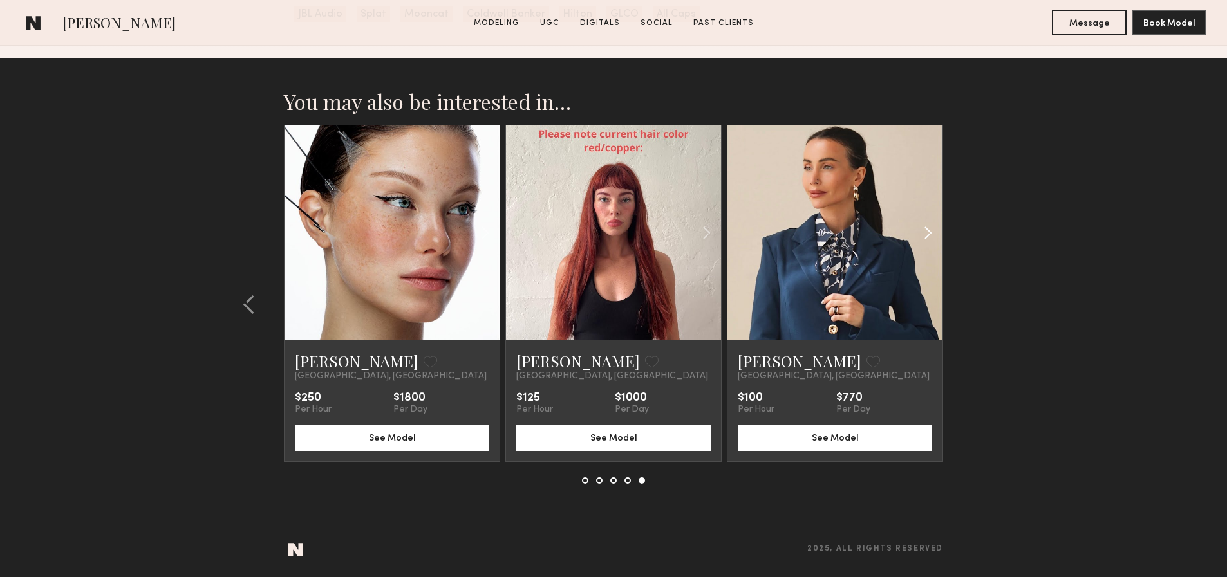
click at [925, 225] on common-icon at bounding box center [927, 233] width 19 height 24
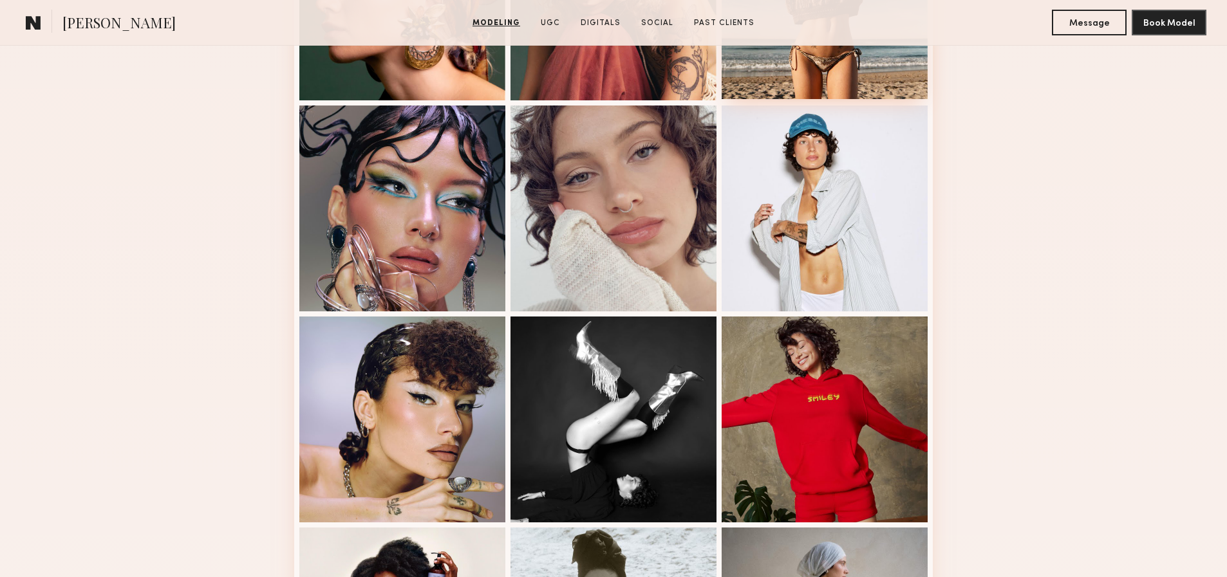
scroll to position [1396, 0]
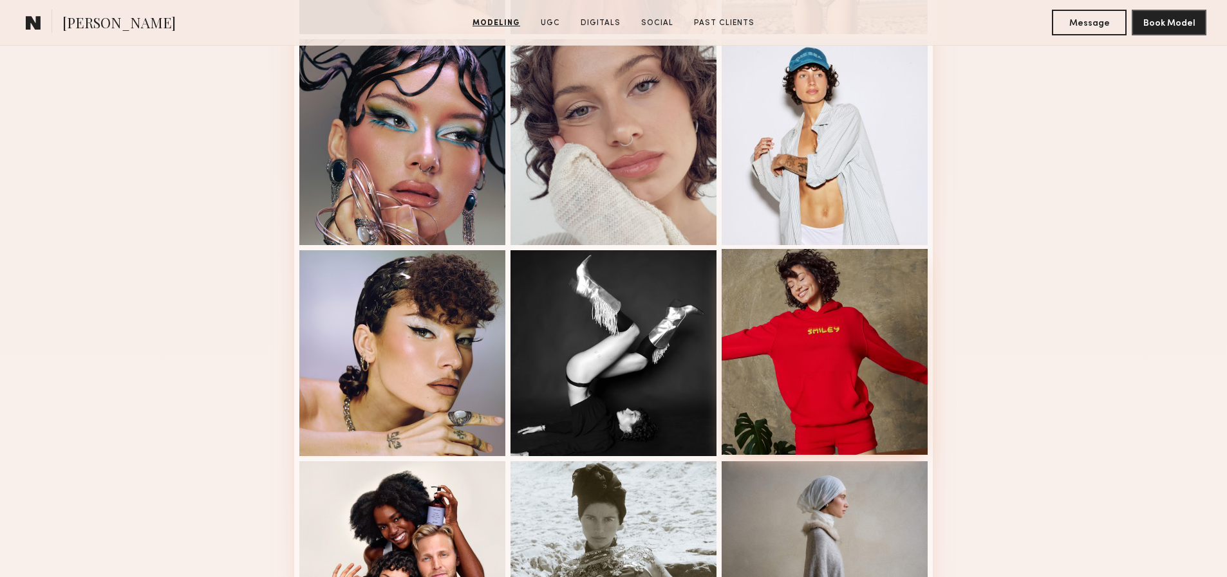
click at [909, 281] on div at bounding box center [824, 352] width 206 height 206
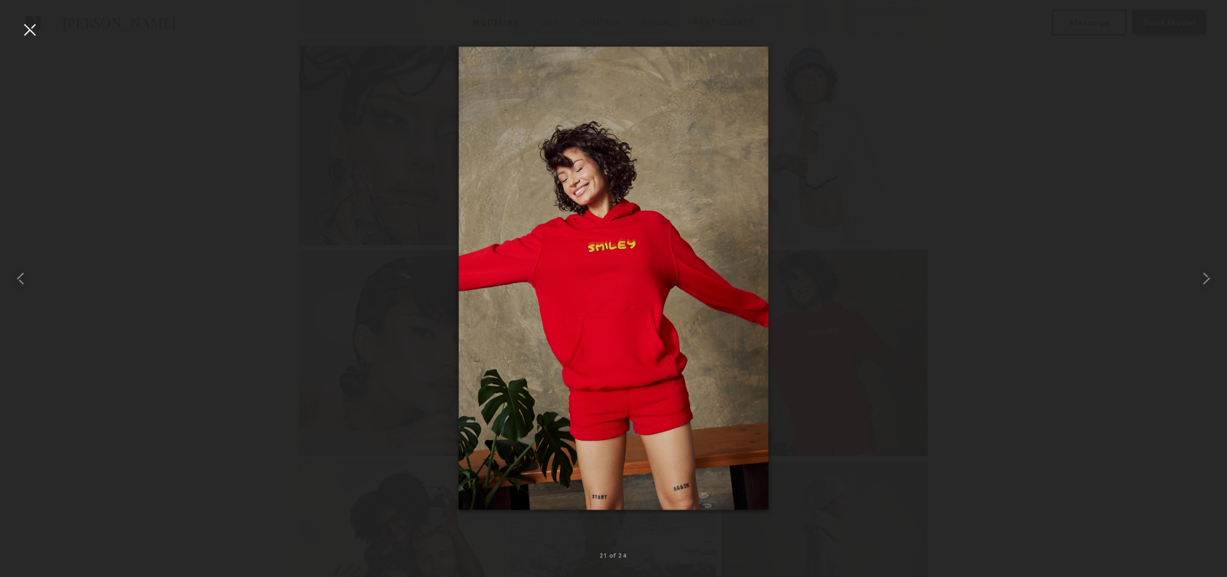
click at [970, 274] on div at bounding box center [613, 278] width 1227 height 515
click at [37, 24] on div at bounding box center [29, 29] width 21 height 21
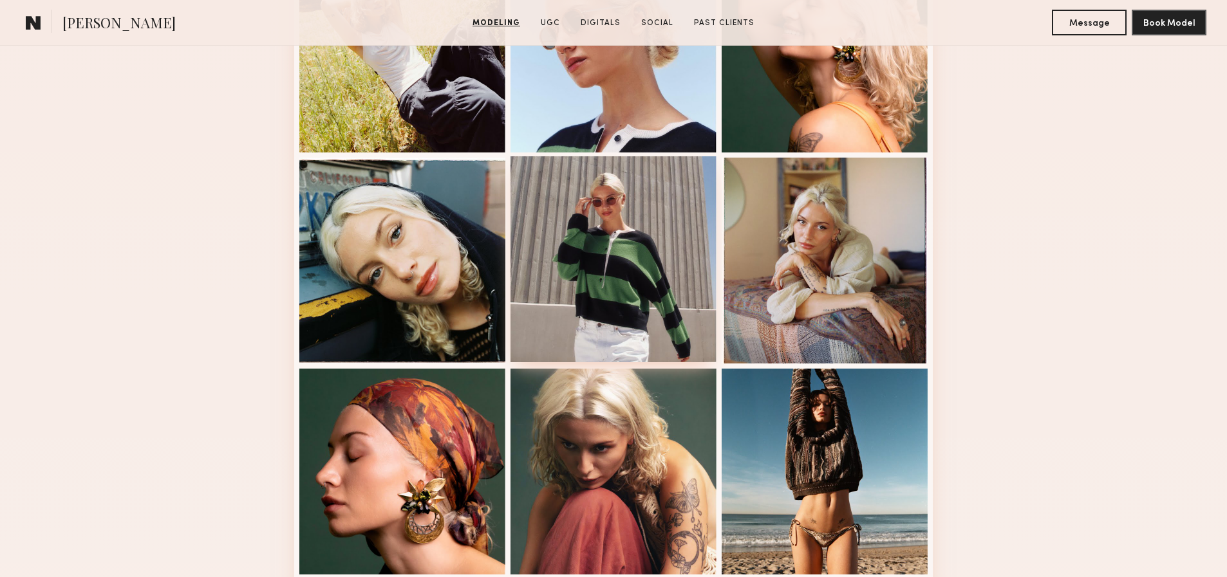
scroll to position [798, 0]
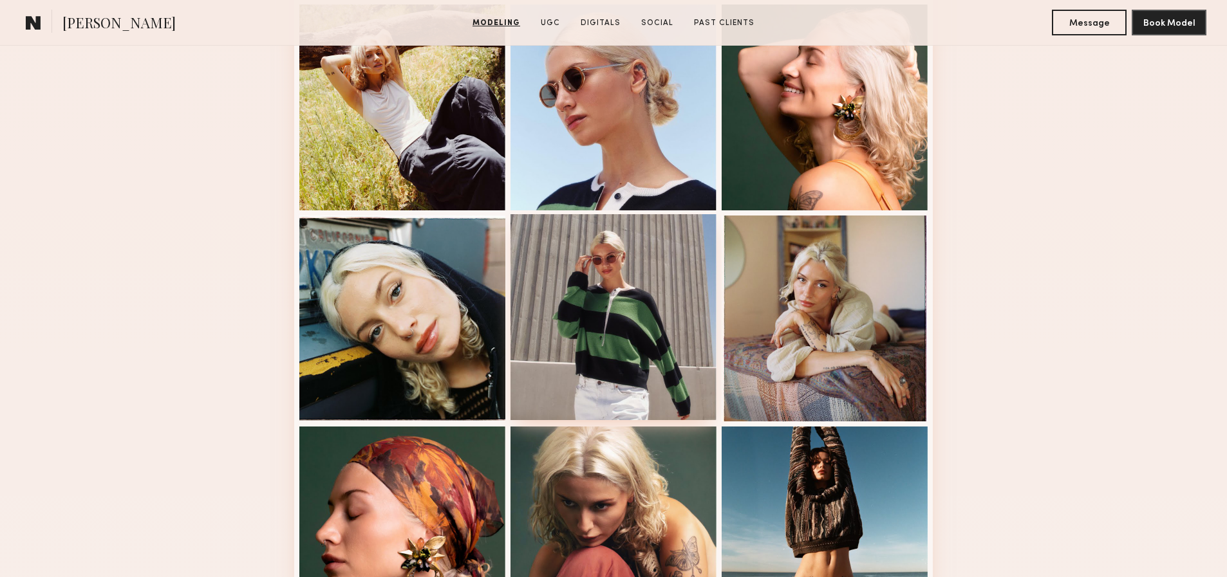
click at [663, 331] on div at bounding box center [613, 317] width 206 height 206
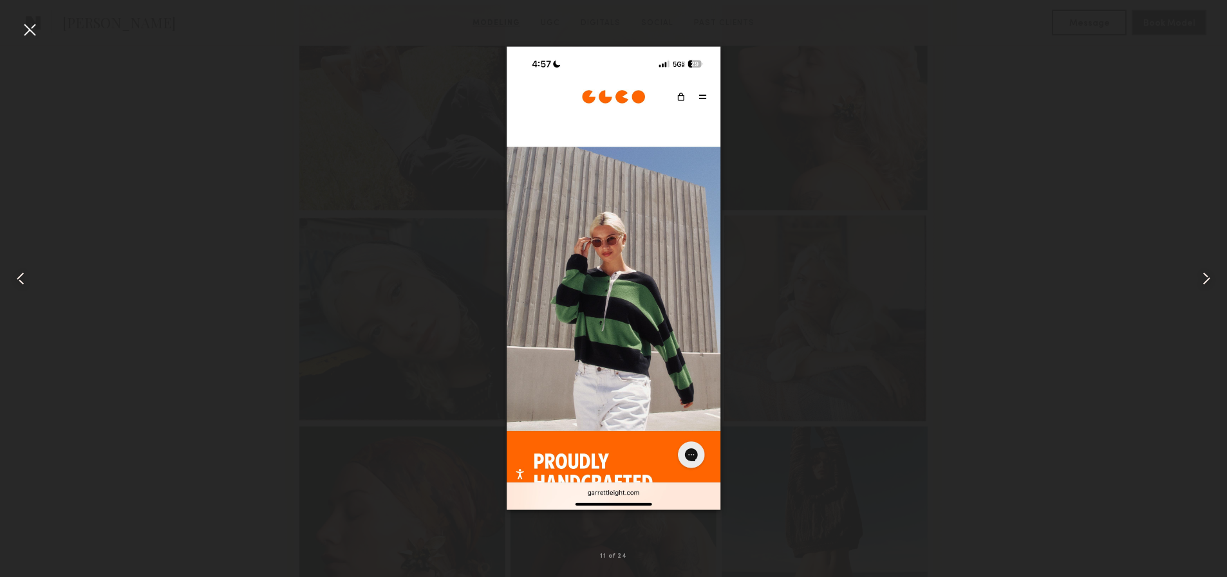
click at [31, 30] on div at bounding box center [29, 29] width 21 height 21
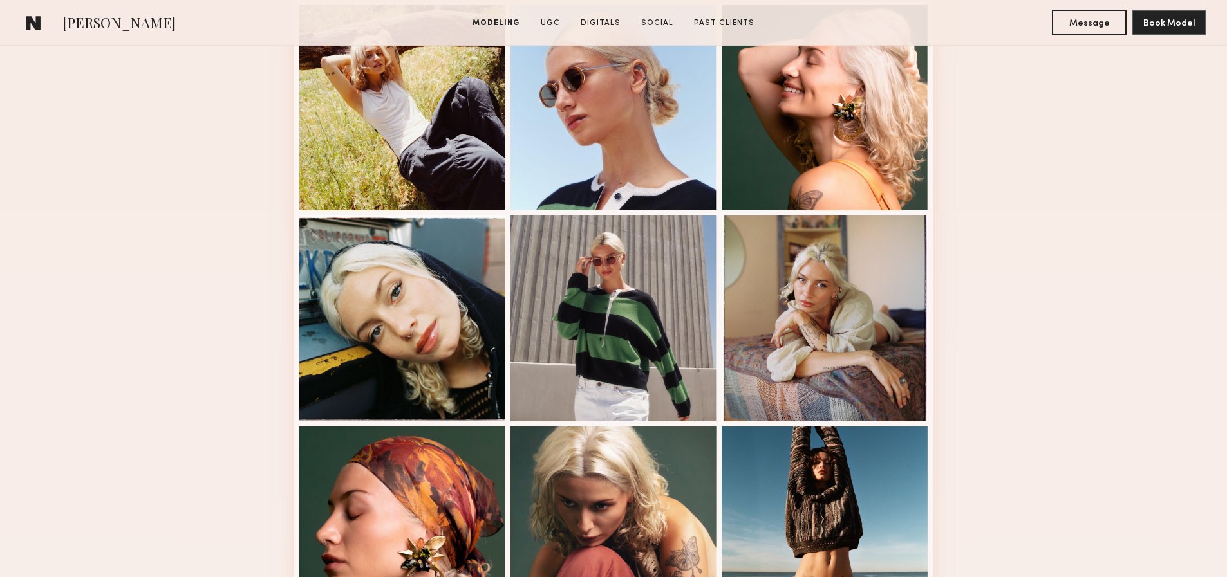
scroll to position [664, 0]
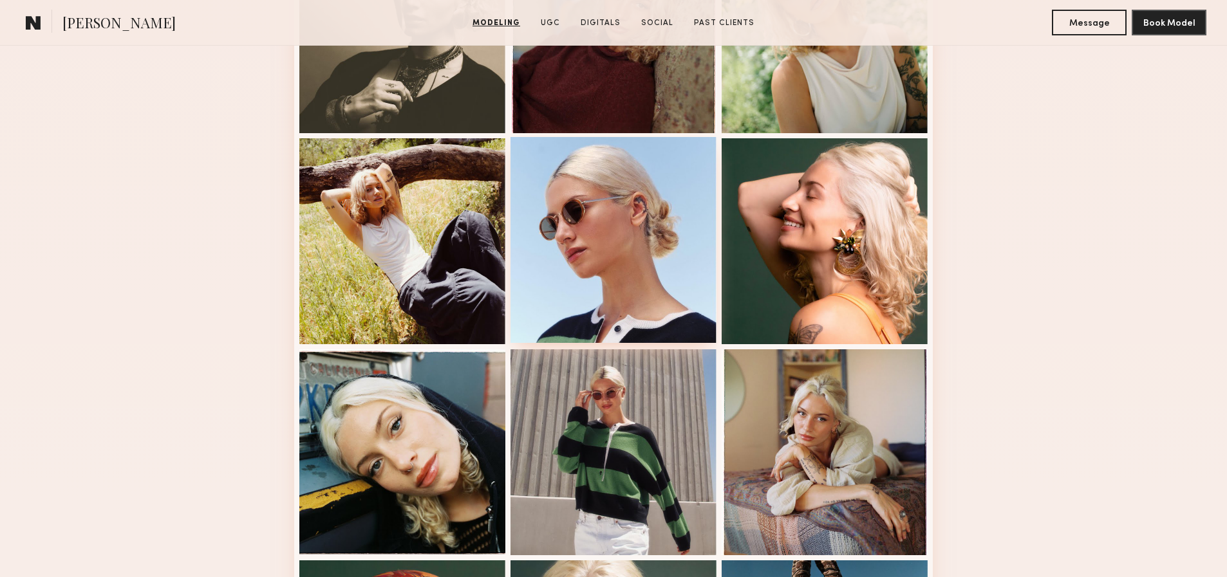
click at [608, 266] on div at bounding box center [613, 240] width 206 height 206
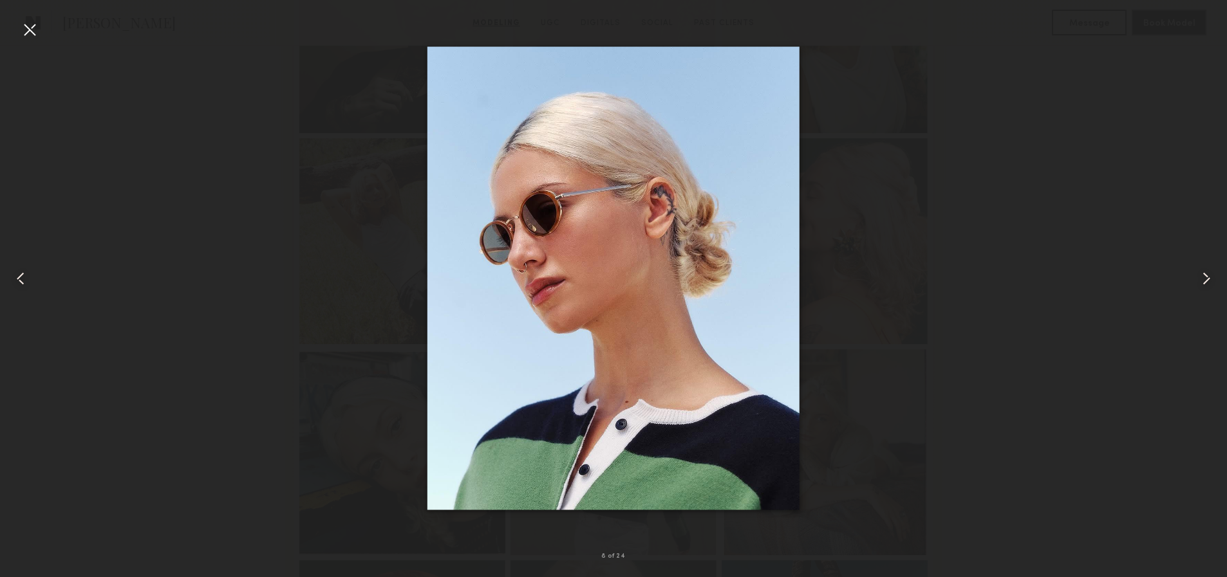
click at [38, 28] on div at bounding box center [29, 29] width 21 height 21
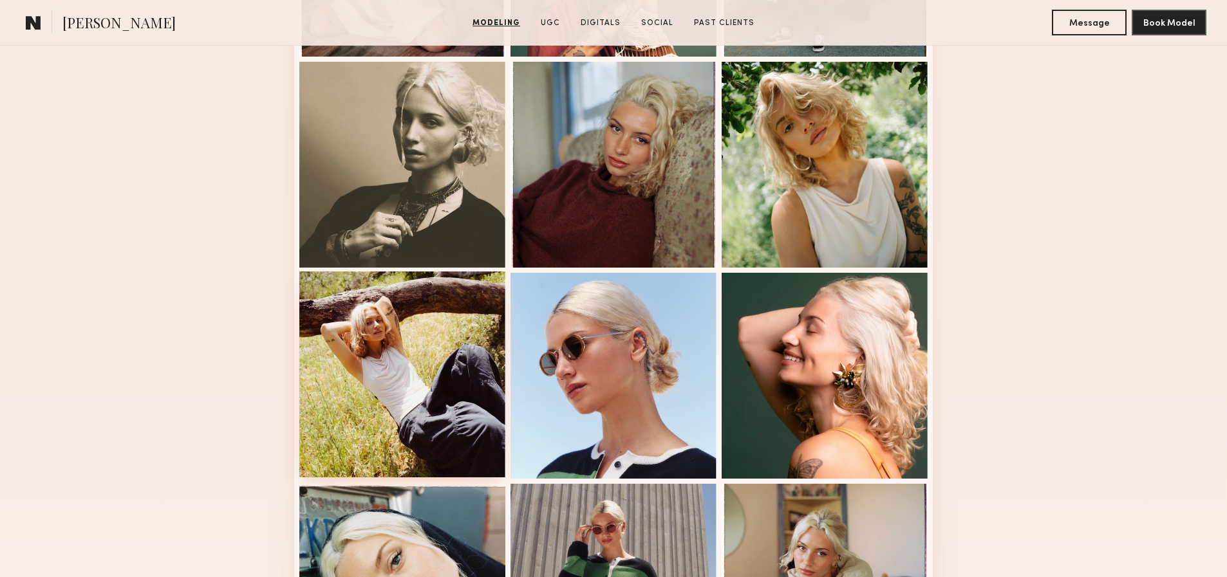
scroll to position [461, 0]
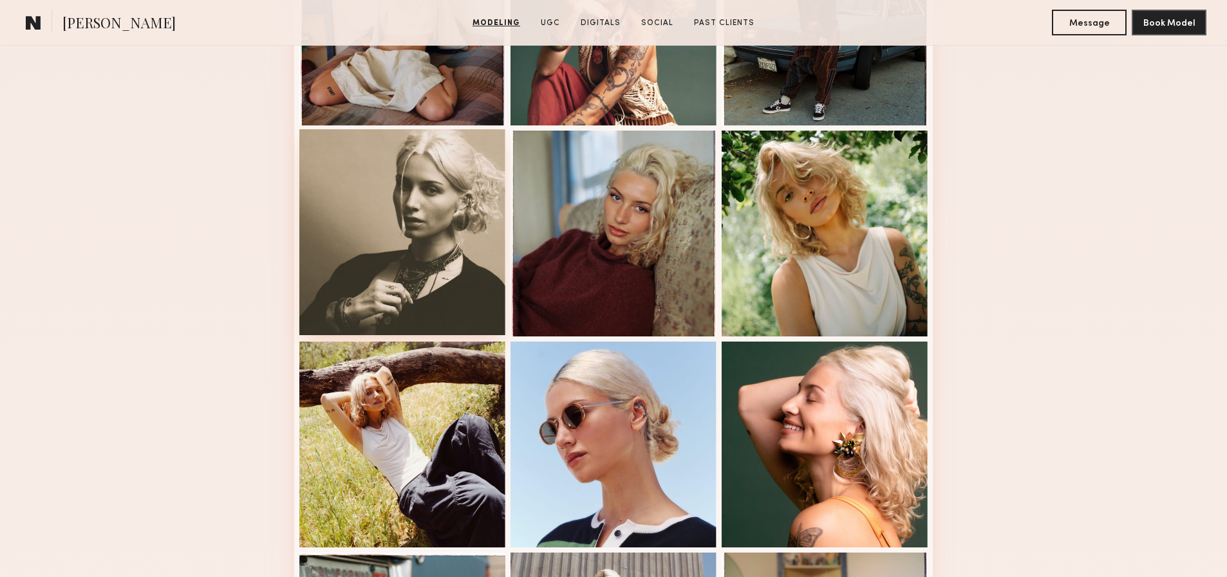
click at [471, 252] on div at bounding box center [402, 232] width 206 height 206
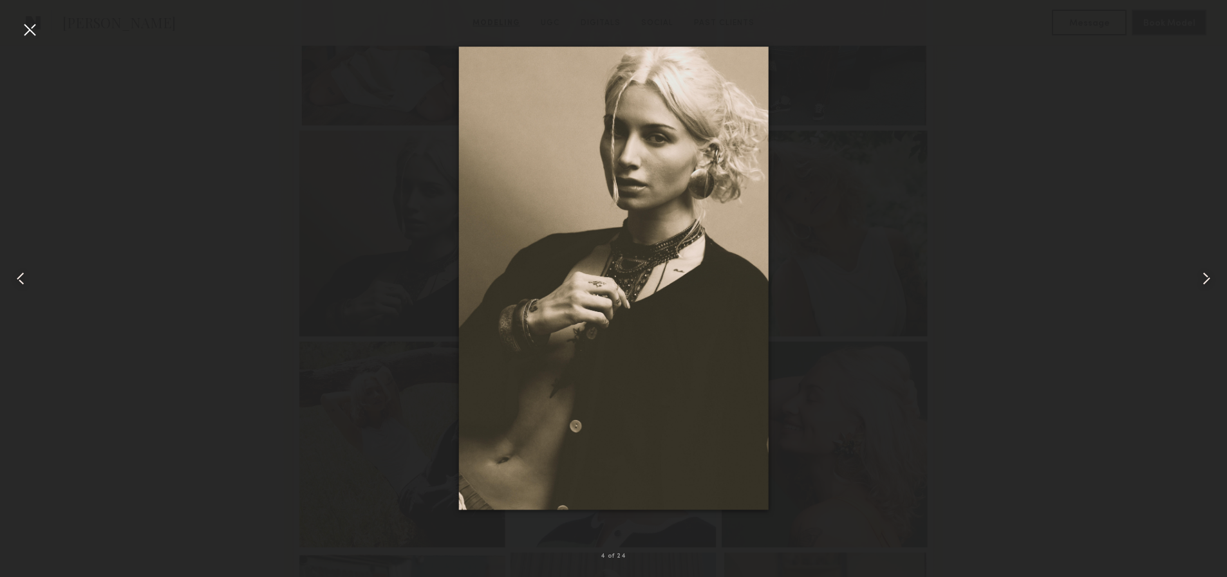
click at [37, 32] on div at bounding box center [29, 29] width 21 height 21
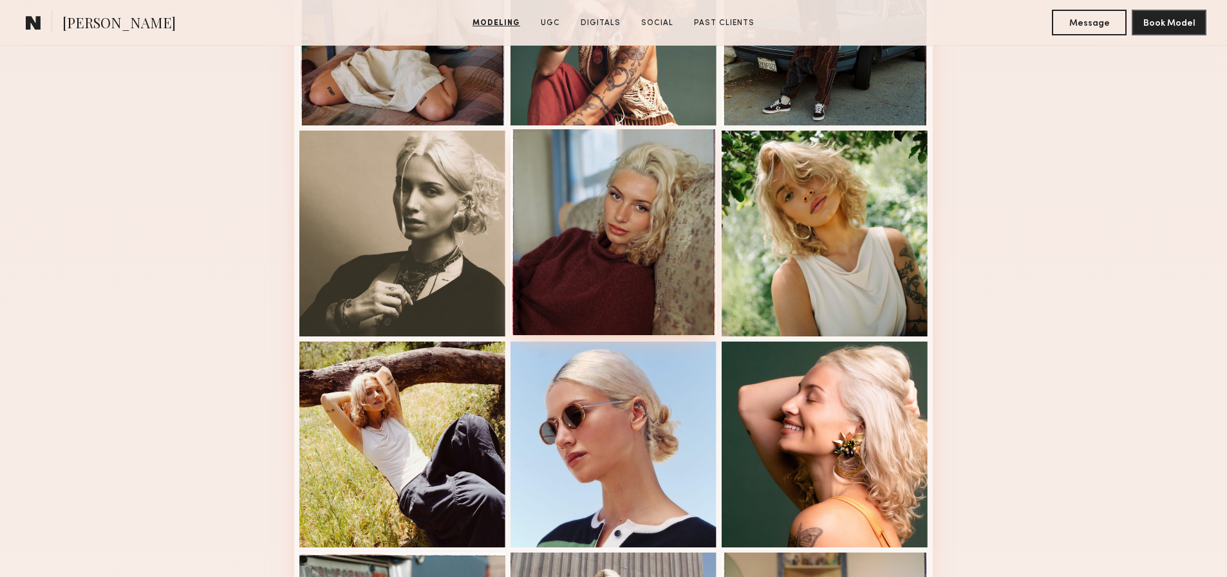
scroll to position [327, 0]
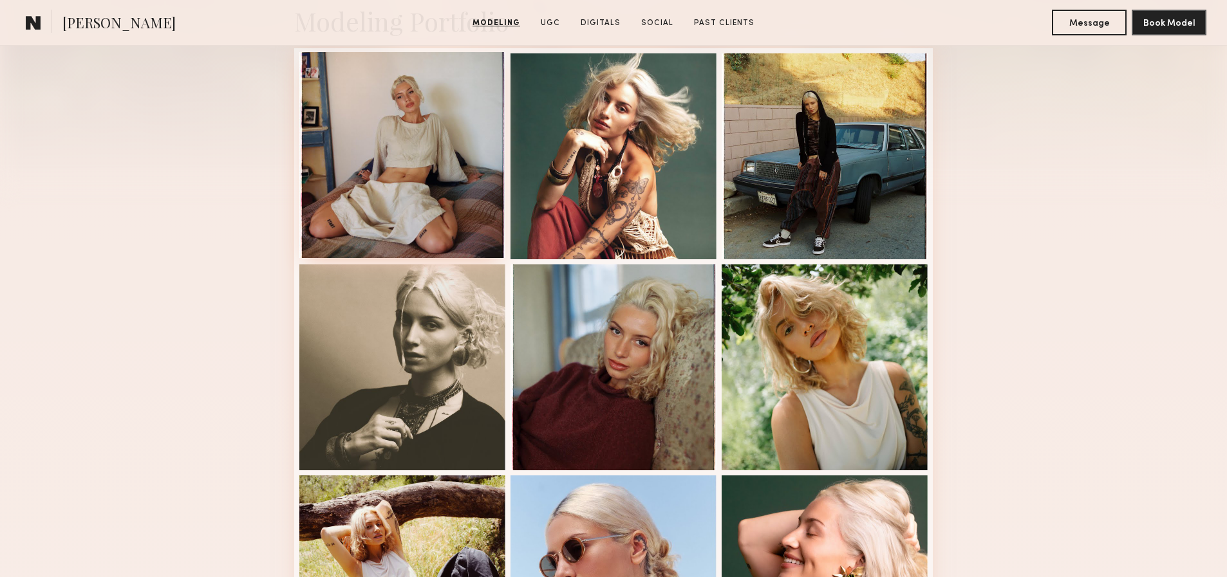
click at [438, 185] on div at bounding box center [402, 155] width 206 height 206
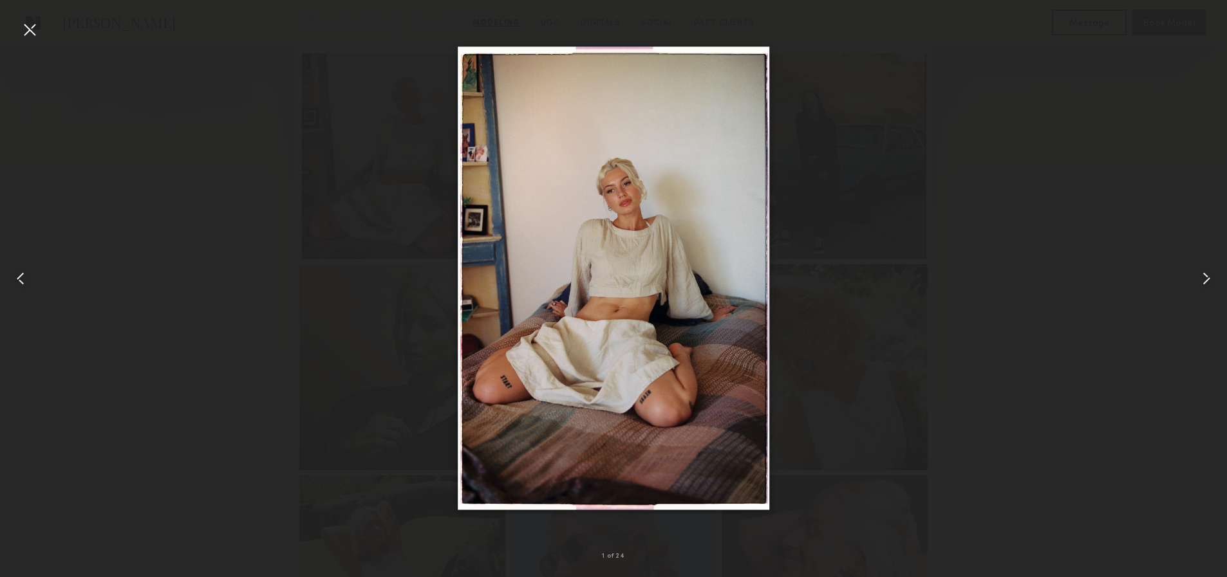
click at [33, 32] on div at bounding box center [29, 29] width 21 height 21
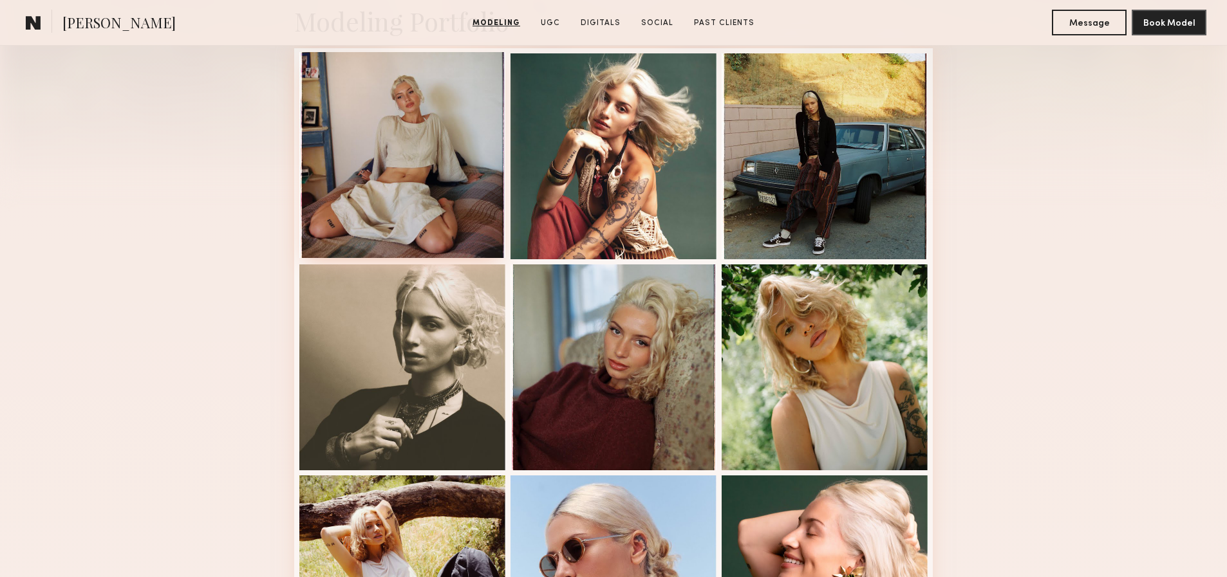
scroll to position [481, 0]
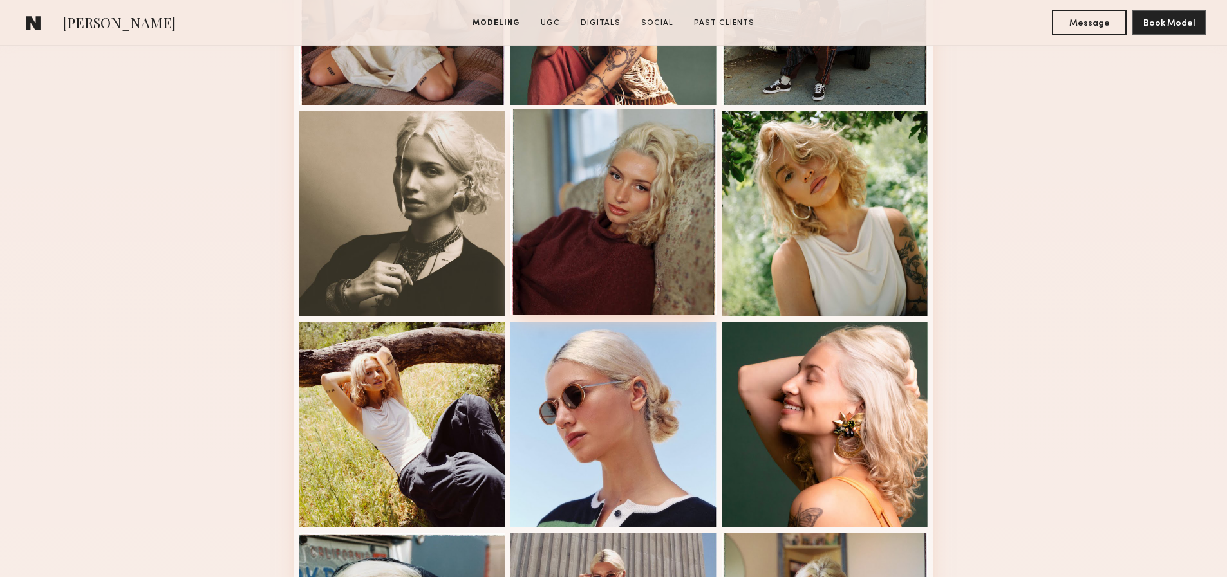
click at [692, 176] on div at bounding box center [613, 212] width 206 height 206
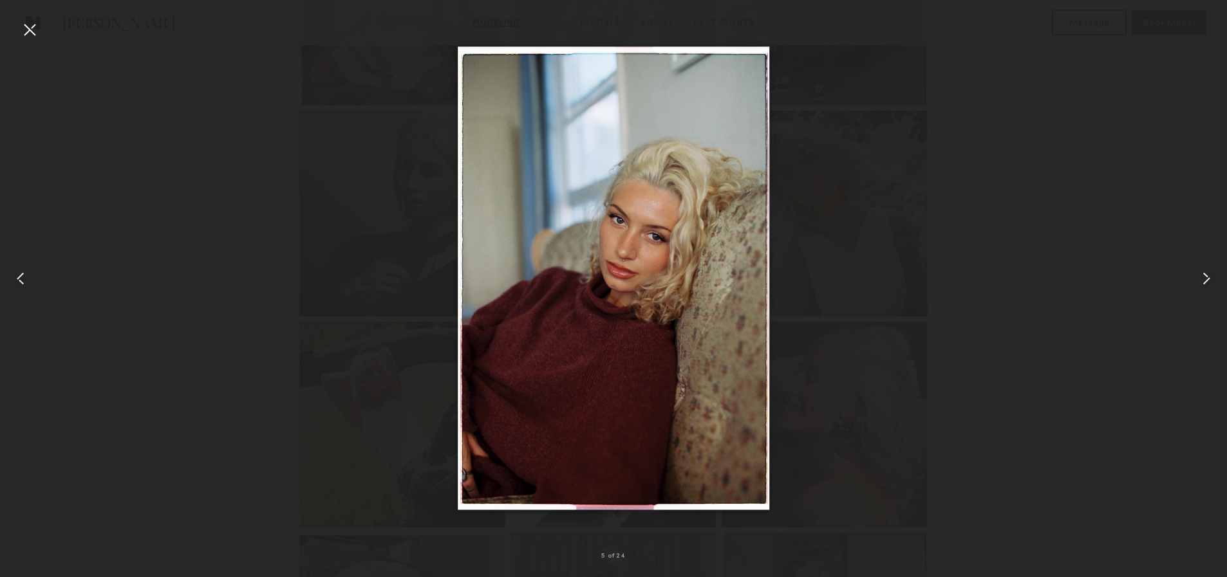
click at [39, 30] on div at bounding box center [29, 29] width 21 height 21
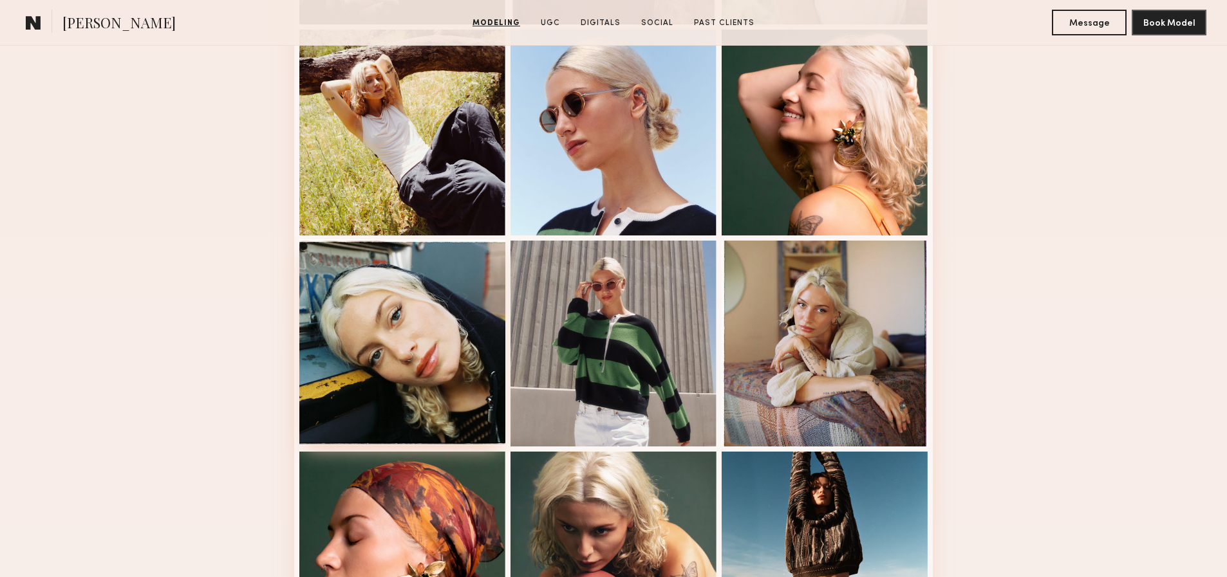
scroll to position [1059, 0]
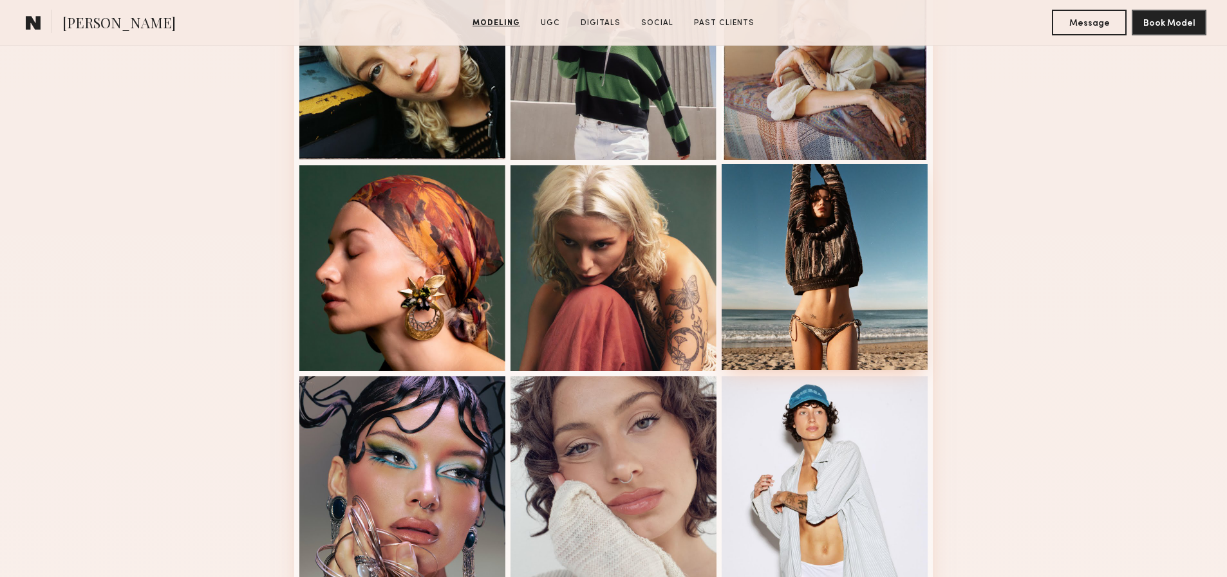
click at [817, 271] on div at bounding box center [824, 267] width 206 height 206
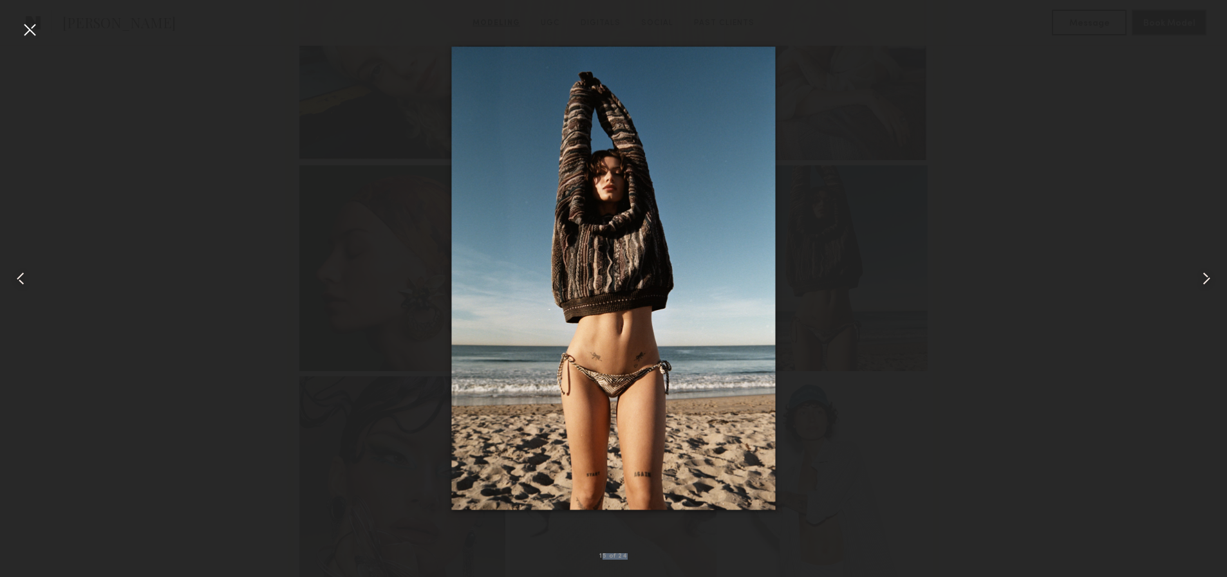
click at [42, 29] on div "15 of 24" at bounding box center [613, 288] width 1227 height 577
click at [1135, 153] on div at bounding box center [613, 278] width 1227 height 515
click at [35, 29] on div at bounding box center [29, 29] width 21 height 21
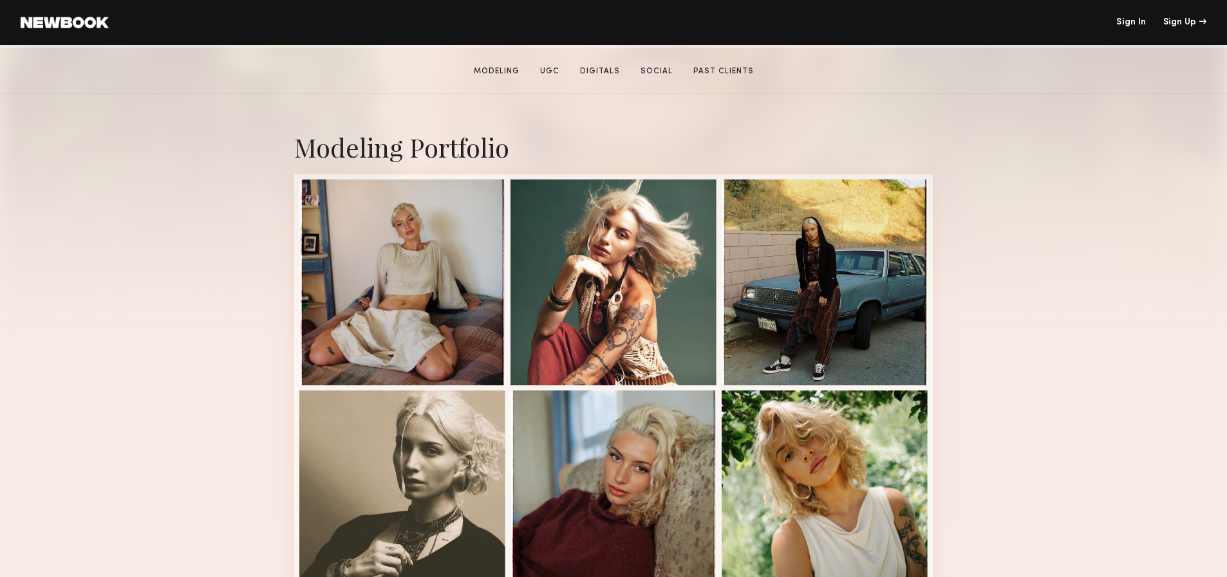
scroll to position [0, 0]
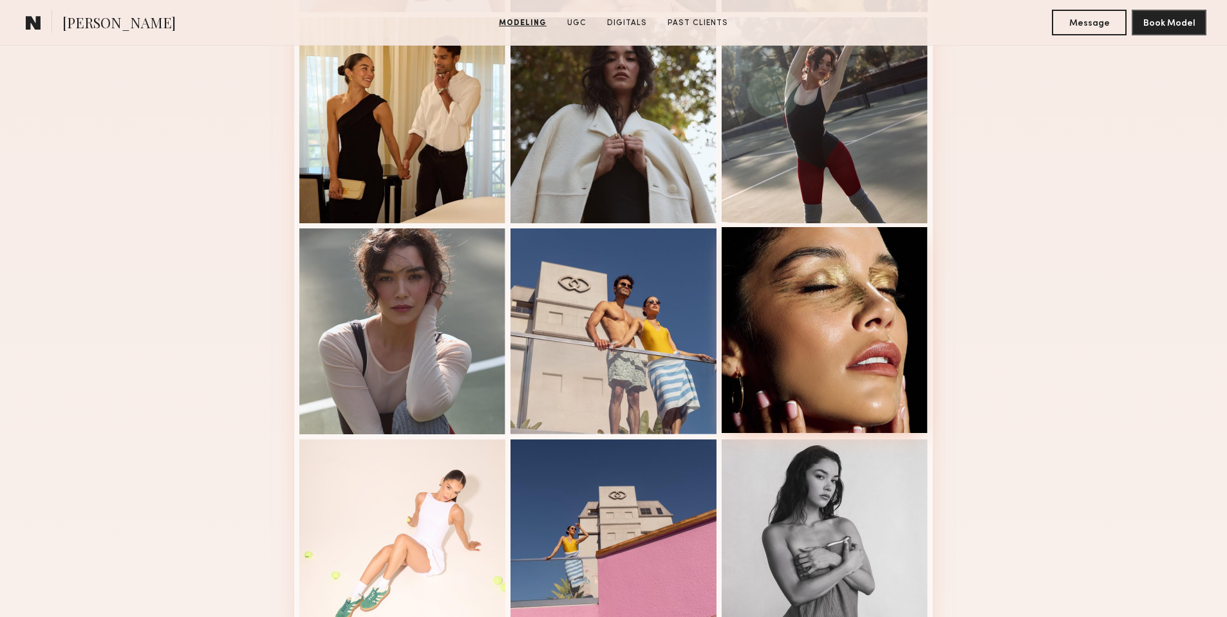
scroll to position [931, 0]
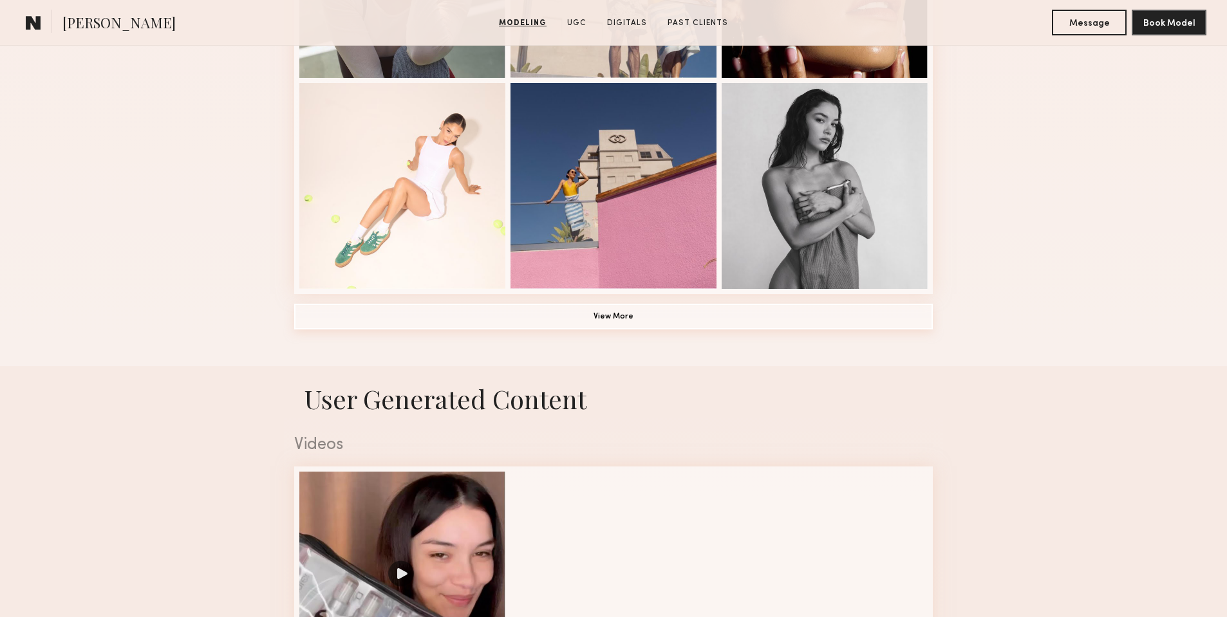
click at [727, 324] on button "View More" at bounding box center [613, 317] width 638 height 26
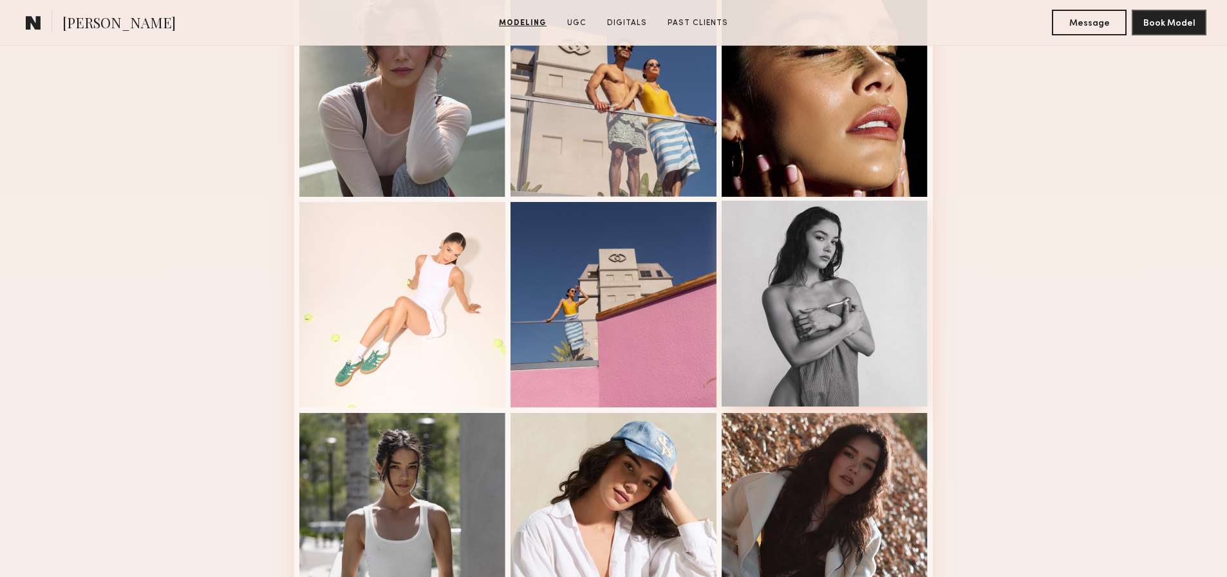
scroll to position [983, 0]
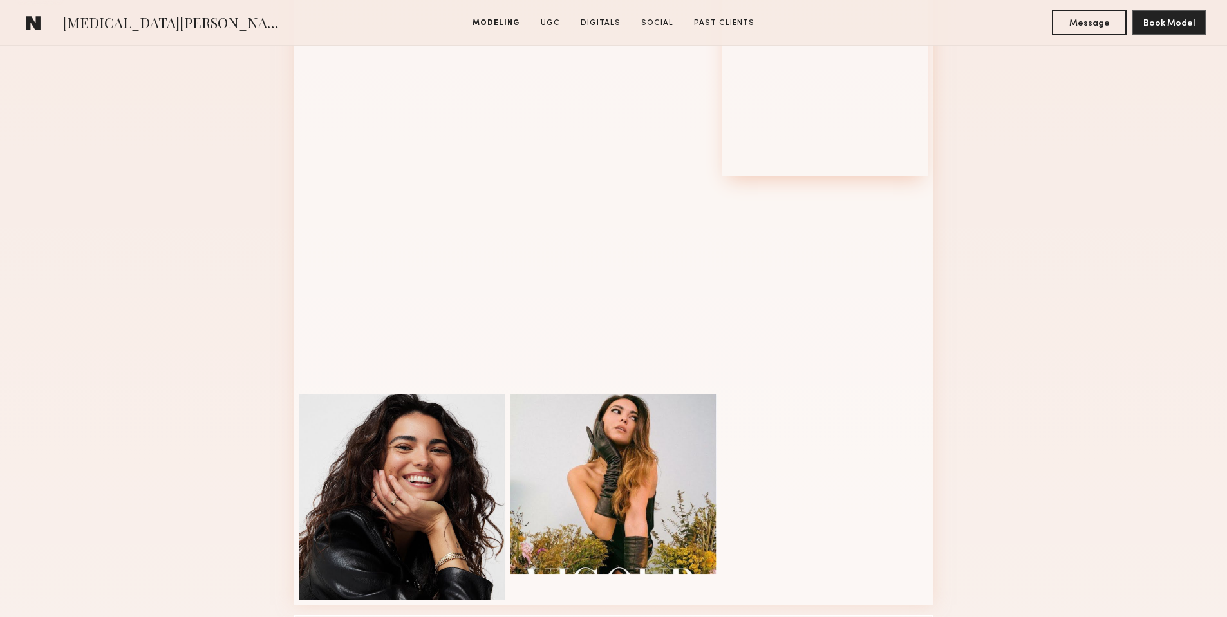
scroll to position [920, 0]
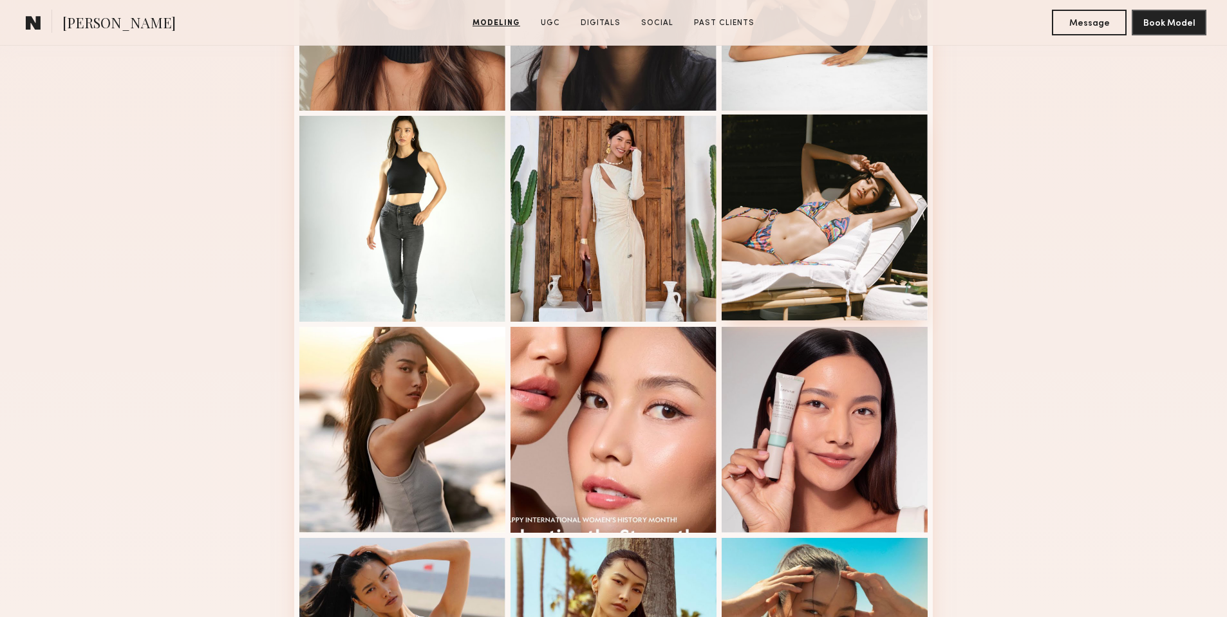
scroll to position [748, 0]
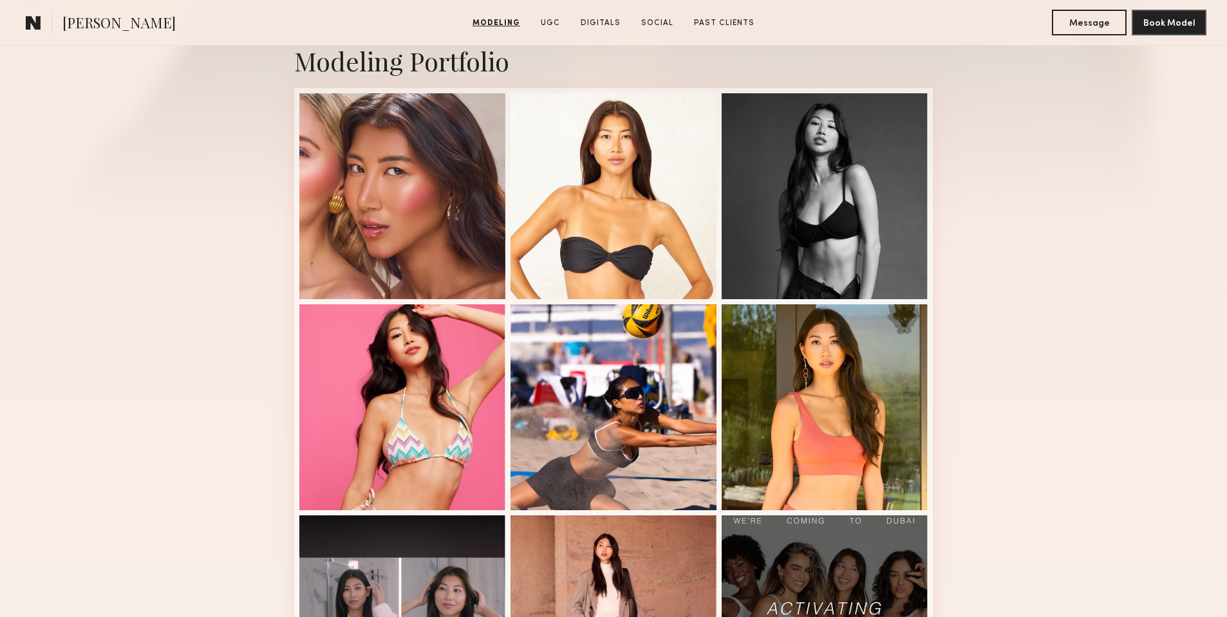
scroll to position [571, 0]
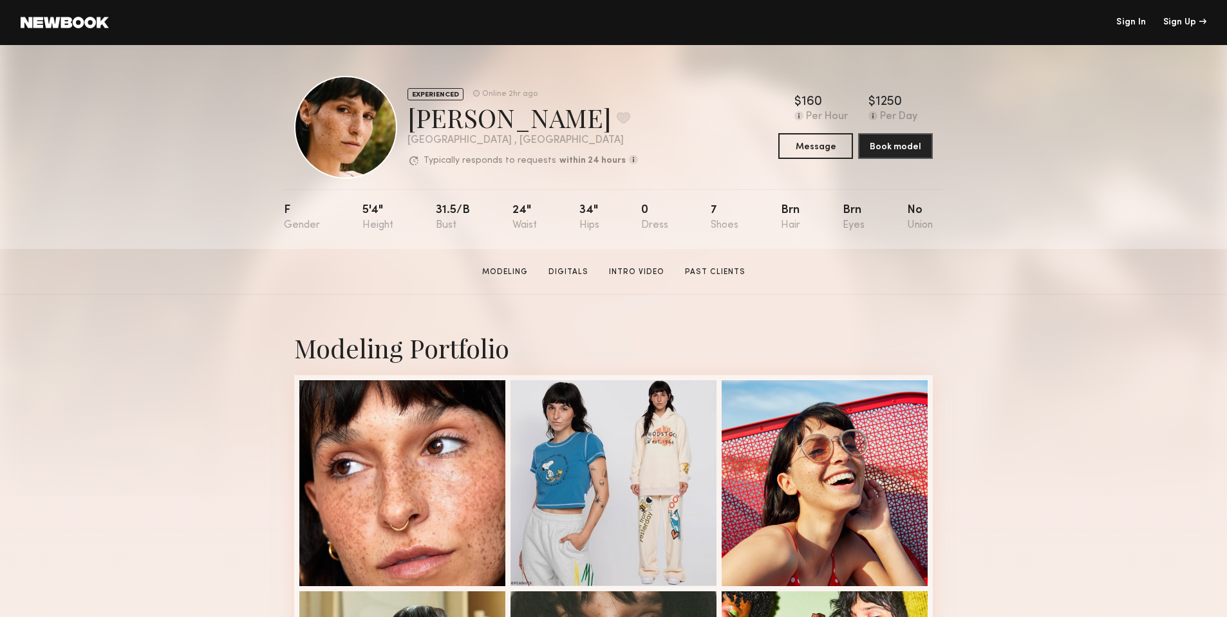
scroll to position [207, 0]
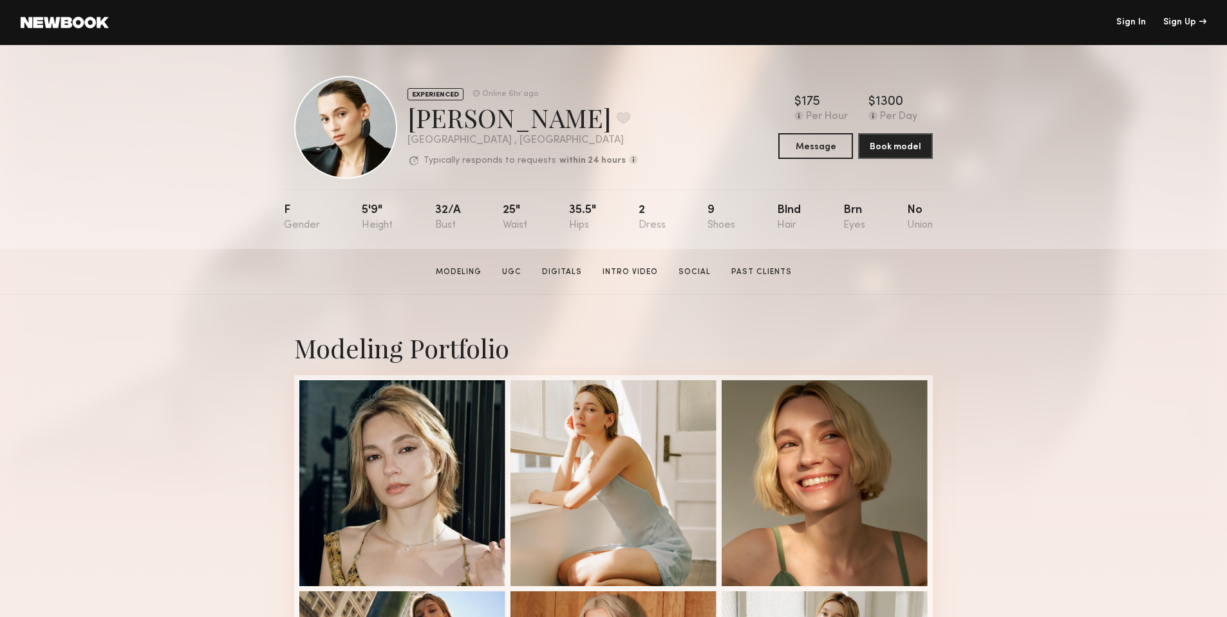
click at [966, 270] on section "Yuliia K. Modeling UGC Digitals Intro Video Social Past Clients Message Book Mo…" at bounding box center [613, 272] width 1227 height 46
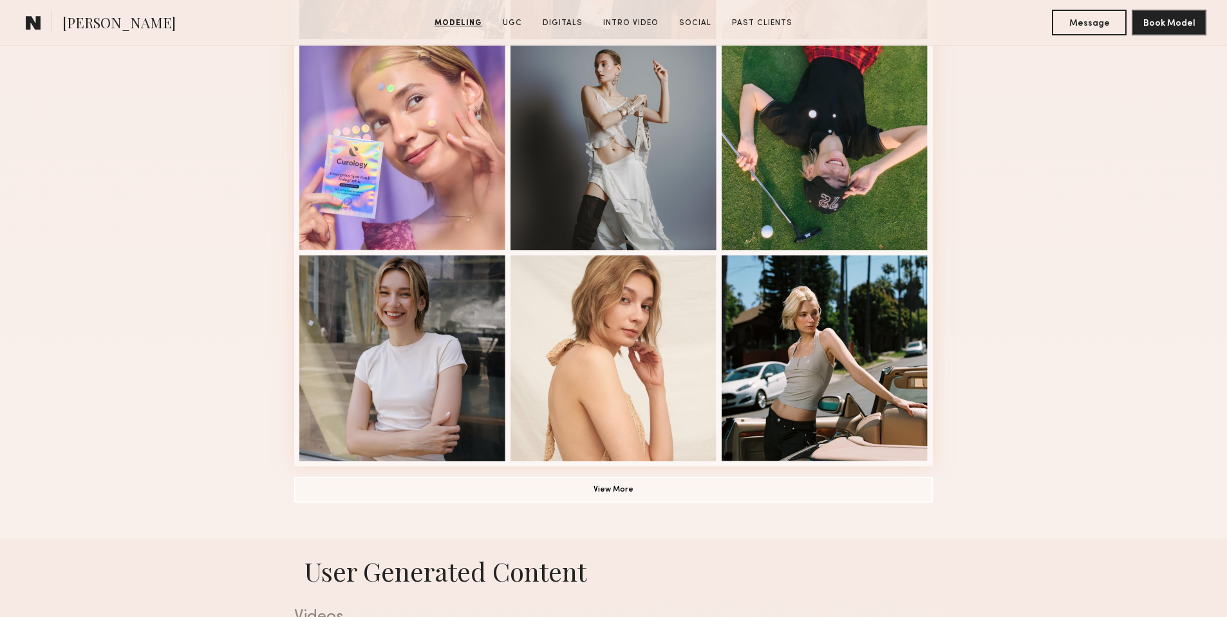
scroll to position [824, 0]
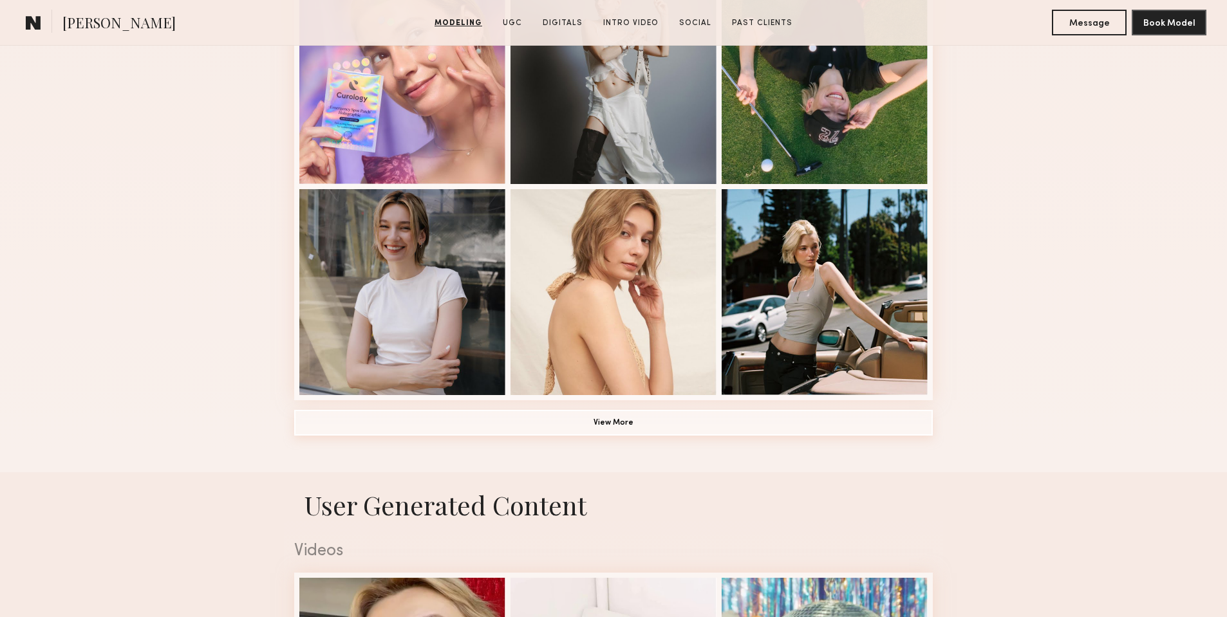
click at [642, 422] on button "View More" at bounding box center [613, 423] width 638 height 26
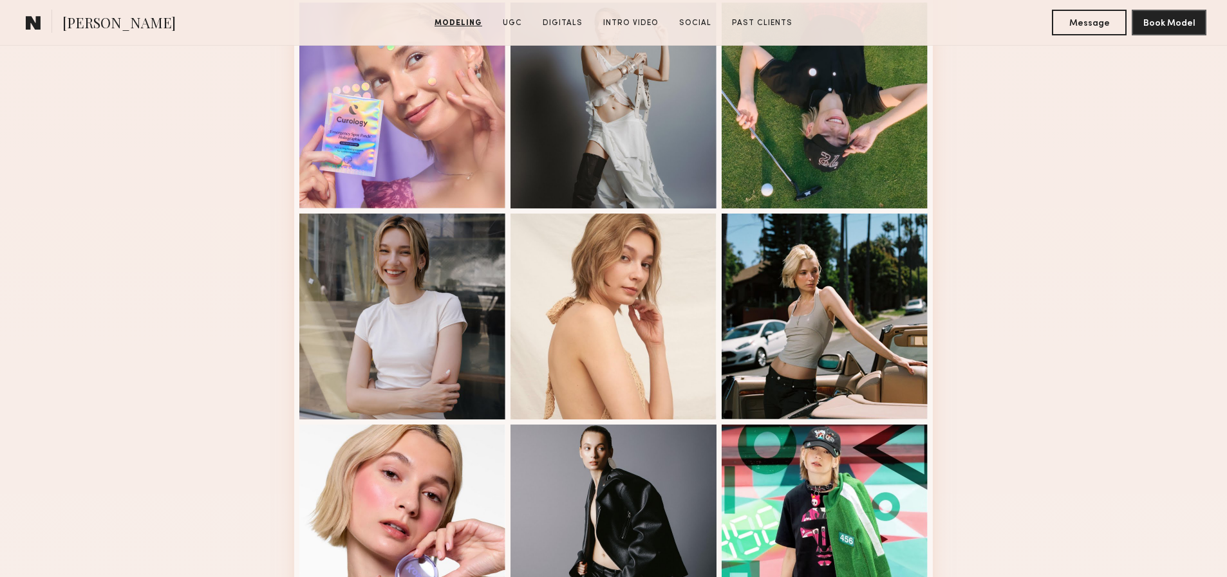
scroll to position [851, 0]
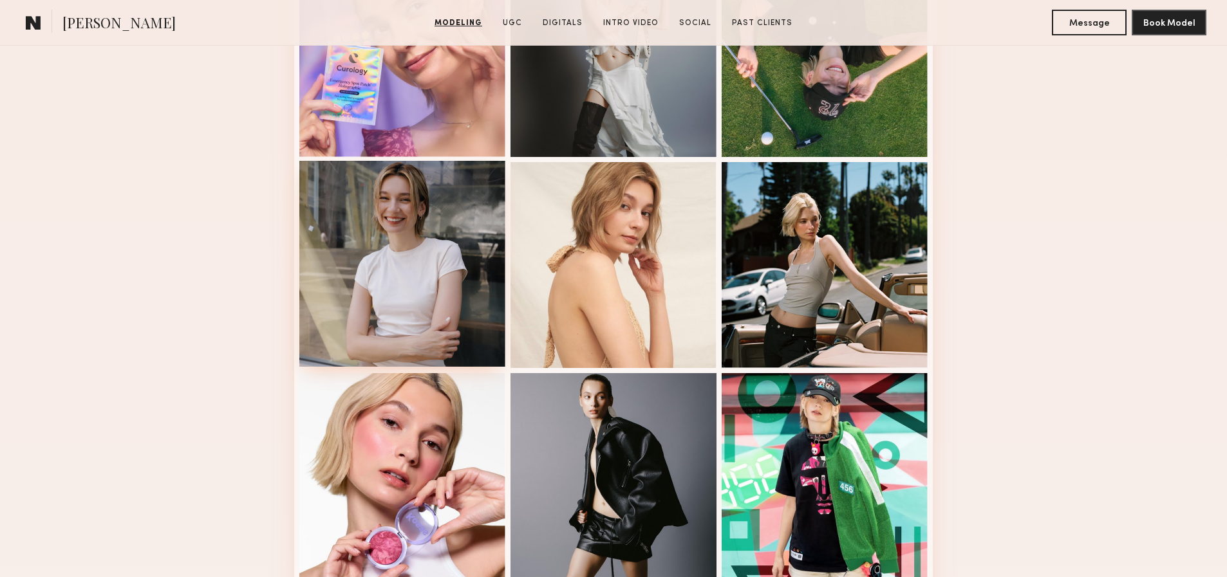
click at [451, 240] on div at bounding box center [402, 264] width 206 height 206
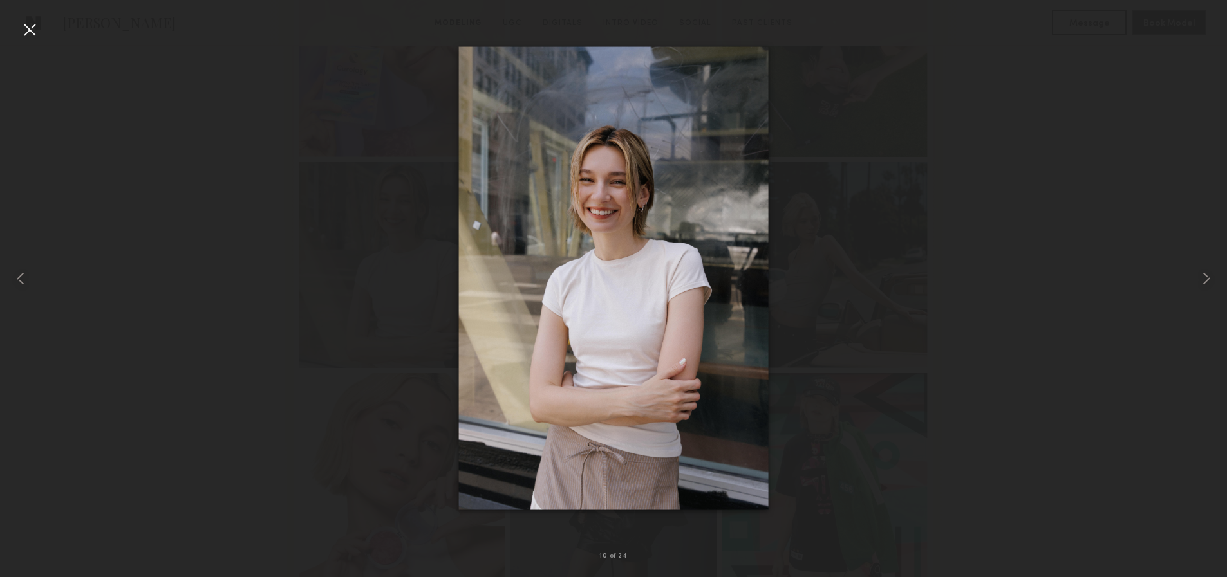
click at [1033, 316] on div at bounding box center [613, 278] width 1227 height 515
click at [1025, 331] on div at bounding box center [613, 278] width 1227 height 515
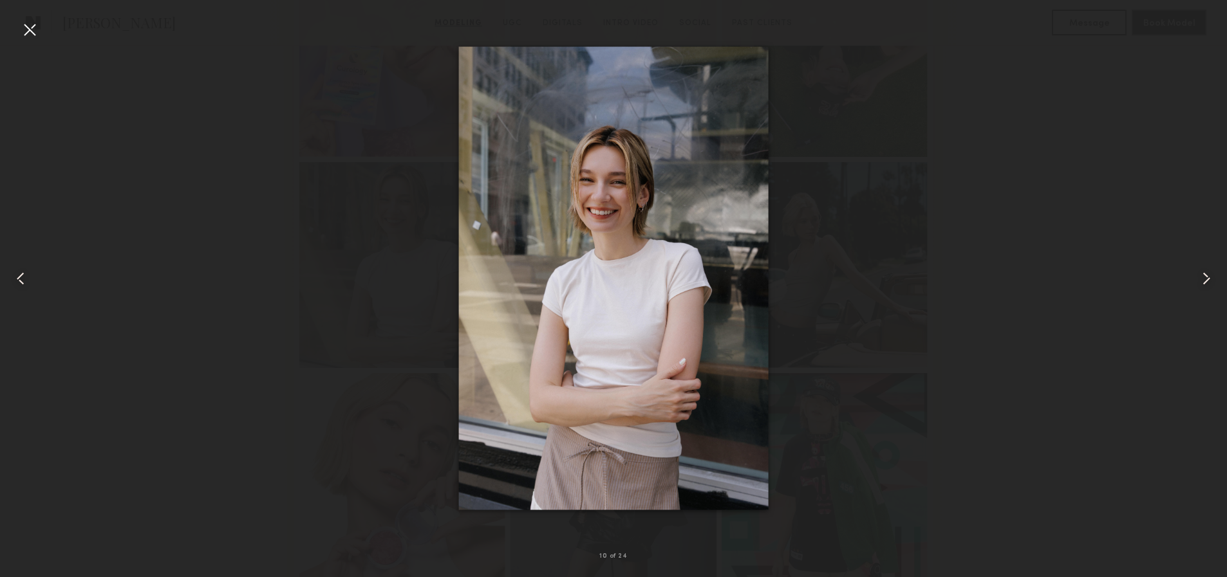
click at [1057, 241] on div at bounding box center [613, 278] width 1227 height 515
click at [1084, 180] on div at bounding box center [613, 278] width 1227 height 515
click at [26, 29] on div at bounding box center [29, 29] width 21 height 21
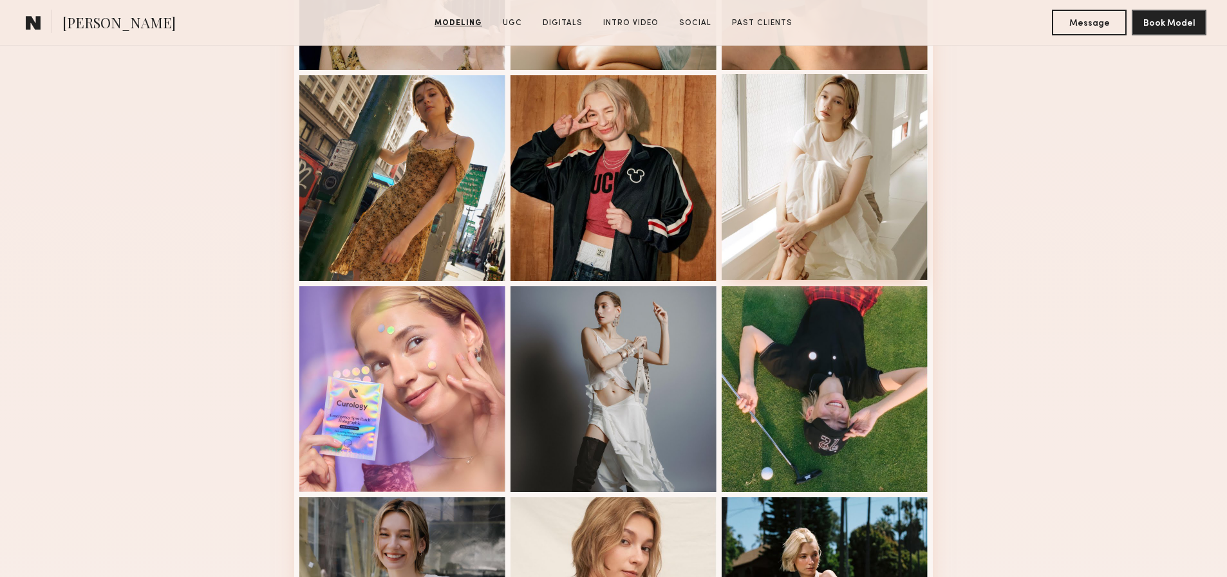
scroll to position [315, 0]
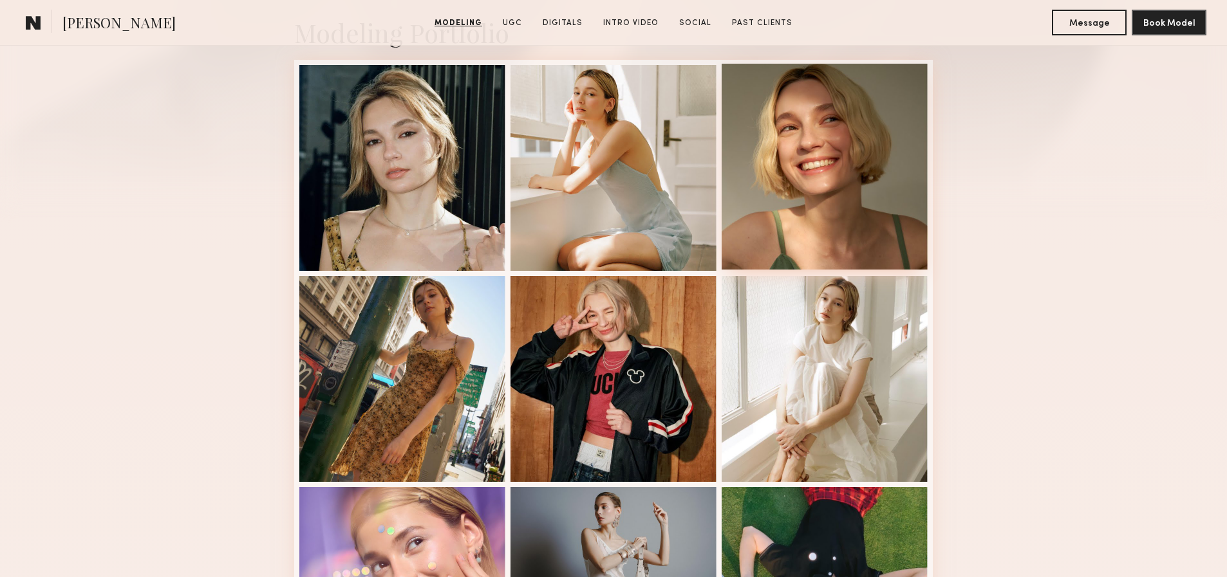
click at [912, 214] on div at bounding box center [824, 167] width 206 height 206
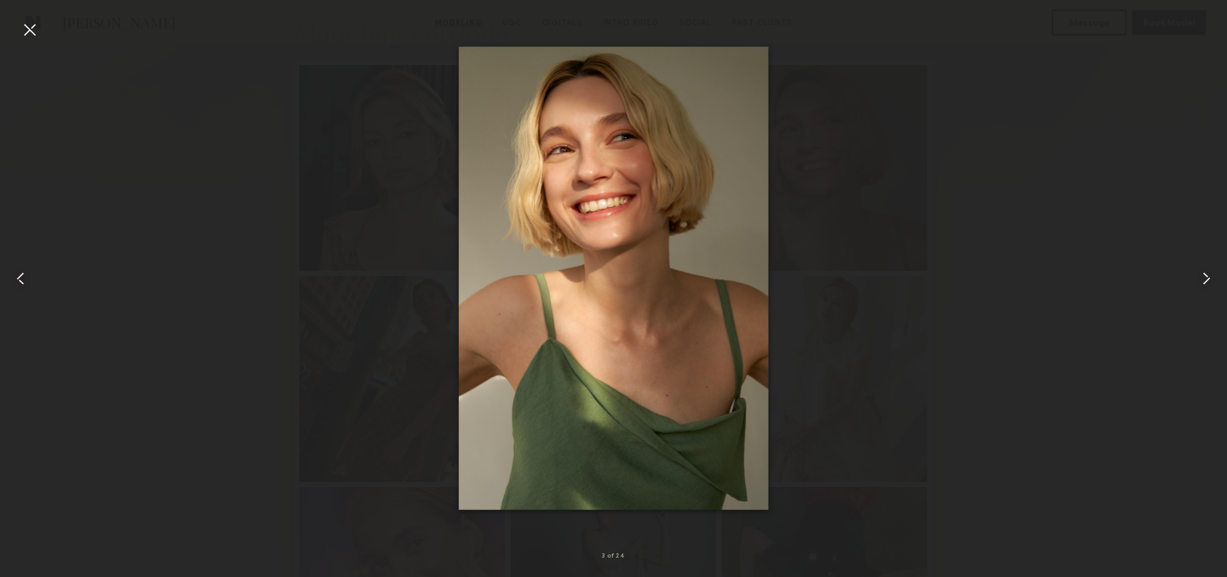
click at [39, 27] on div at bounding box center [29, 29] width 21 height 21
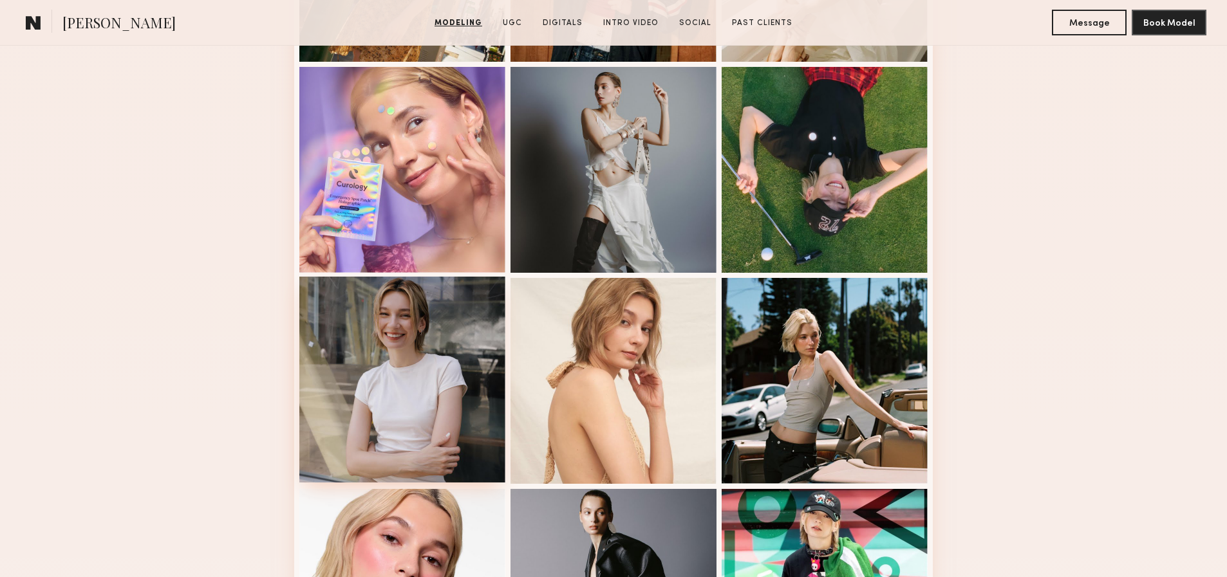
scroll to position [1026, 0]
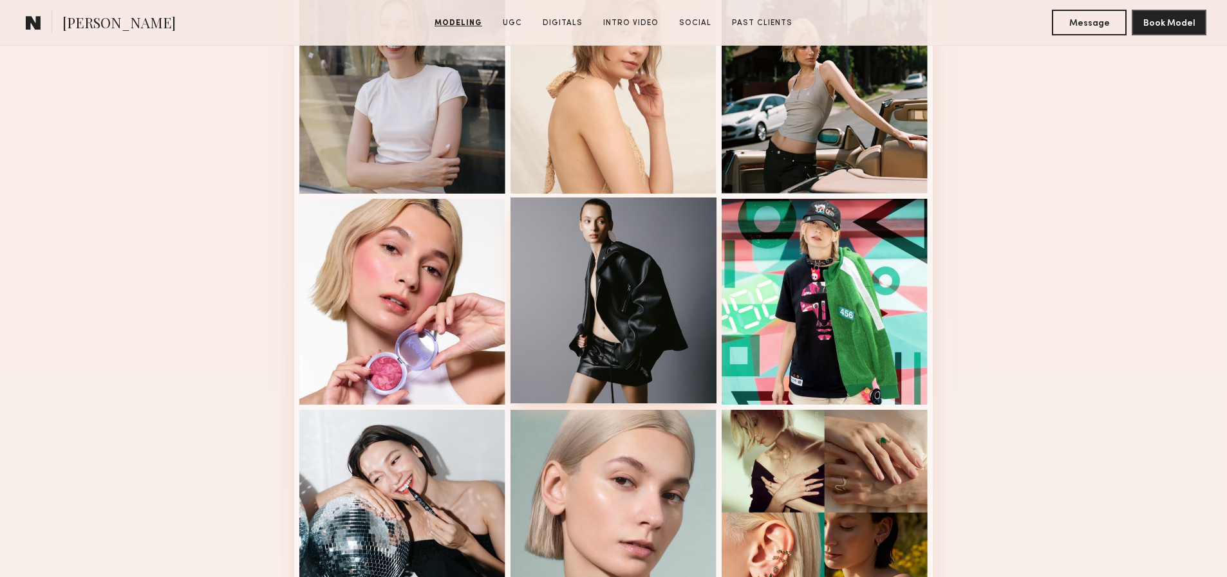
click at [628, 231] on div at bounding box center [613, 301] width 206 height 206
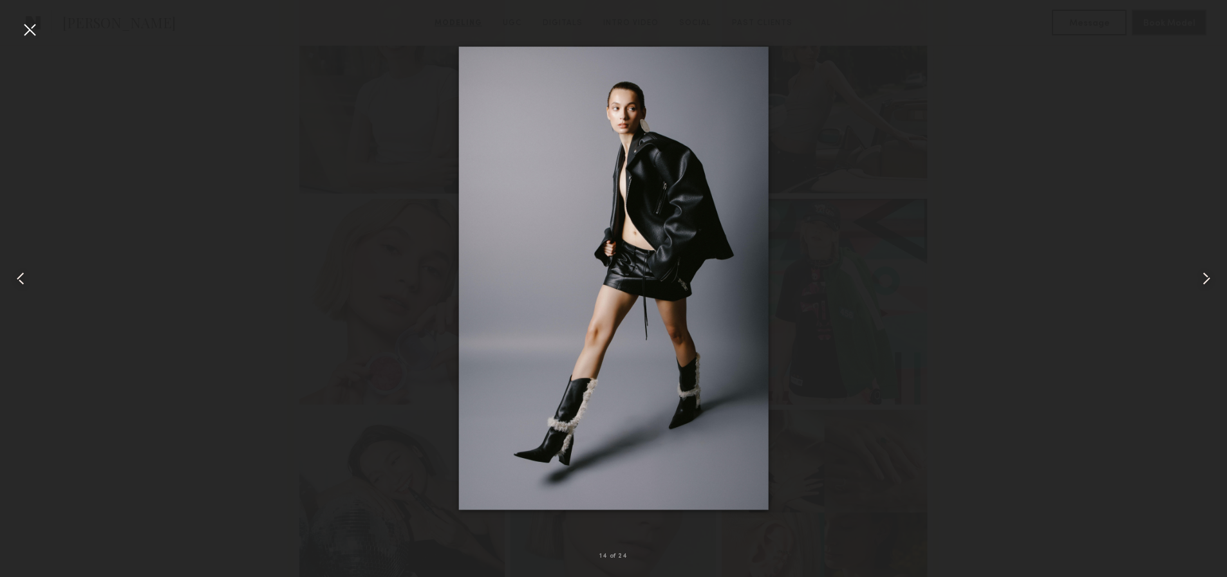
click at [35, 31] on div at bounding box center [29, 29] width 21 height 21
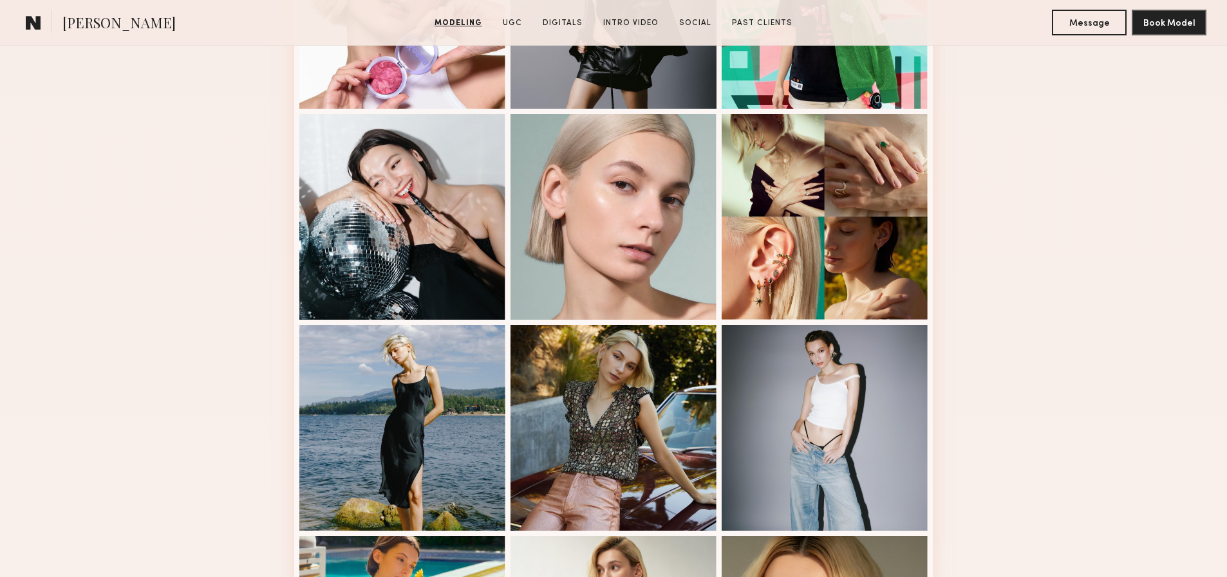
scroll to position [1544, 0]
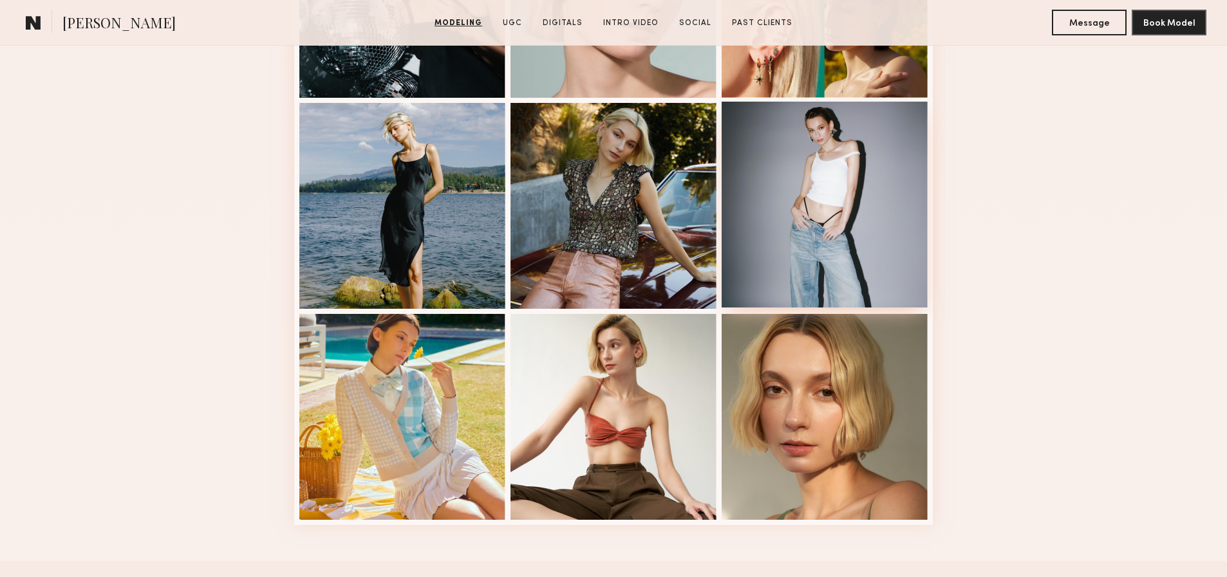
click at [819, 147] on div at bounding box center [824, 205] width 206 height 206
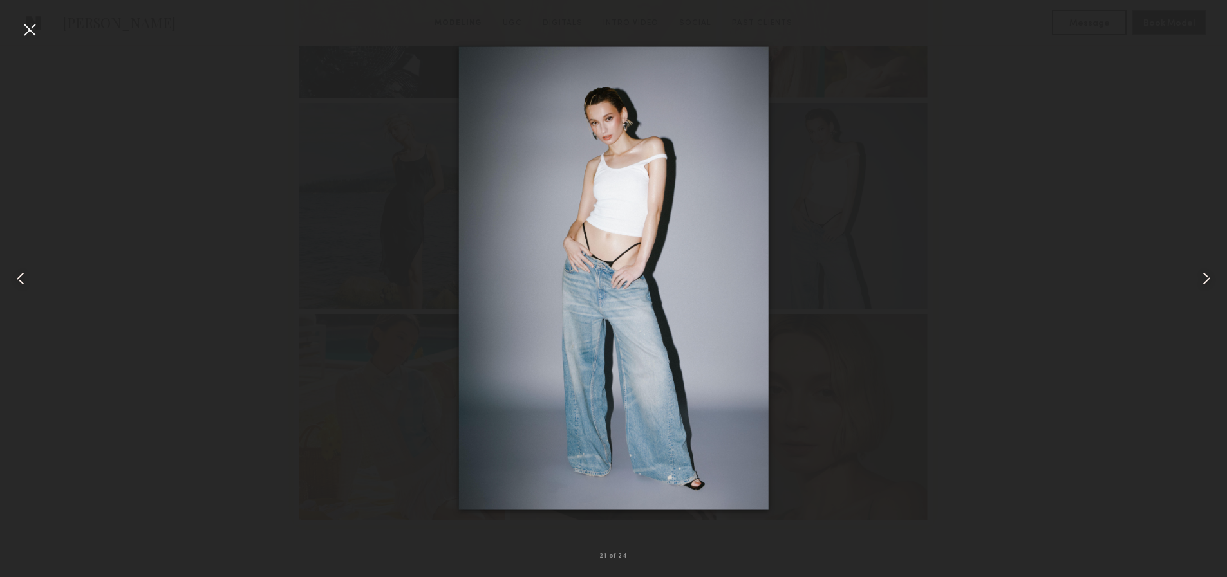
click at [26, 27] on div at bounding box center [29, 29] width 21 height 21
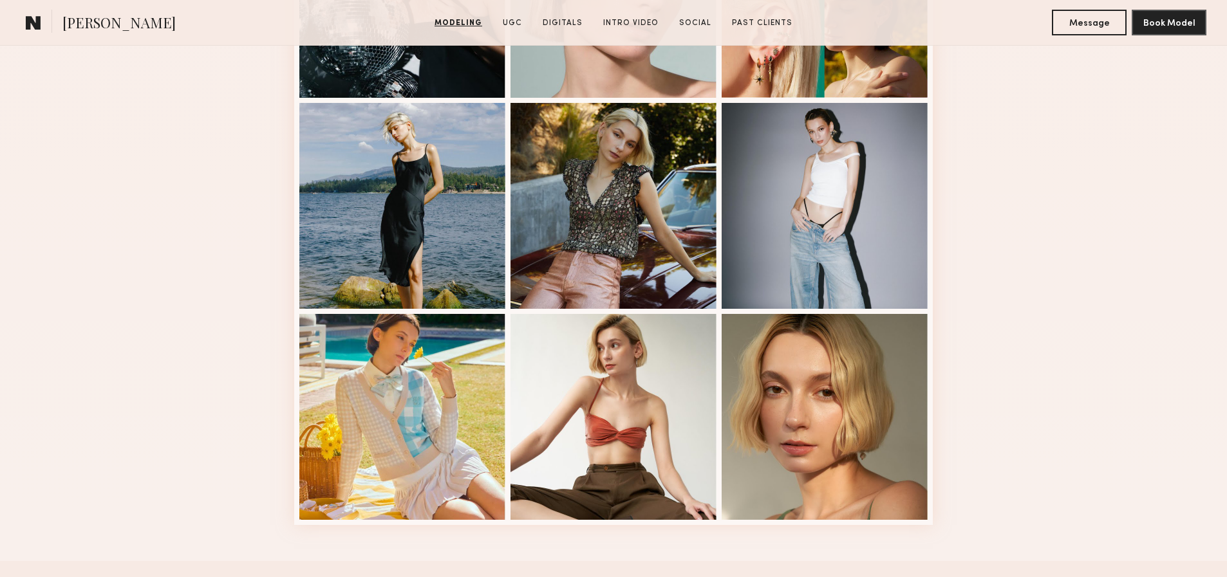
scroll to position [0, 0]
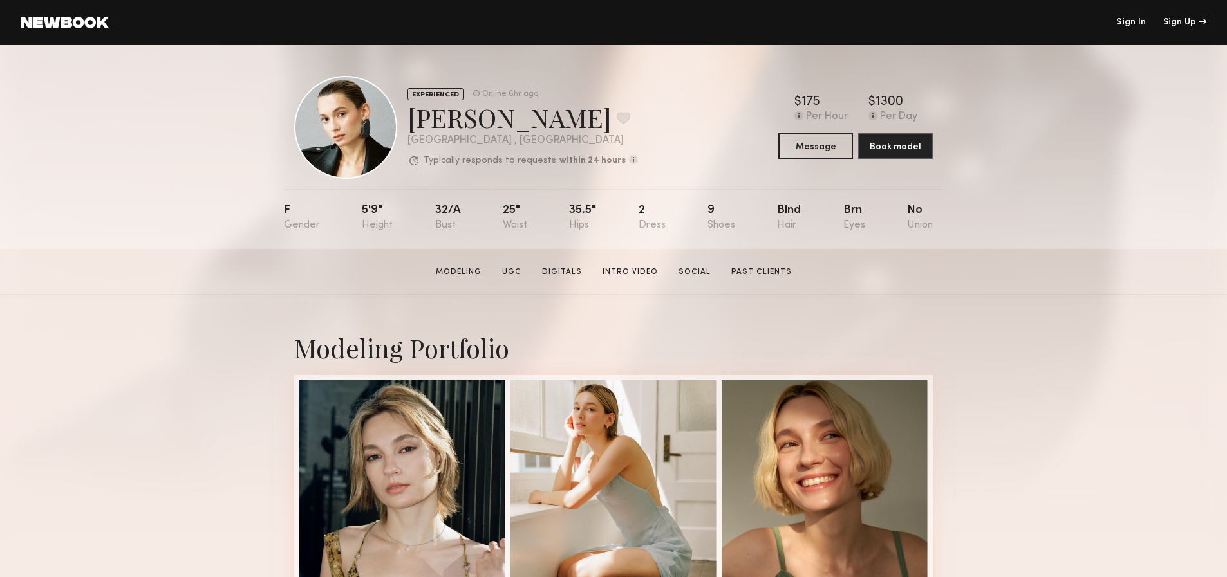
drag, startPoint x: 363, startPoint y: 210, endPoint x: 393, endPoint y: 204, distance: 30.8
click at [393, 204] on nb-model-profile-props "F 5'9" 32/a 25" 35.5" 2 9 Blnd Brn No" at bounding box center [613, 219] width 659 height 60
drag, startPoint x: 394, startPoint y: 207, endPoint x: 353, endPoint y: 205, distance: 41.2
click at [353, 205] on nb-model-profile-props "F 5'9" 32/a 25" 35.5" 2 9 Blnd Brn No" at bounding box center [613, 219] width 659 height 60
copy div "5'9""
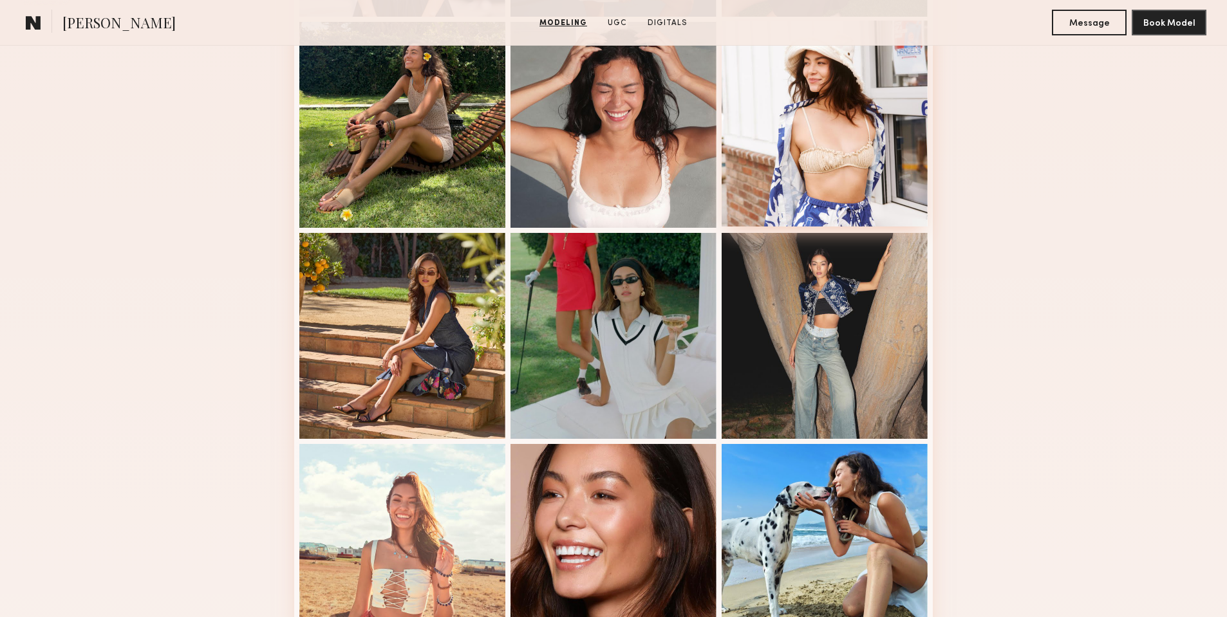
scroll to position [616, 0]
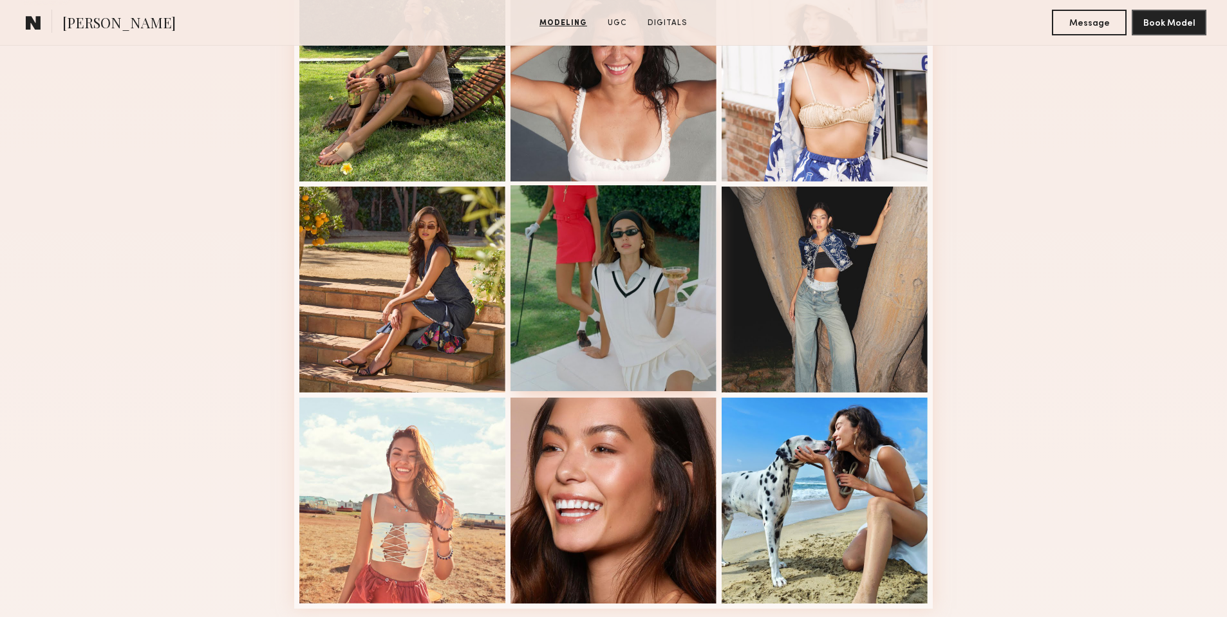
click at [684, 274] on div at bounding box center [613, 288] width 206 height 206
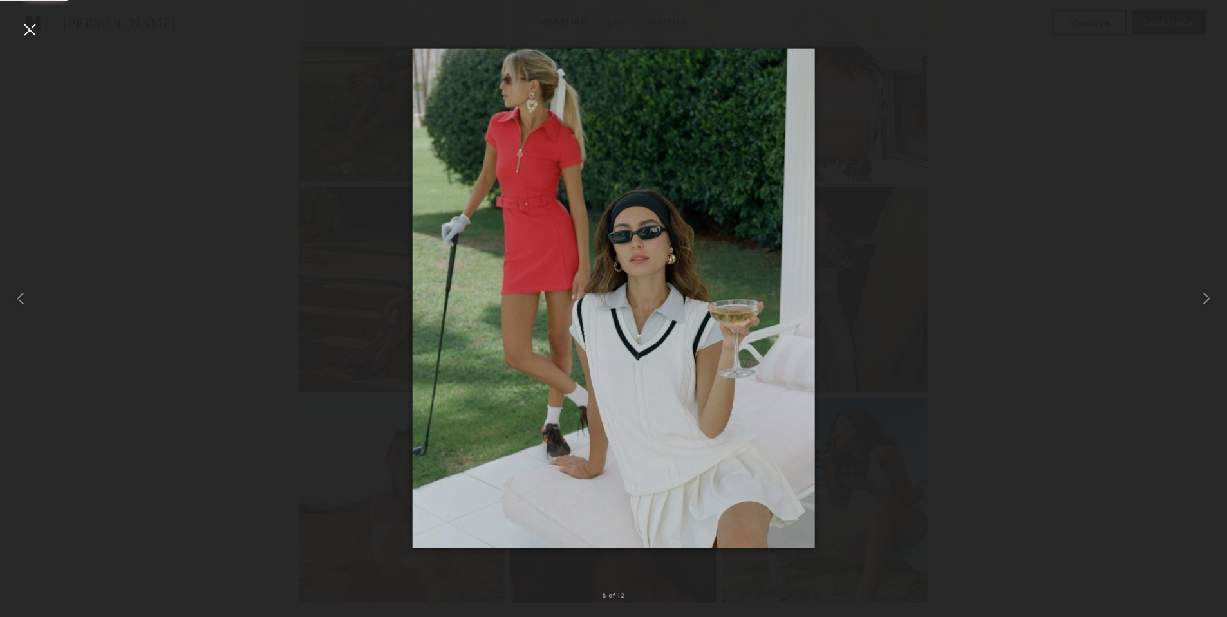
click at [1019, 215] on div at bounding box center [613, 298] width 1227 height 555
click at [1139, 93] on div at bounding box center [613, 298] width 1227 height 555
click at [30, 34] on div at bounding box center [29, 29] width 21 height 21
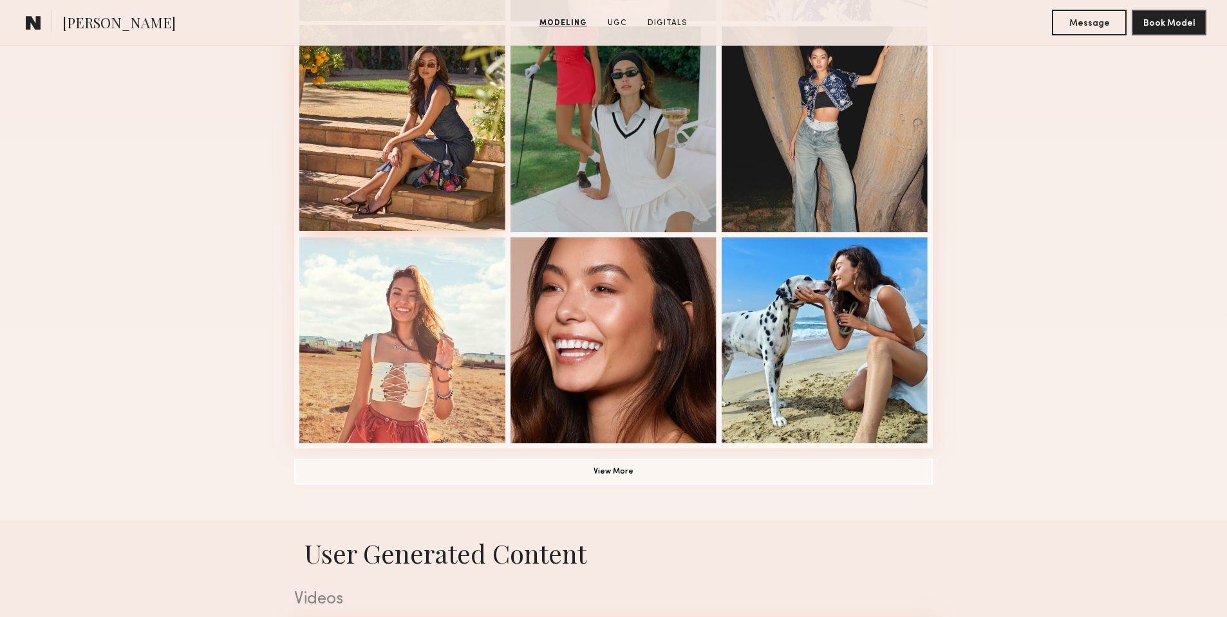
scroll to position [804, 0]
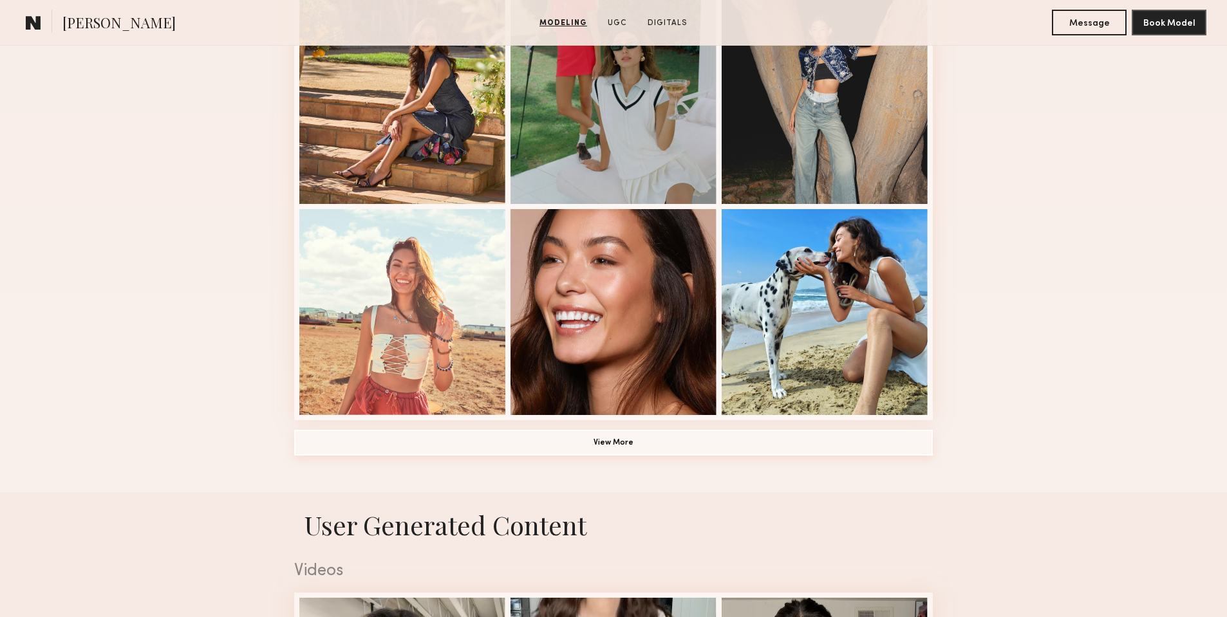
click at [616, 438] on button "View More" at bounding box center [613, 443] width 638 height 26
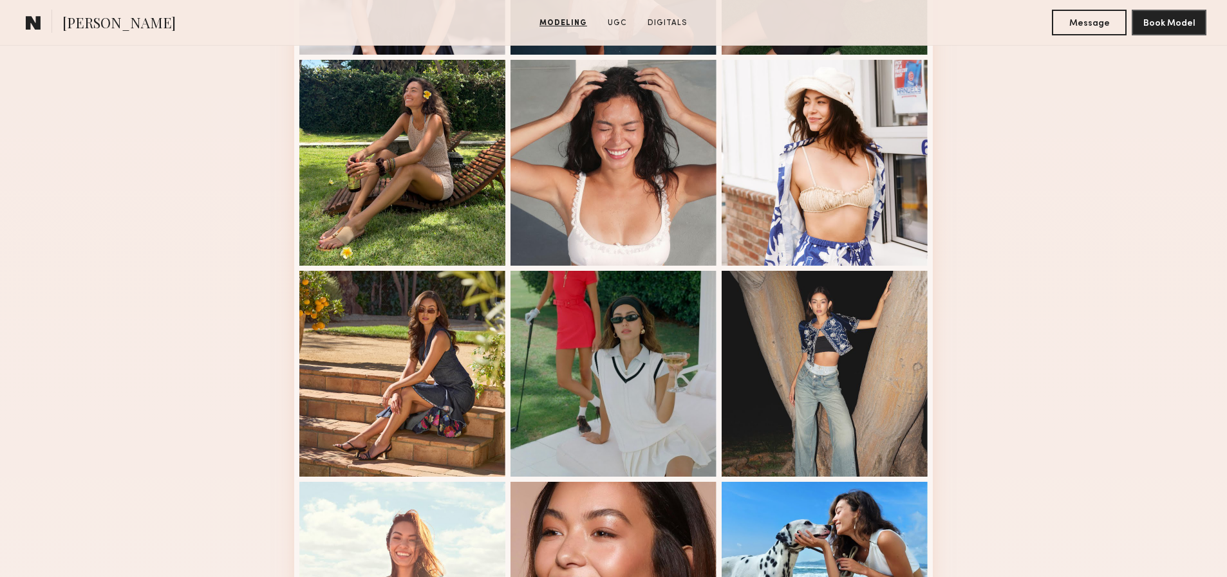
scroll to position [0, 0]
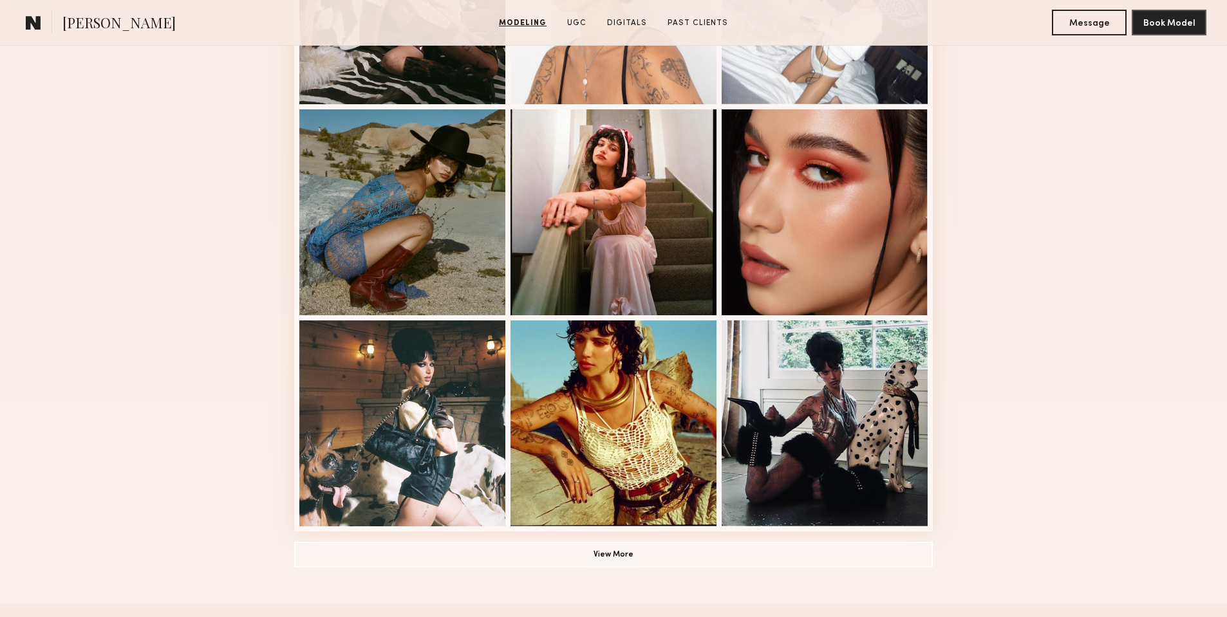
scroll to position [820, 0]
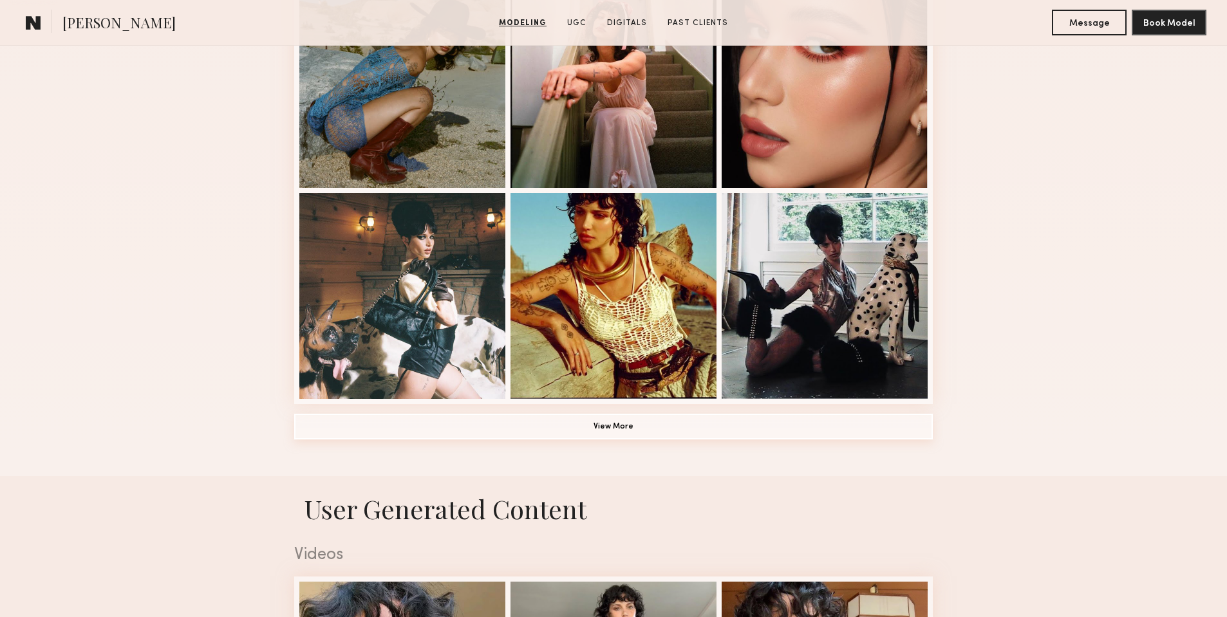
click at [636, 430] on button "View More" at bounding box center [613, 427] width 638 height 26
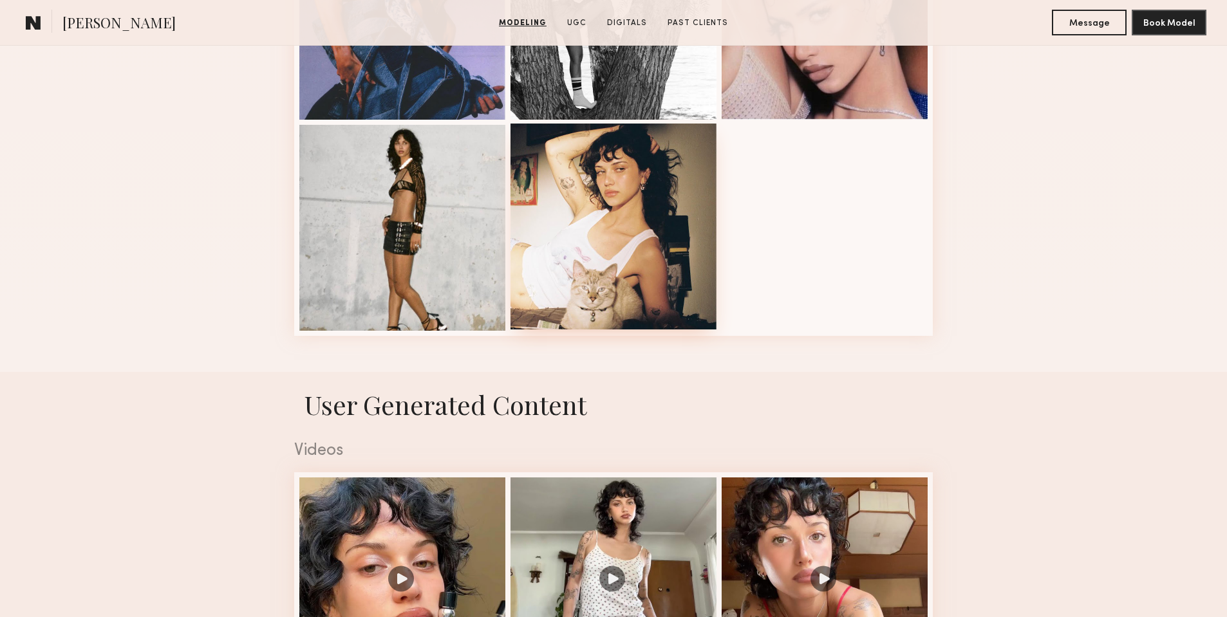
scroll to position [1752, 0]
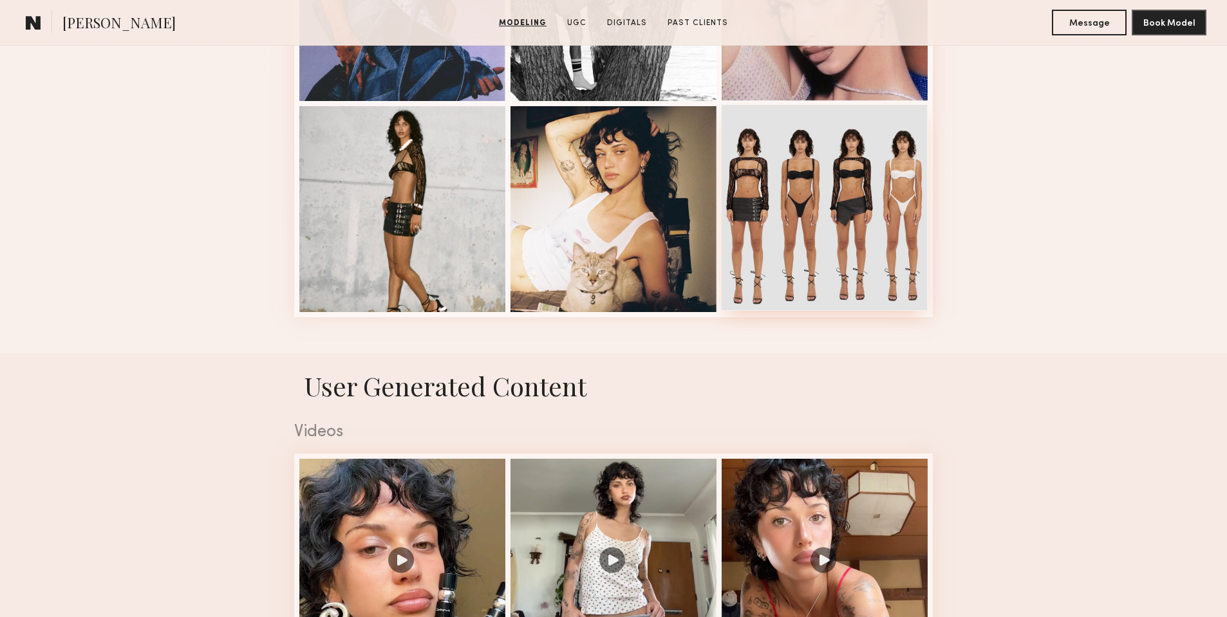
click at [836, 239] on div at bounding box center [824, 208] width 206 height 206
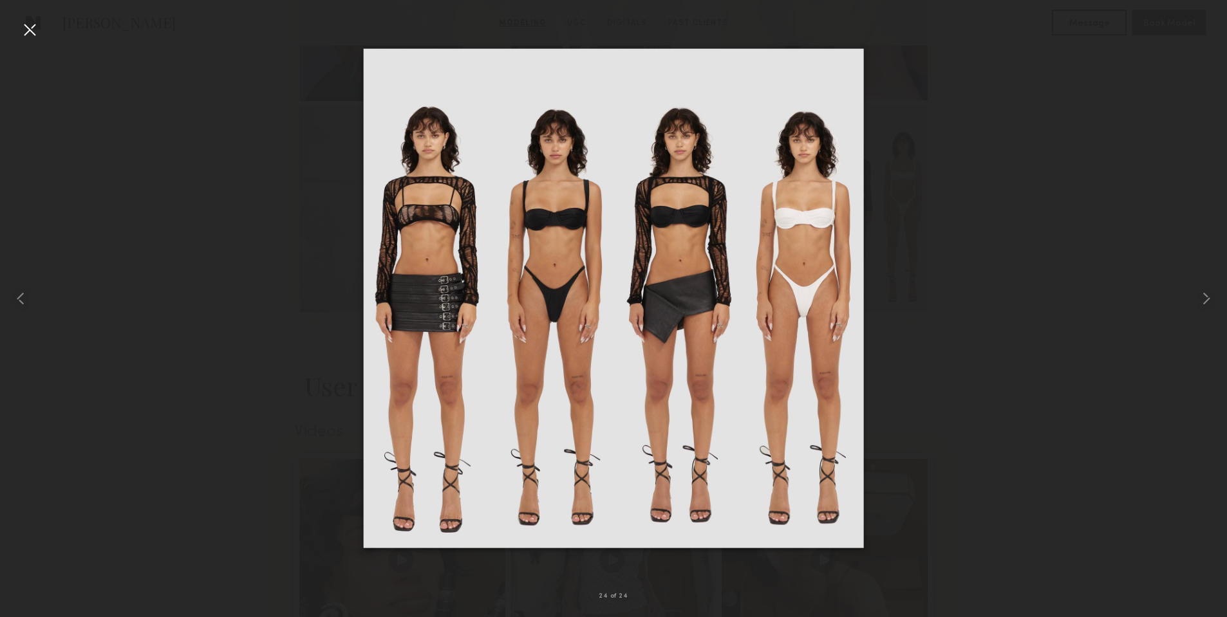
click at [1024, 224] on div at bounding box center [613, 298] width 1227 height 555
click at [1028, 227] on div at bounding box center [613, 298] width 1227 height 555
click at [33, 28] on div at bounding box center [29, 29] width 21 height 21
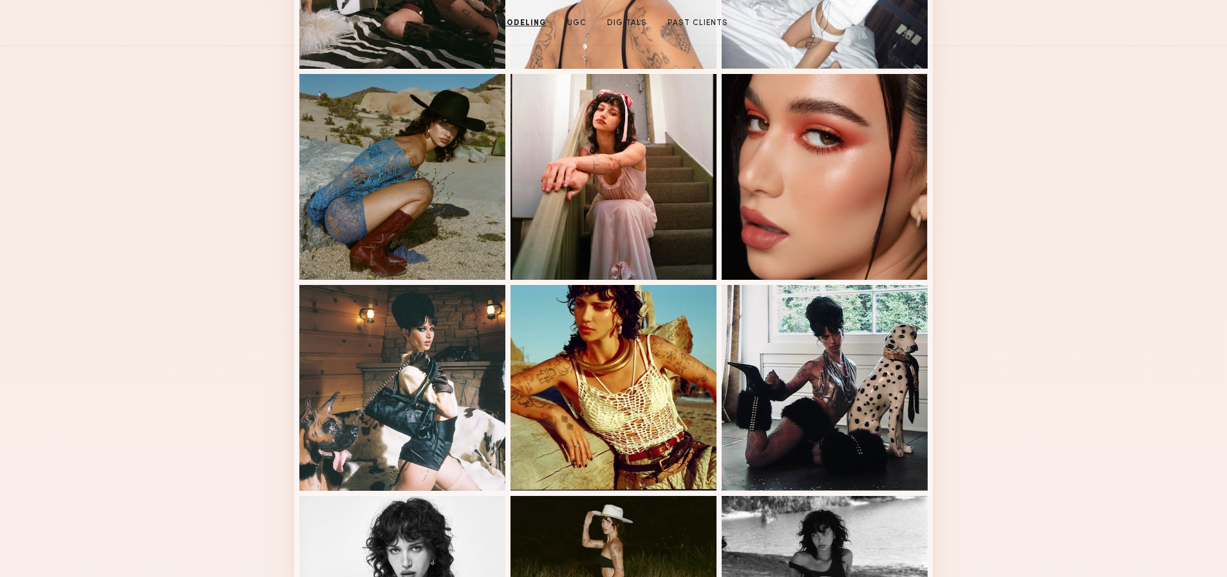
scroll to position [0, 0]
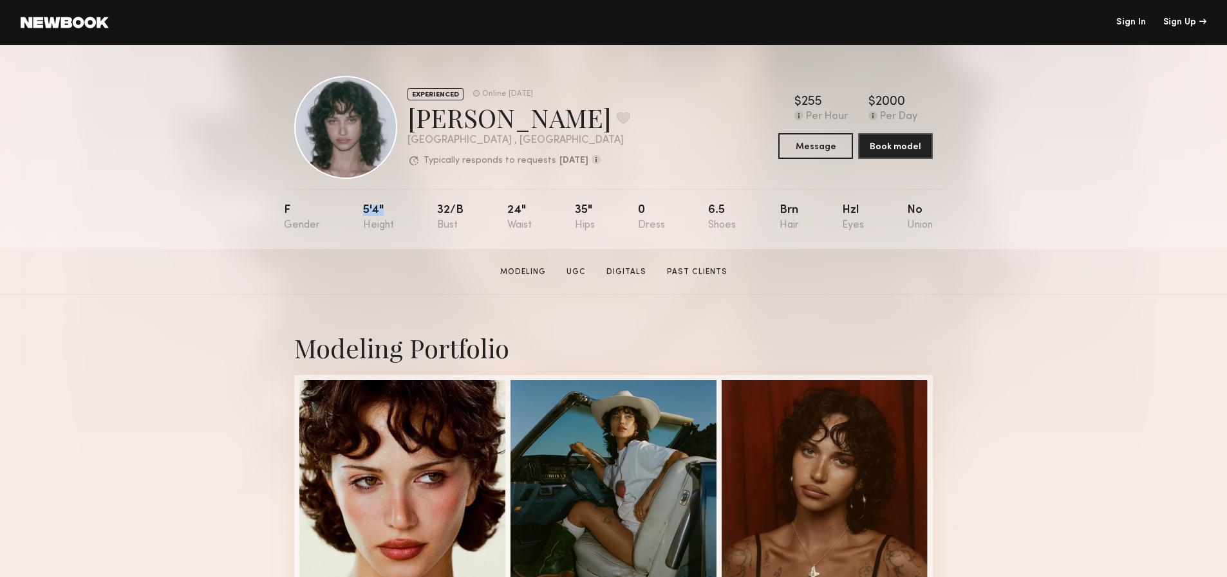
drag, startPoint x: 383, startPoint y: 207, endPoint x: 362, endPoint y: 209, distance: 20.7
click at [362, 209] on nb-model-profile-props "F 5'4" 32/b 24" 35" 0 6.5 Brn Hzl No" at bounding box center [613, 219] width 659 height 60
copy div "5'4""
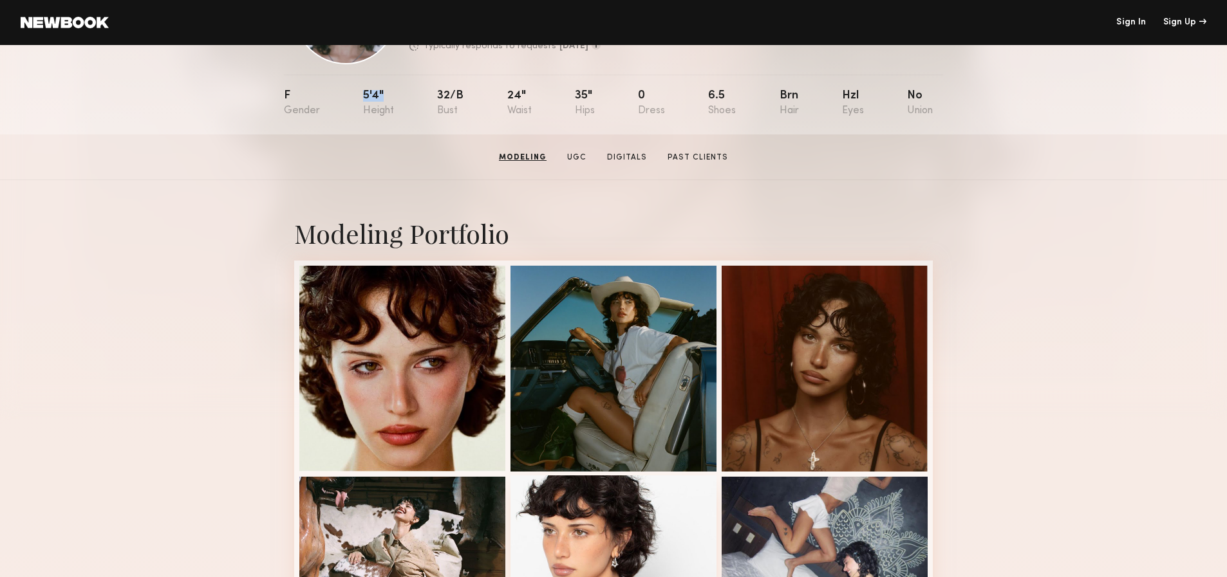
scroll to position [203, 0]
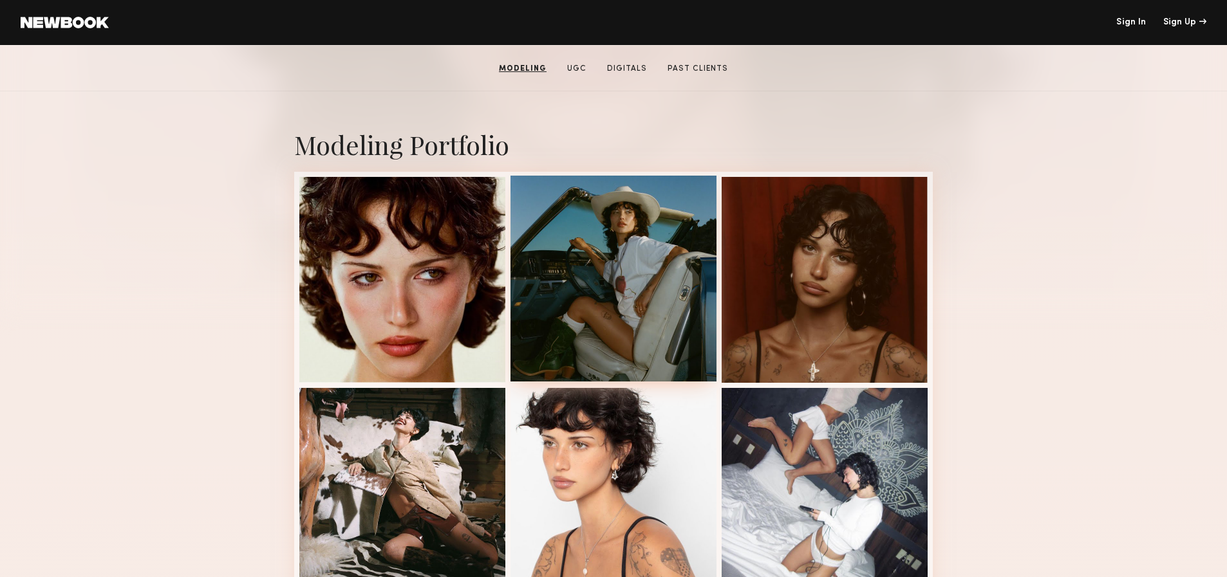
click at [685, 265] on div at bounding box center [613, 279] width 206 height 206
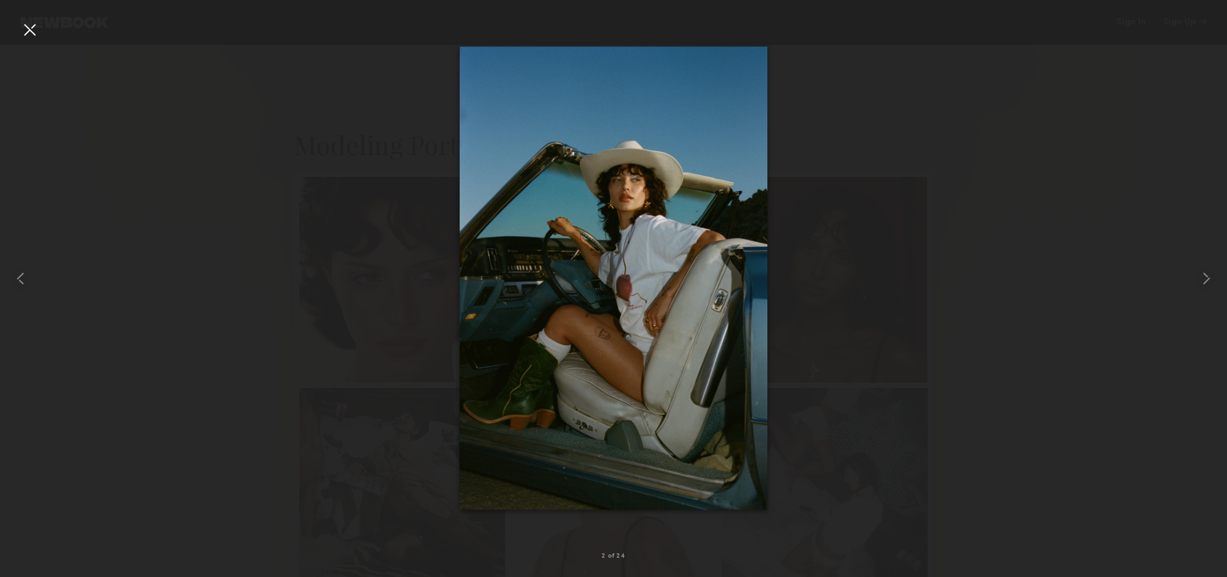
click at [950, 296] on div at bounding box center [613, 278] width 1227 height 515
click at [979, 239] on div at bounding box center [613, 278] width 1227 height 515
click at [29, 35] on div at bounding box center [29, 29] width 21 height 21
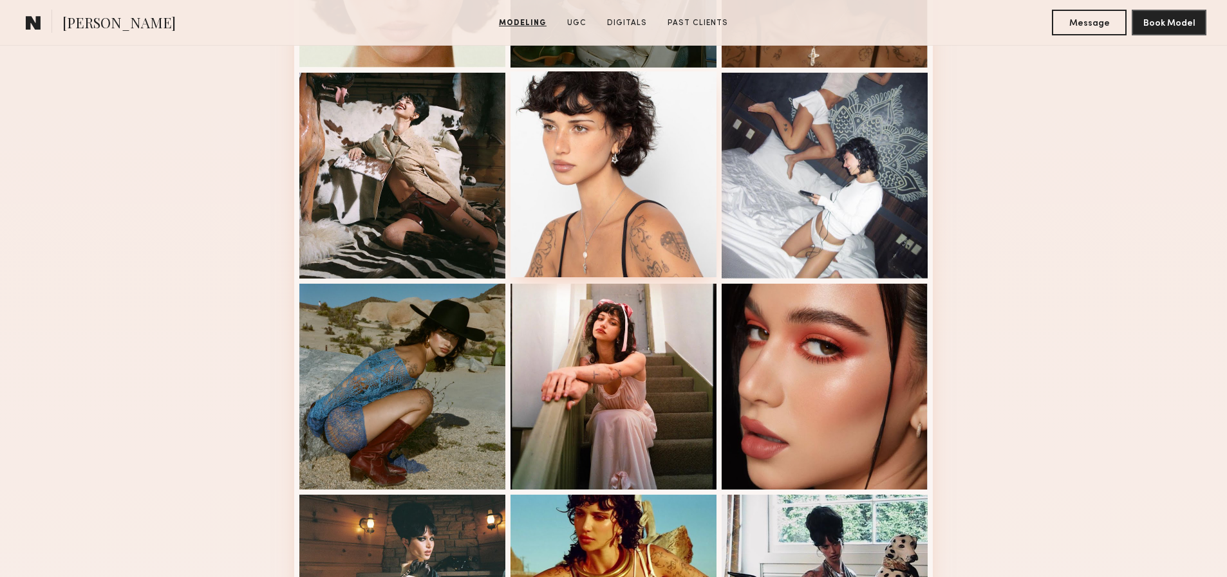
scroll to position [563, 0]
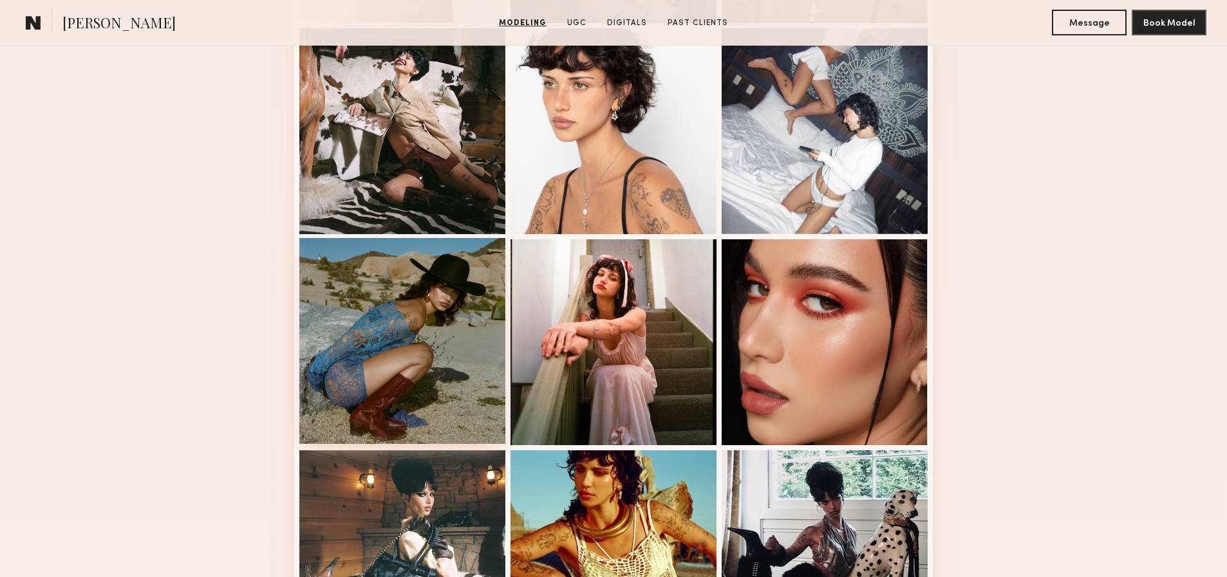
click at [445, 312] on div at bounding box center [402, 341] width 206 height 206
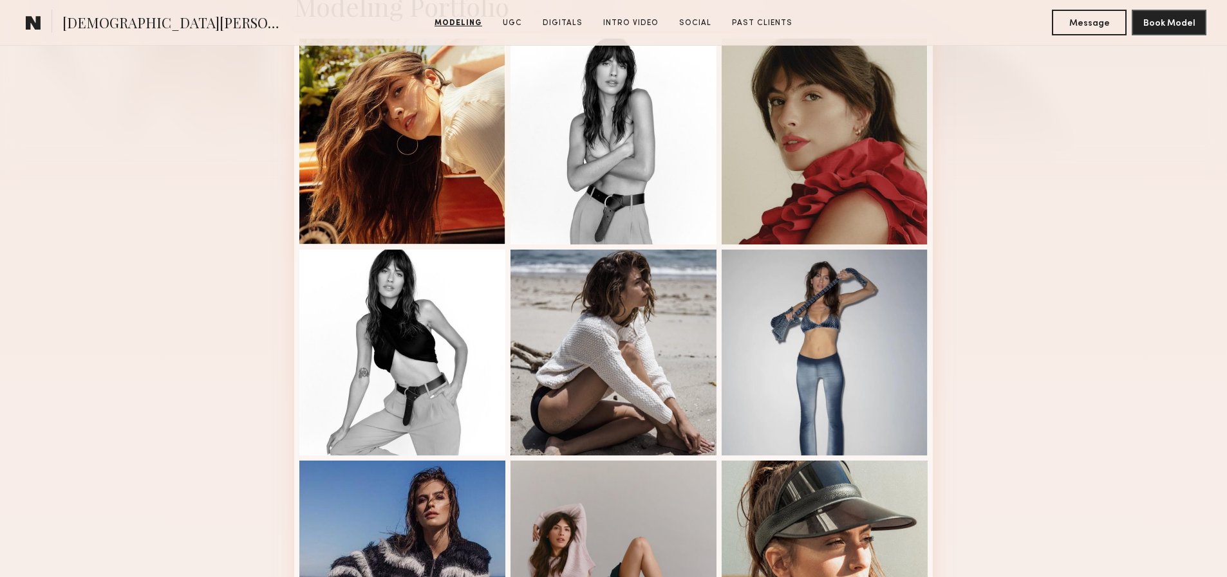
scroll to position [593, 0]
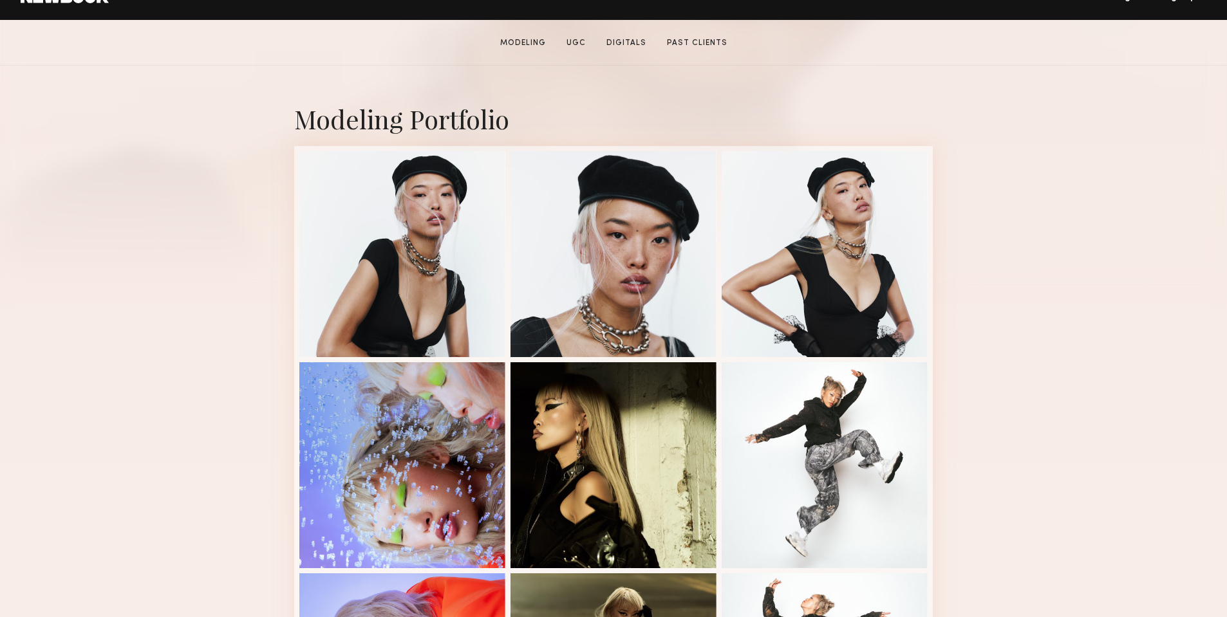
scroll to position [245, 0]
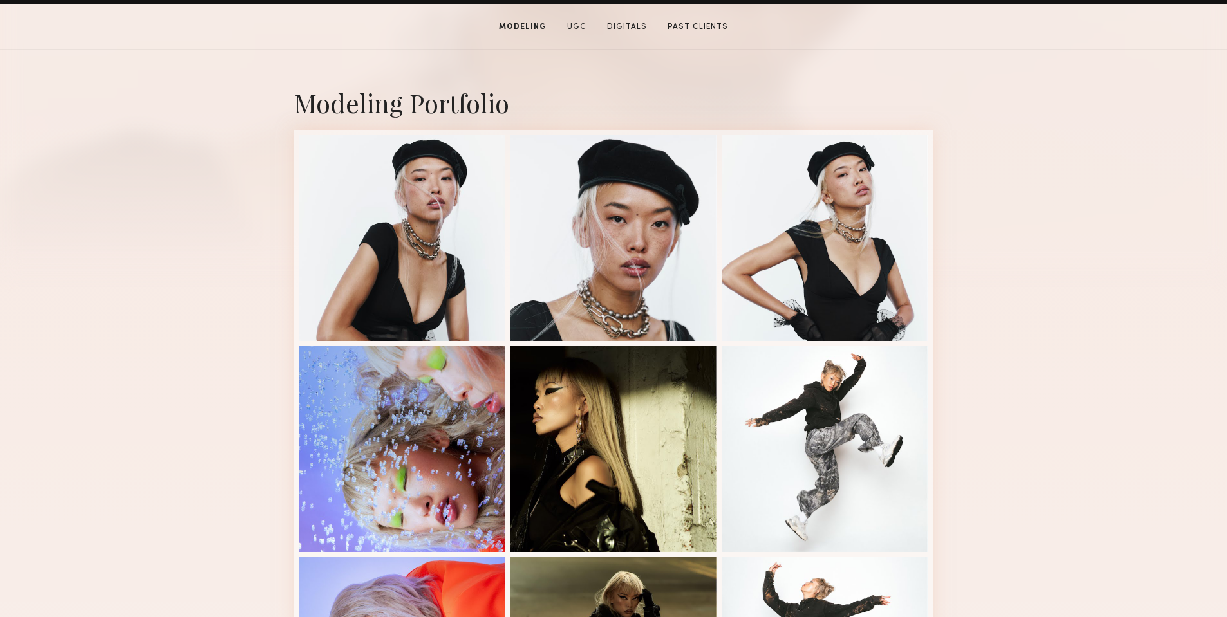
click at [1036, 285] on div "Modeling Portfolio View More" at bounding box center [613, 551] width 1227 height 1002
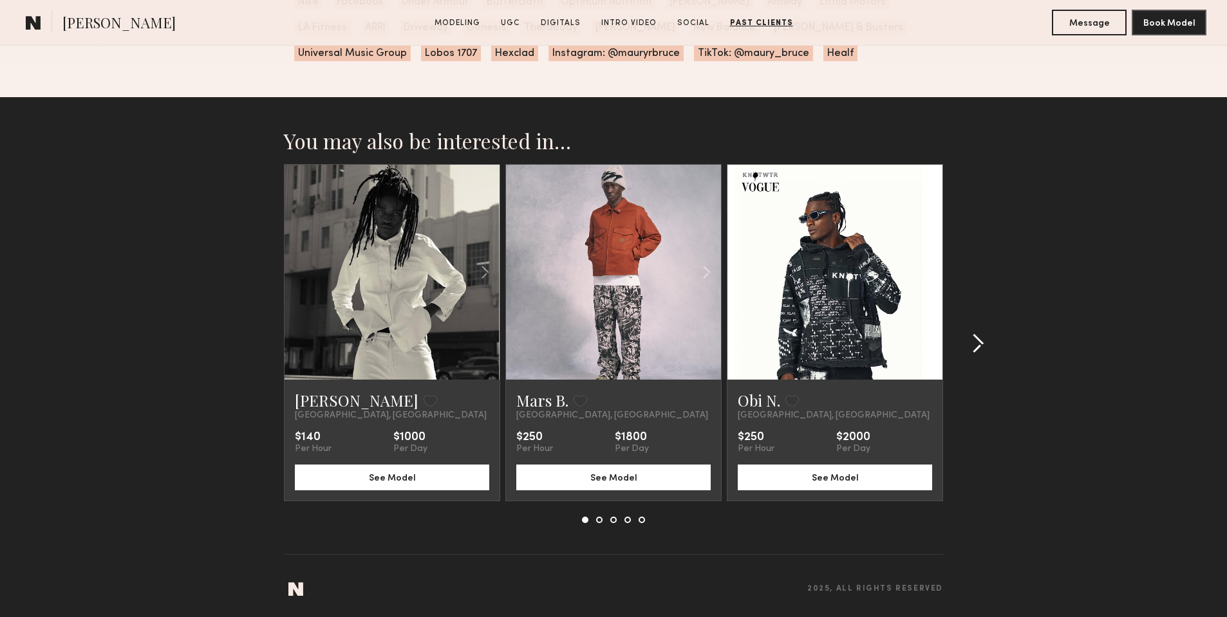
scroll to position [4224, 0]
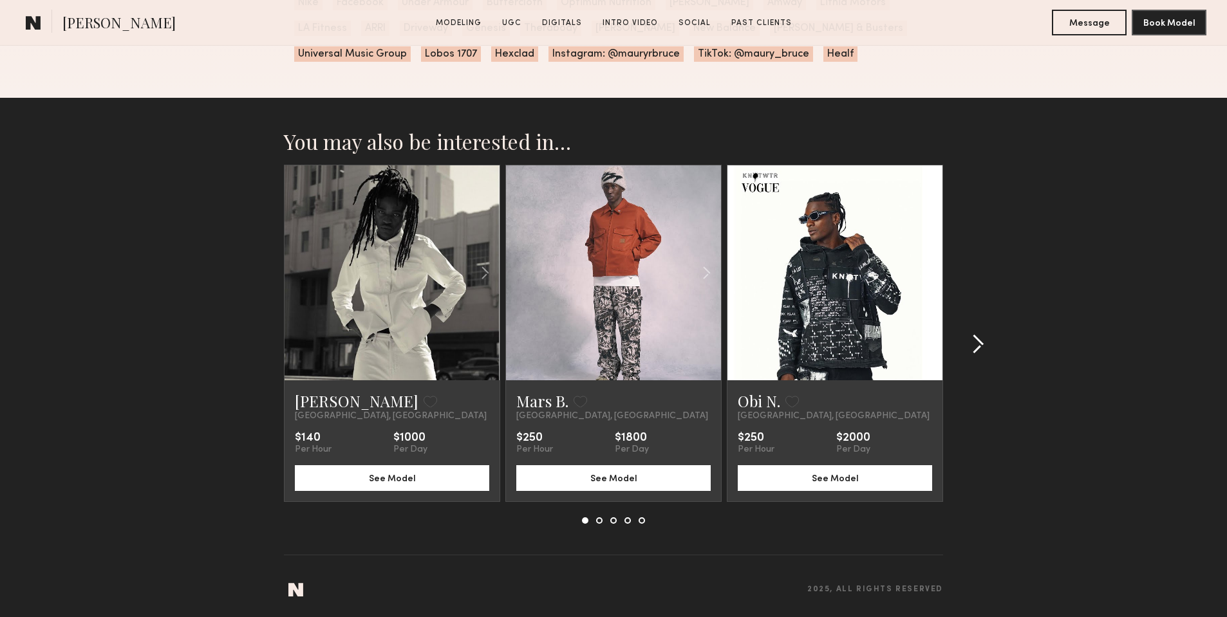
click at [971, 326] on div at bounding box center [974, 344] width 62 height 359
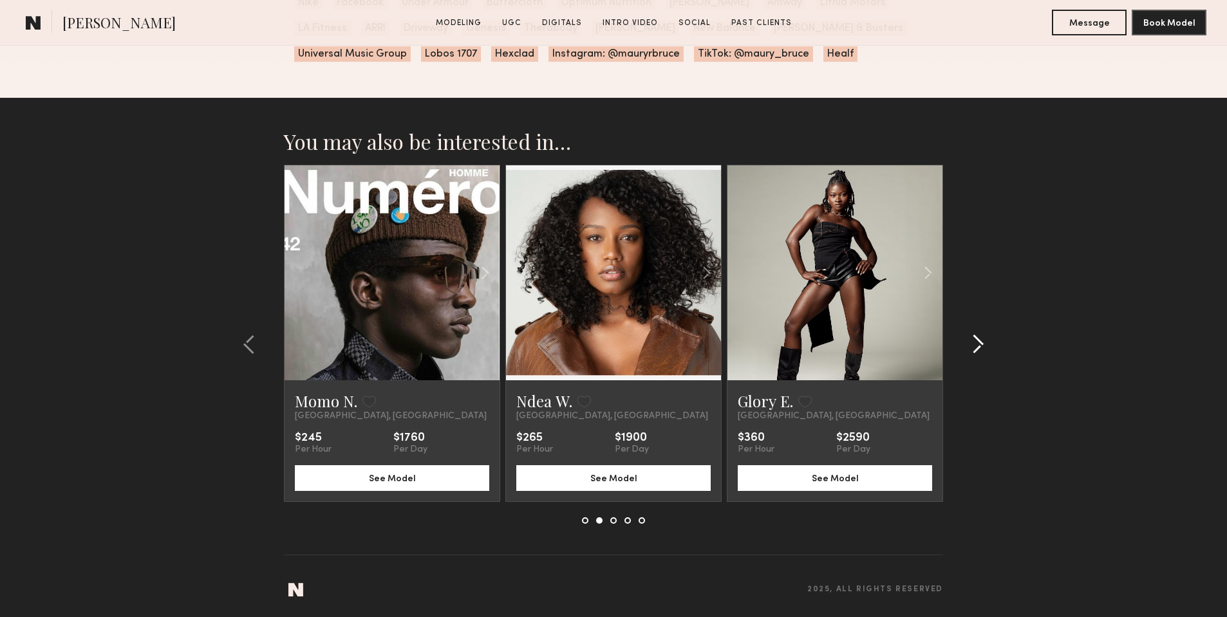
click at [971, 326] on div at bounding box center [974, 344] width 62 height 359
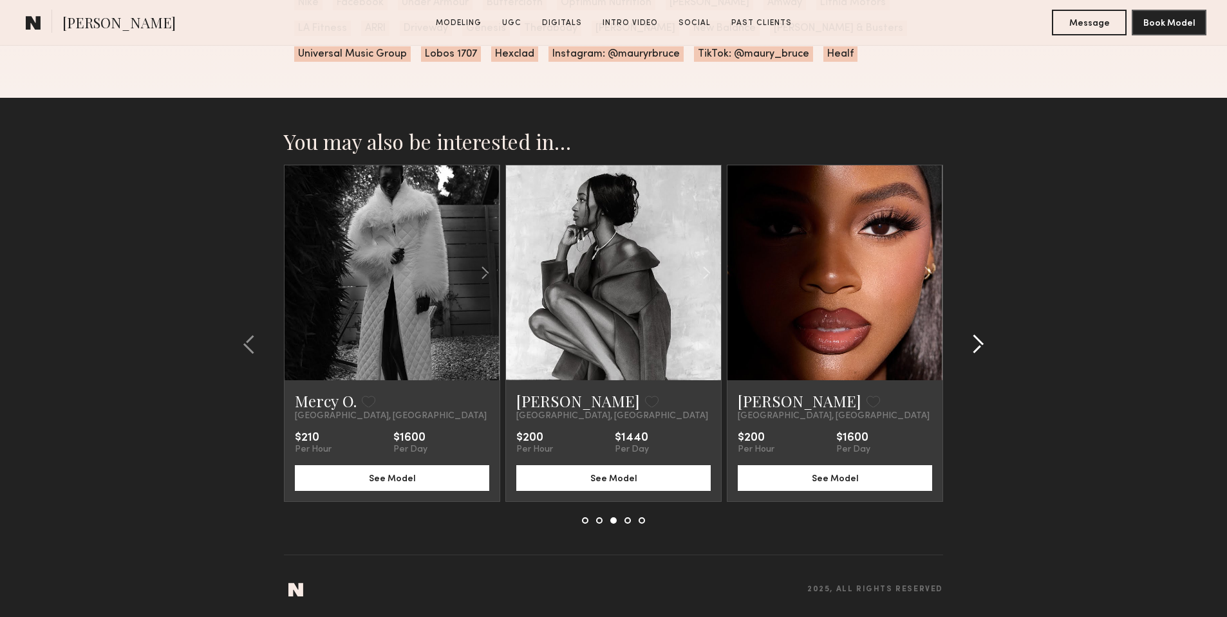
click at [971, 326] on div at bounding box center [974, 344] width 62 height 359
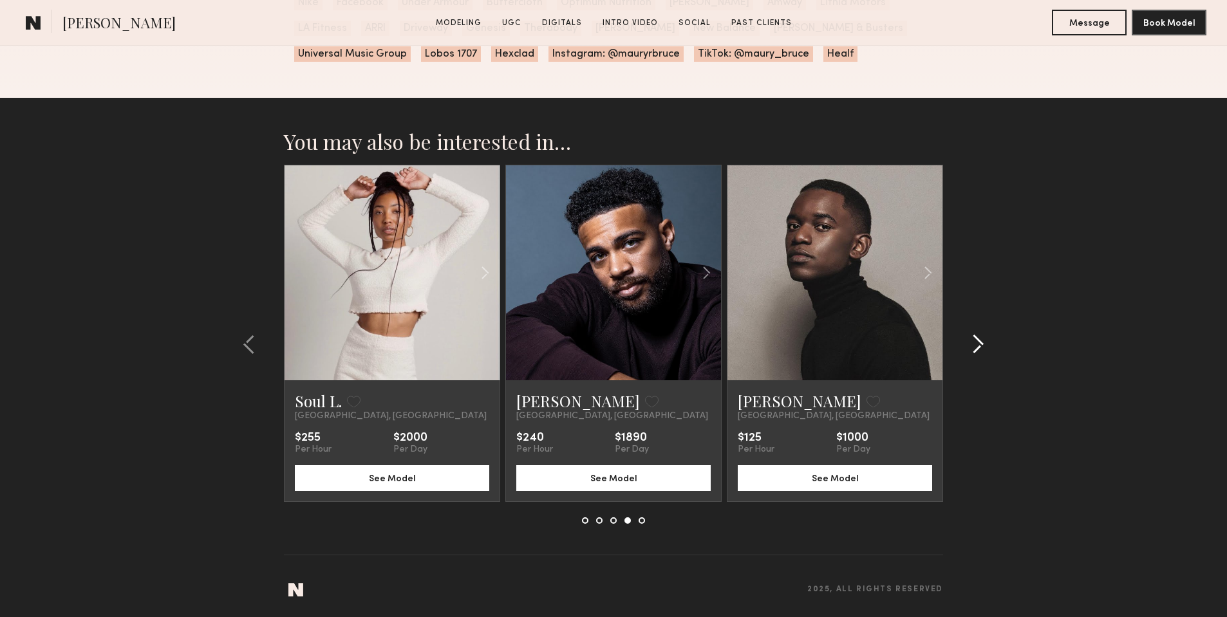
click at [971, 326] on div at bounding box center [974, 344] width 62 height 359
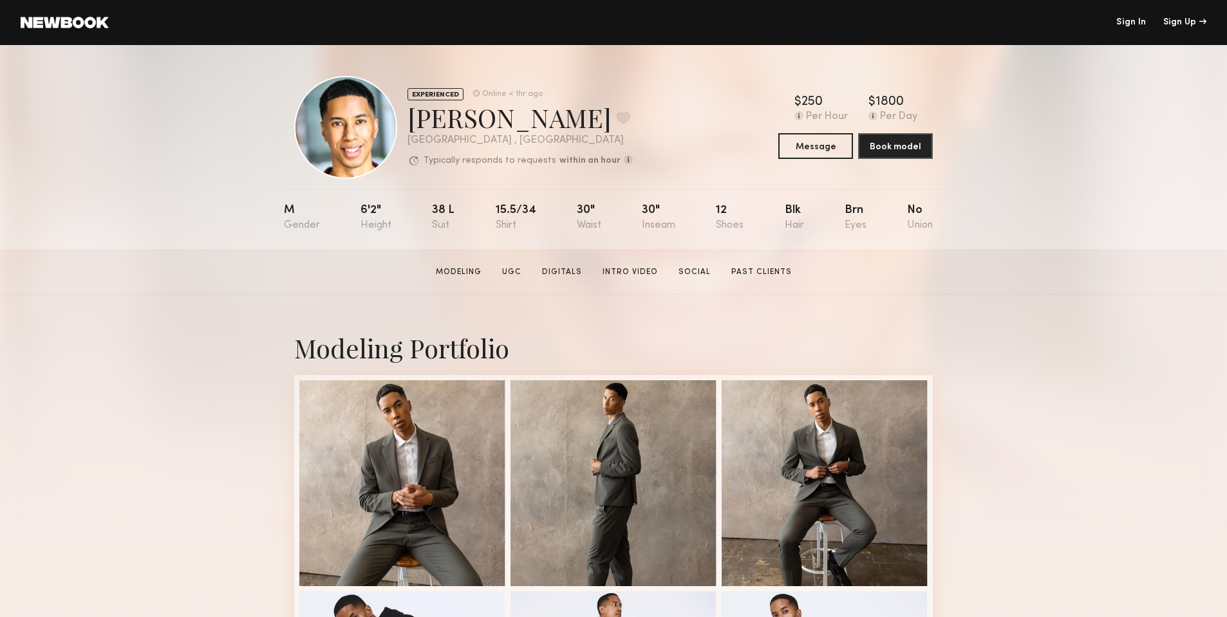
scroll to position [0, 0]
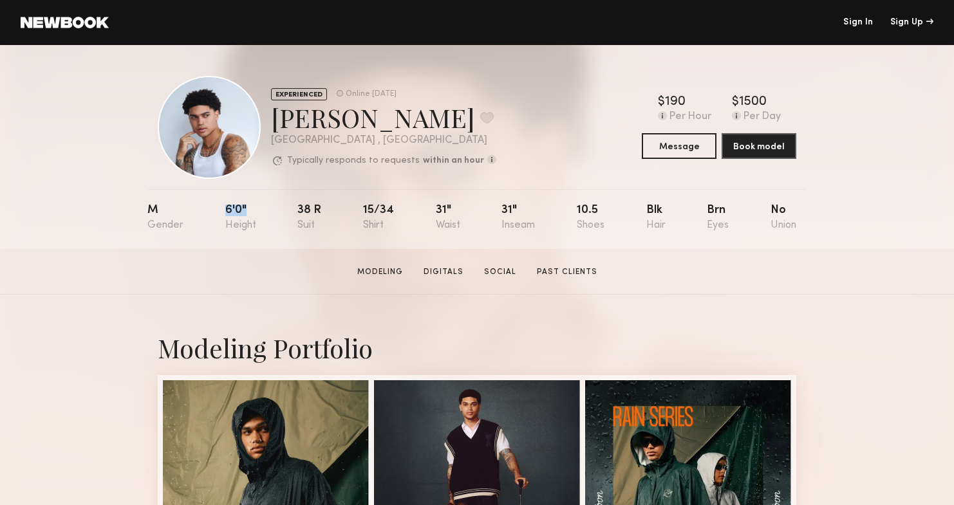
drag, startPoint x: 224, startPoint y: 207, endPoint x: 262, endPoint y: 207, distance: 38.0
click nb-model-profile-props "M 6'0" 38 r 15/34 31" 31" 10.5 Blk Brn No"
copy div "6'0""
click div "M 6'0" 38 r 15/34 31" 31" 10.5 Blk Brn No"
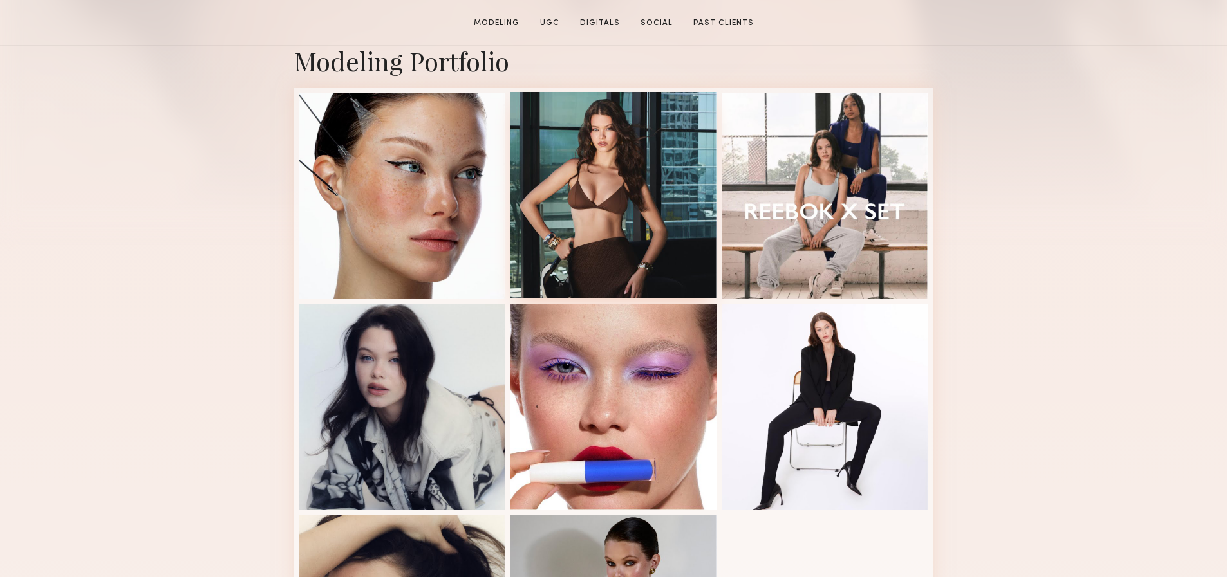
scroll to position [353, 0]
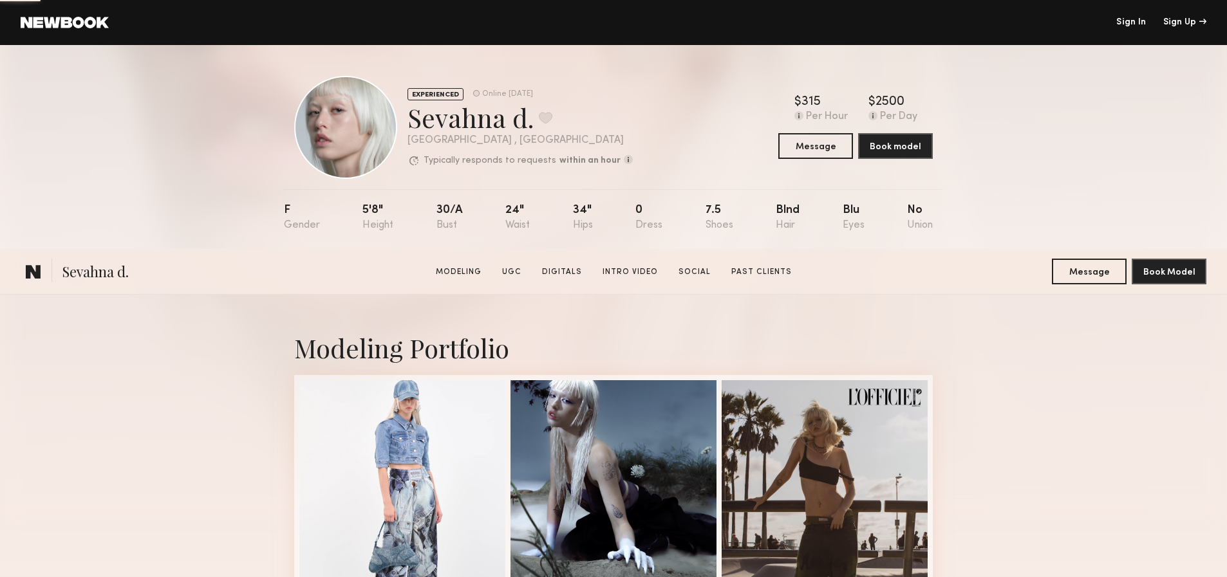
scroll to position [339, 0]
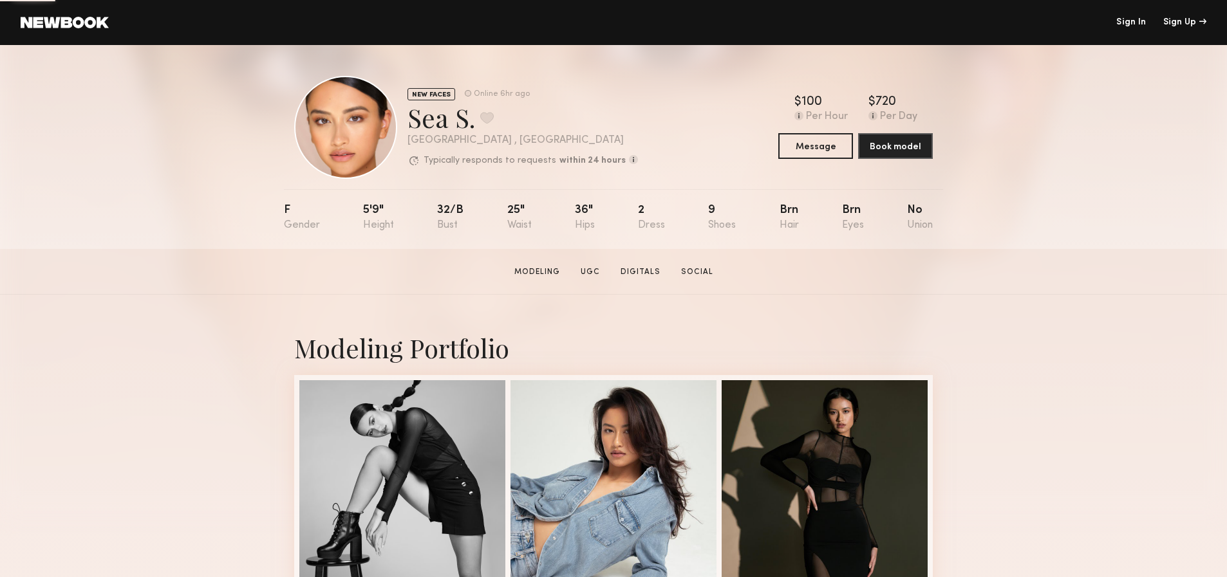
scroll to position [127, 0]
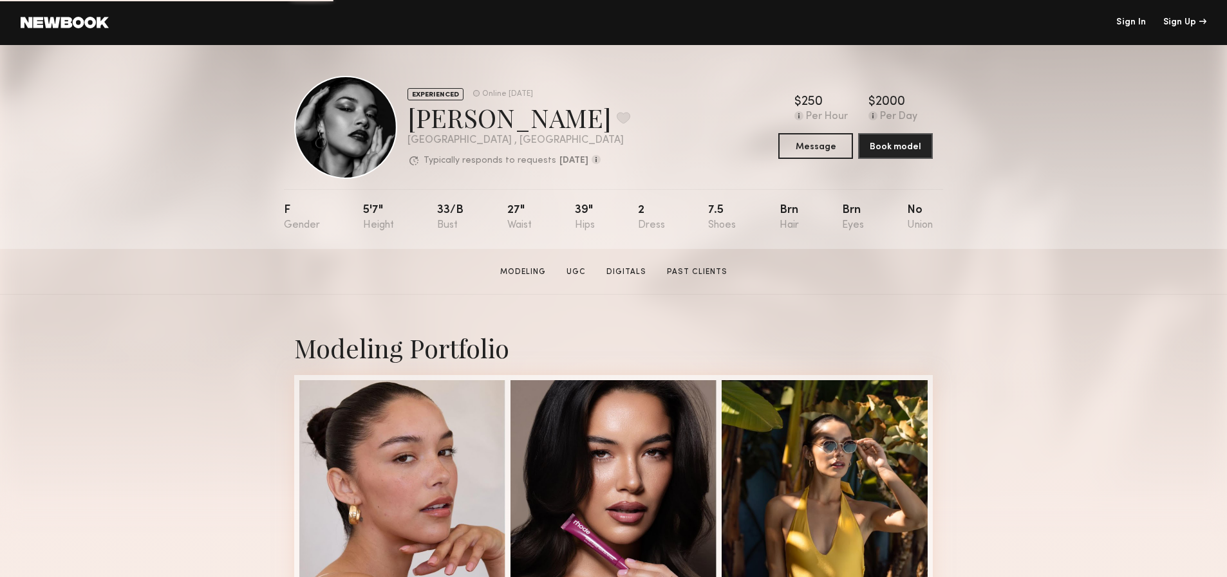
scroll to position [418, 0]
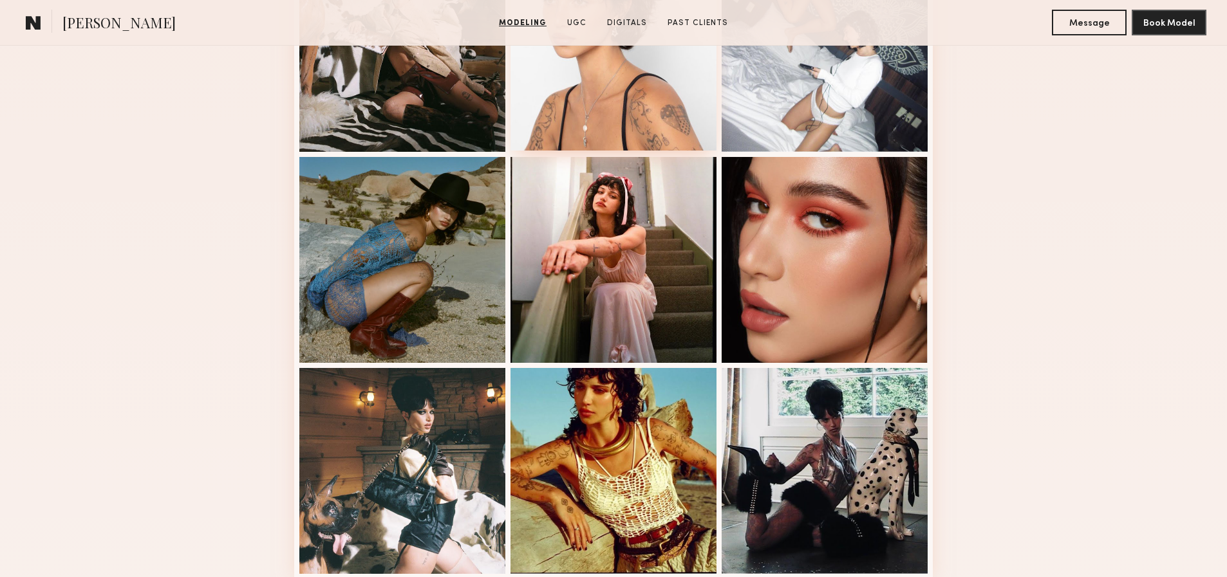
scroll to position [385, 0]
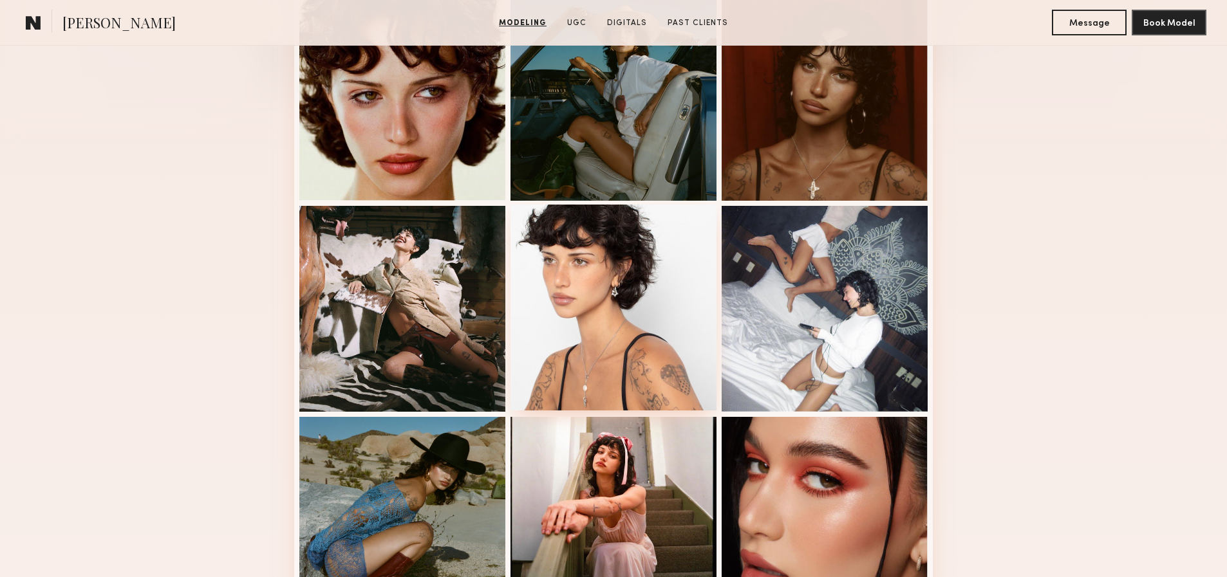
click at [663, 230] on div at bounding box center [613, 308] width 206 height 206
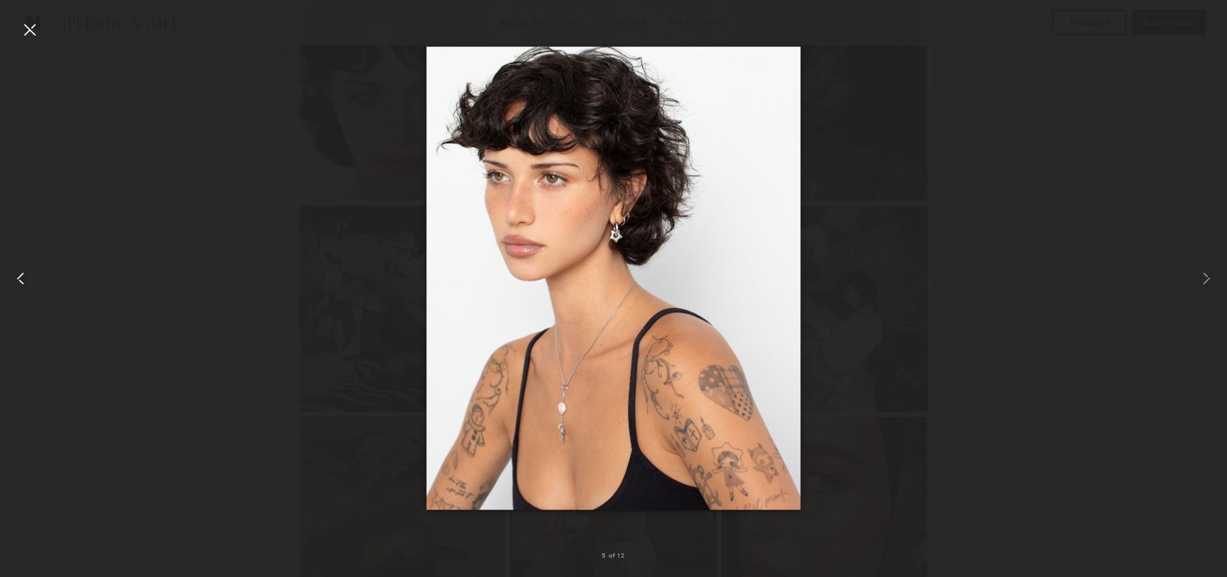
click at [45, 30] on div at bounding box center [24, 278] width 49 height 515
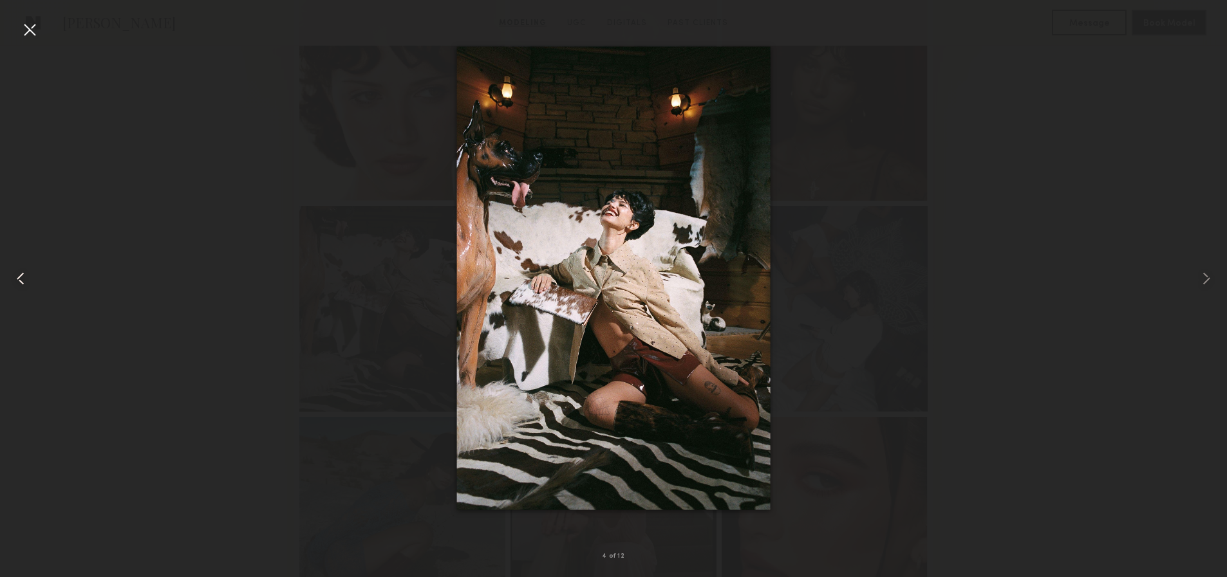
click at [10, 25] on div at bounding box center [24, 278] width 49 height 515
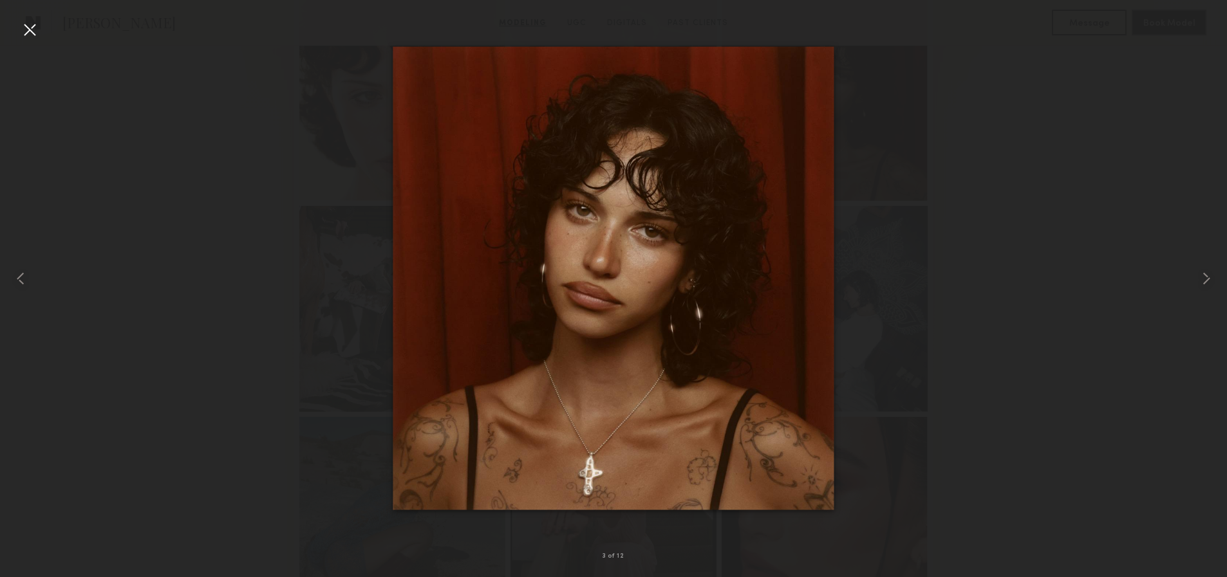
click at [22, 26] on div at bounding box center [29, 29] width 21 height 21
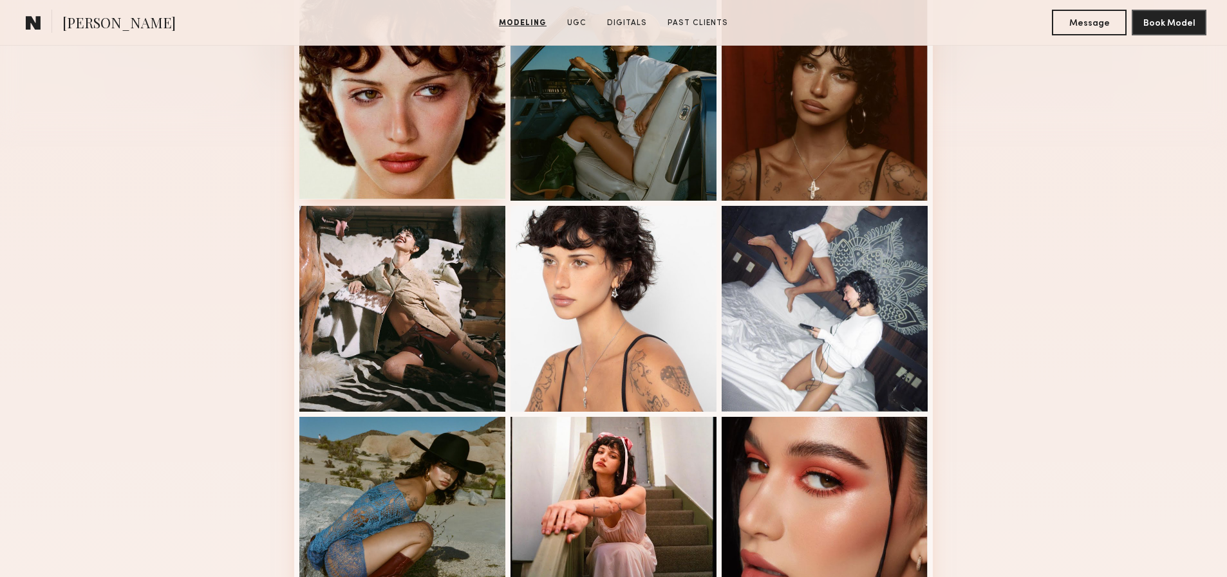
scroll to position [0, 0]
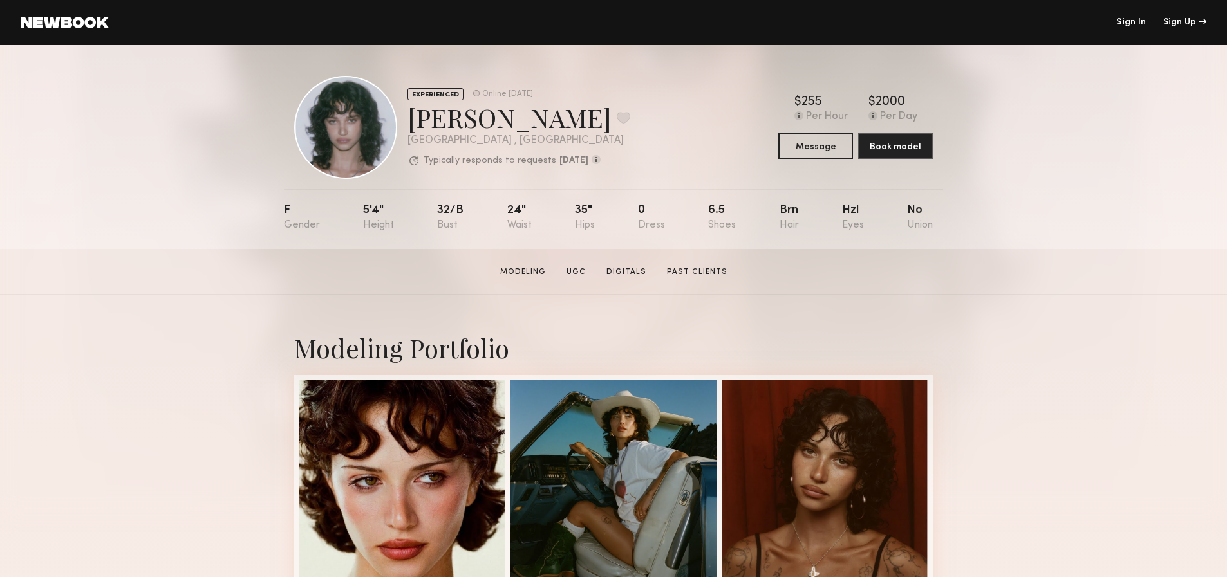
click at [809, 266] on section "[PERSON_NAME] Modeling UGC Digitals Past Clients Message Book Model" at bounding box center [613, 272] width 1227 height 46
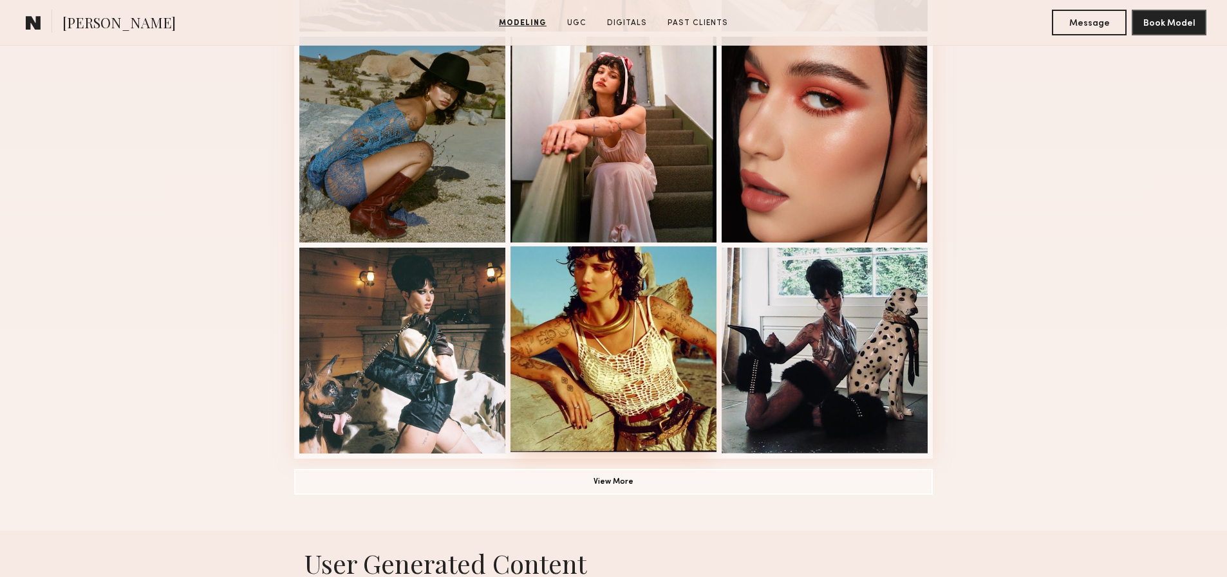
scroll to position [832, 0]
